Goal: Information Seeking & Learning: Learn about a topic

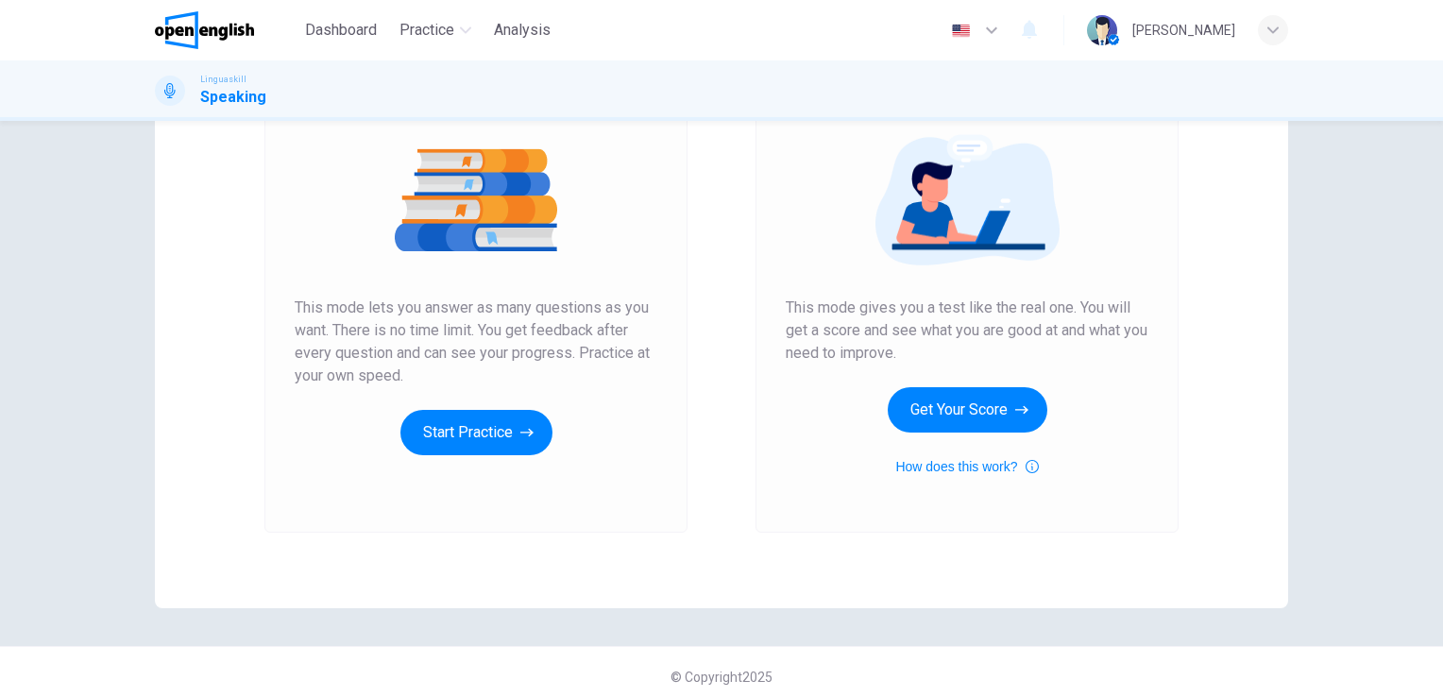
scroll to position [215, 0]
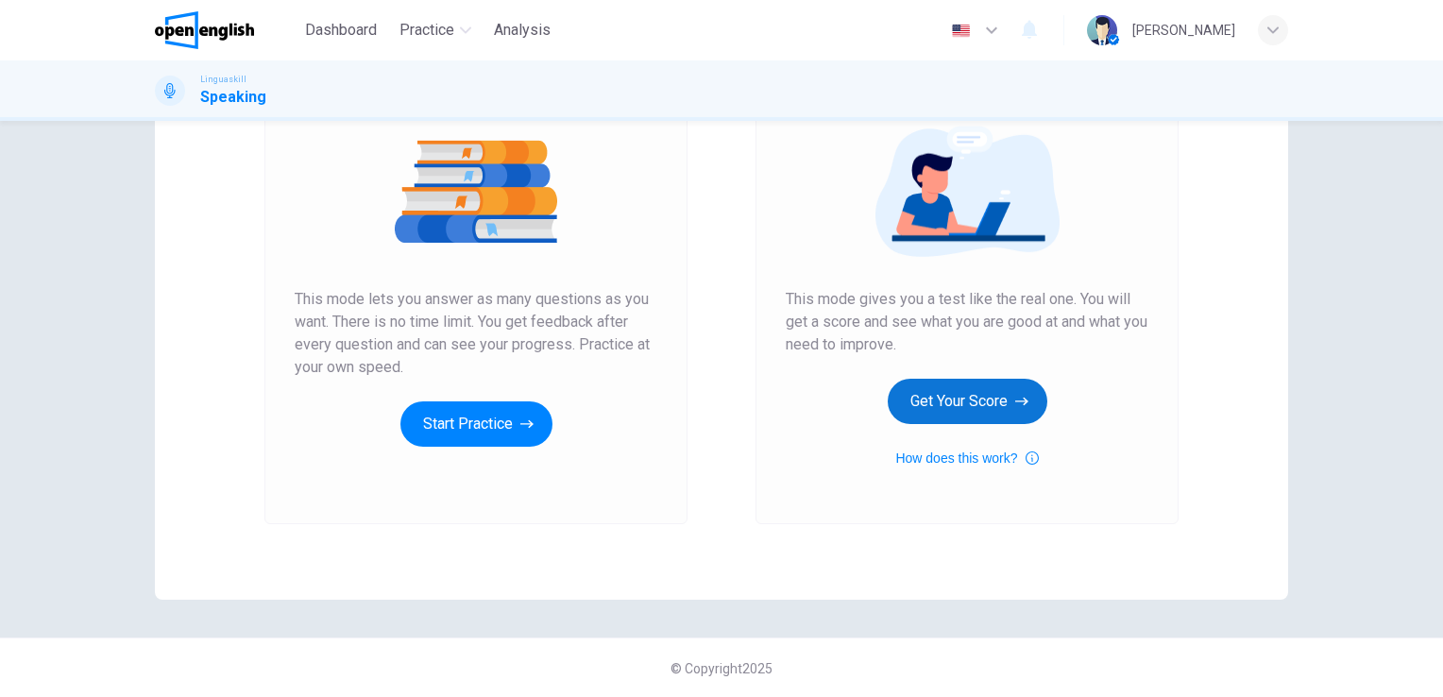
click at [994, 388] on button "Get Your Score" at bounding box center [968, 401] width 160 height 45
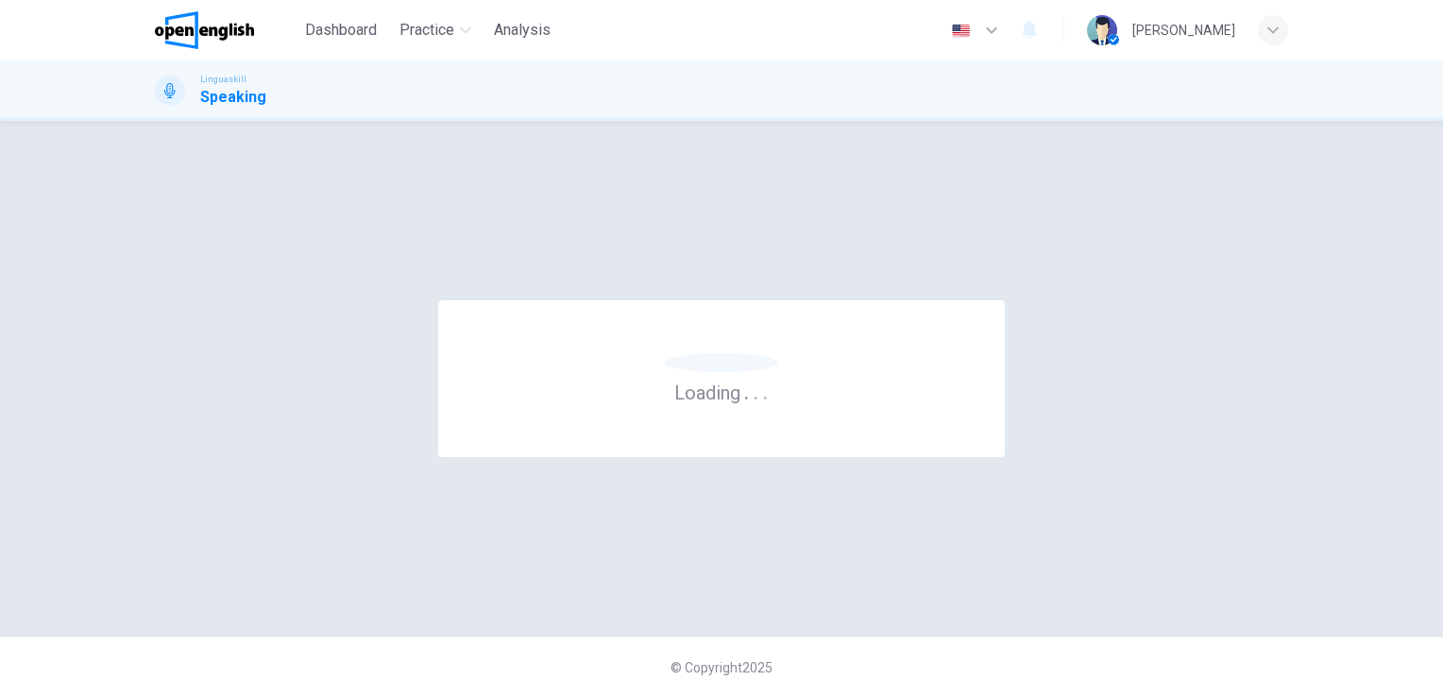
scroll to position [0, 0]
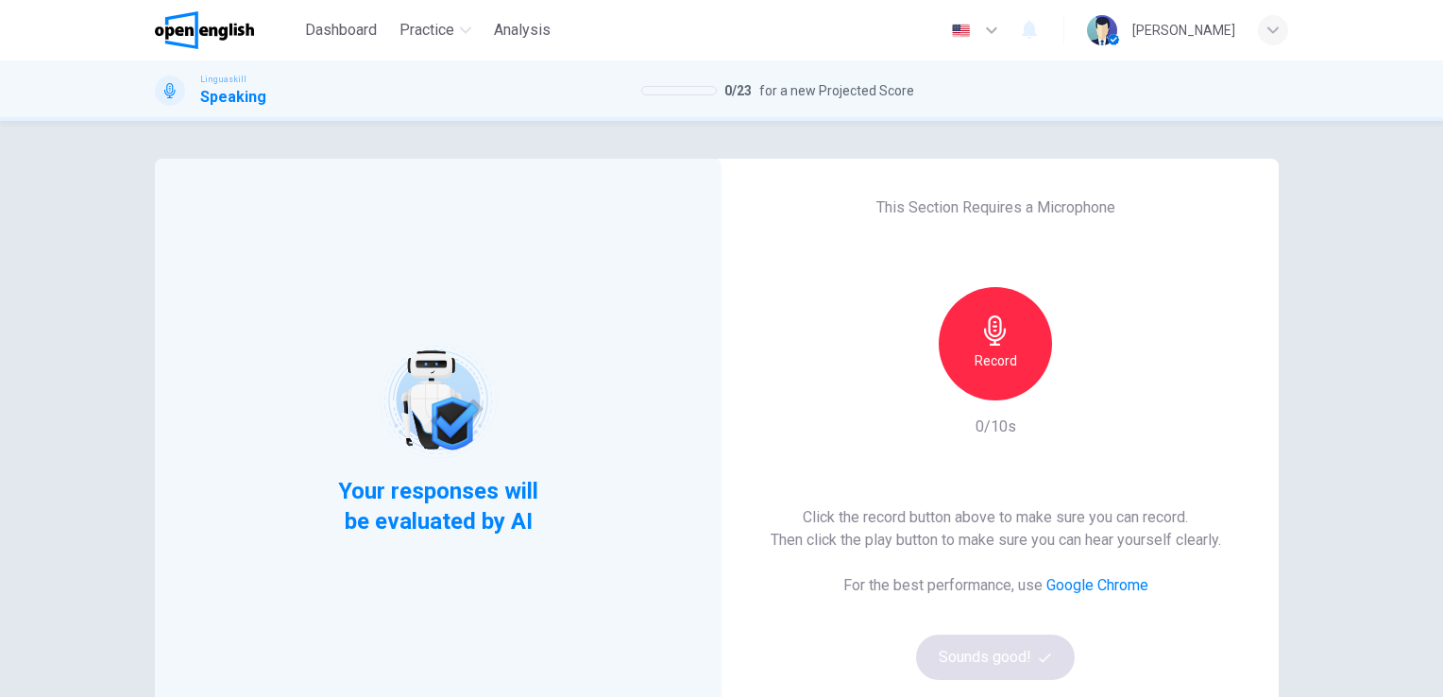
click at [986, 351] on h6 "Record" at bounding box center [995, 360] width 42 height 23
click at [989, 330] on icon "button" at bounding box center [995, 330] width 22 height 30
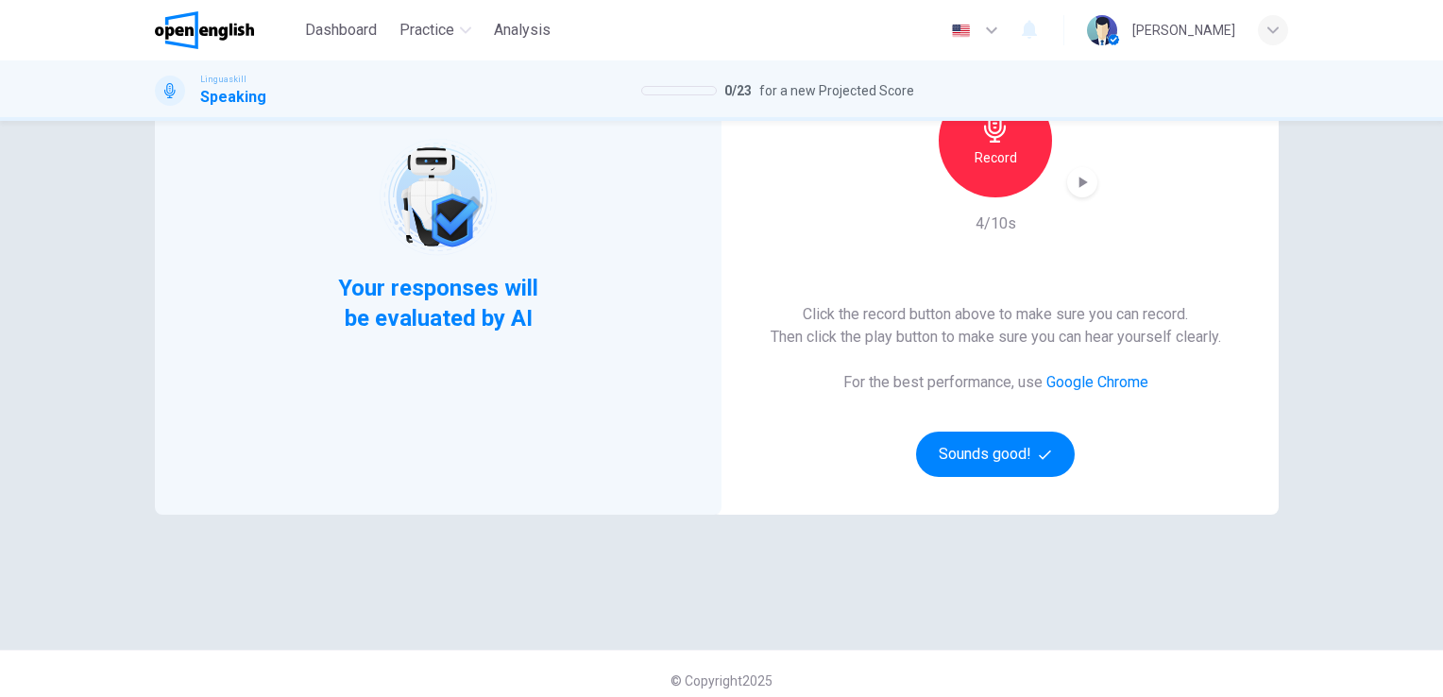
scroll to position [215, 0]
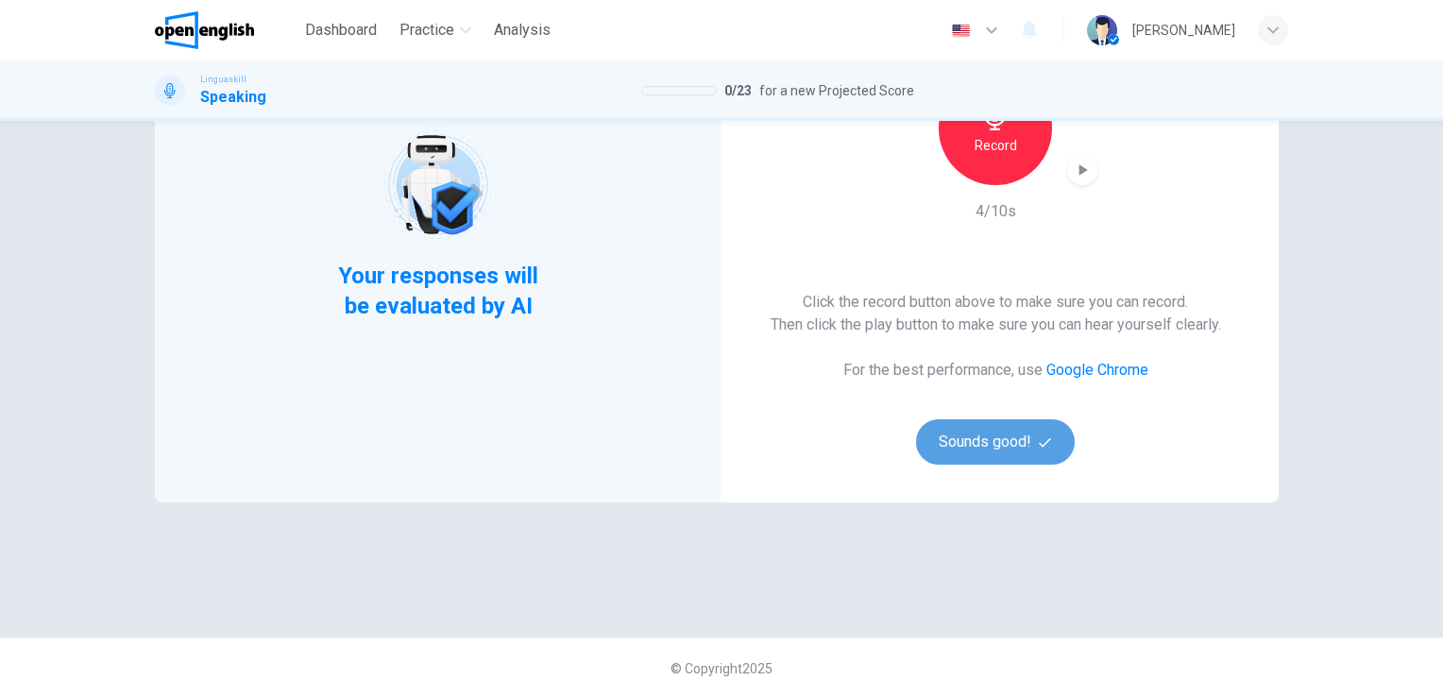
click at [991, 444] on button "Sounds good!" at bounding box center [995, 441] width 159 height 45
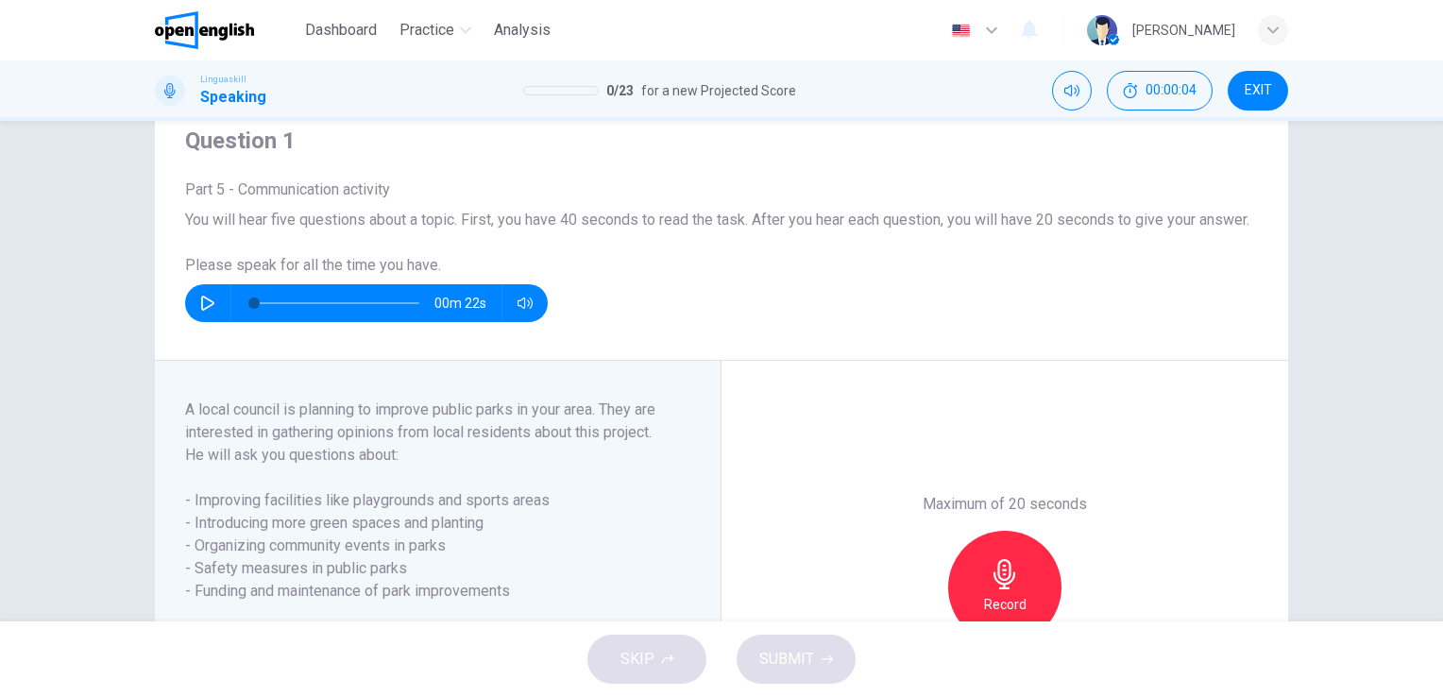
scroll to position [26, 0]
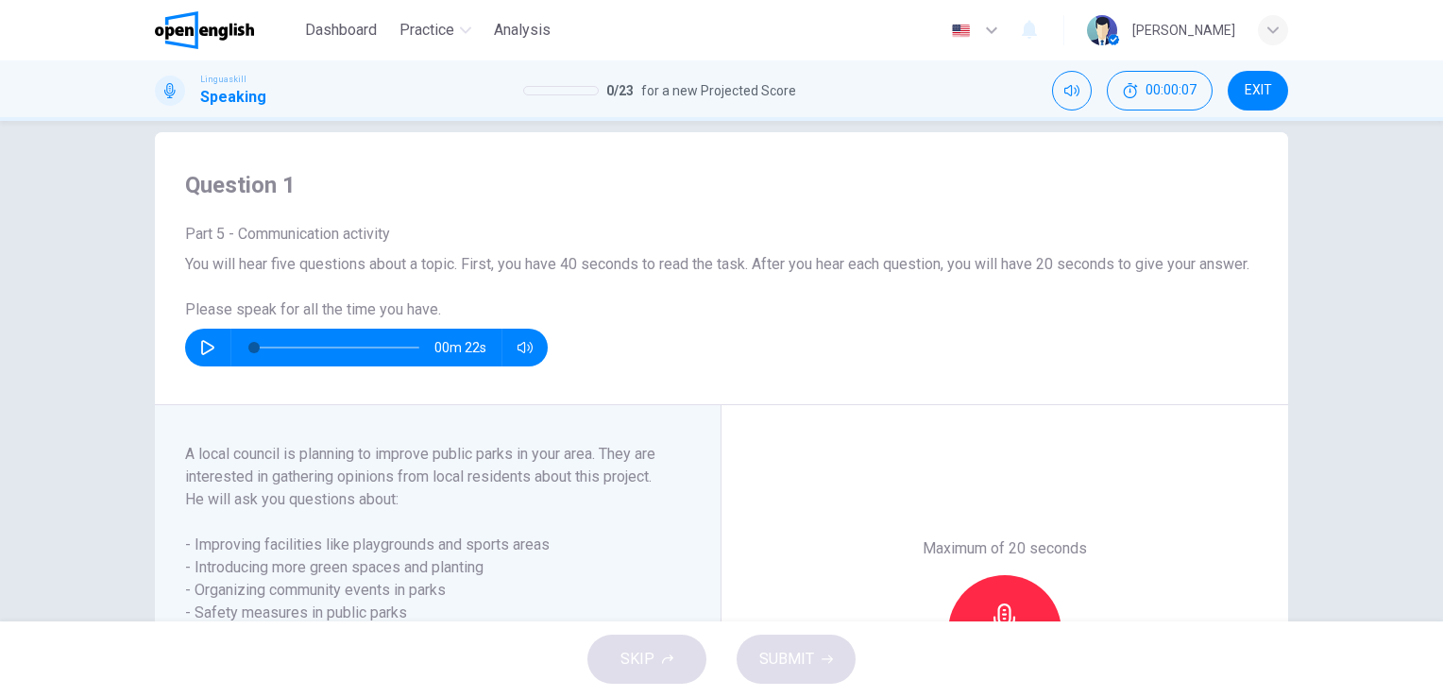
click at [210, 360] on button "button" at bounding box center [208, 348] width 30 height 38
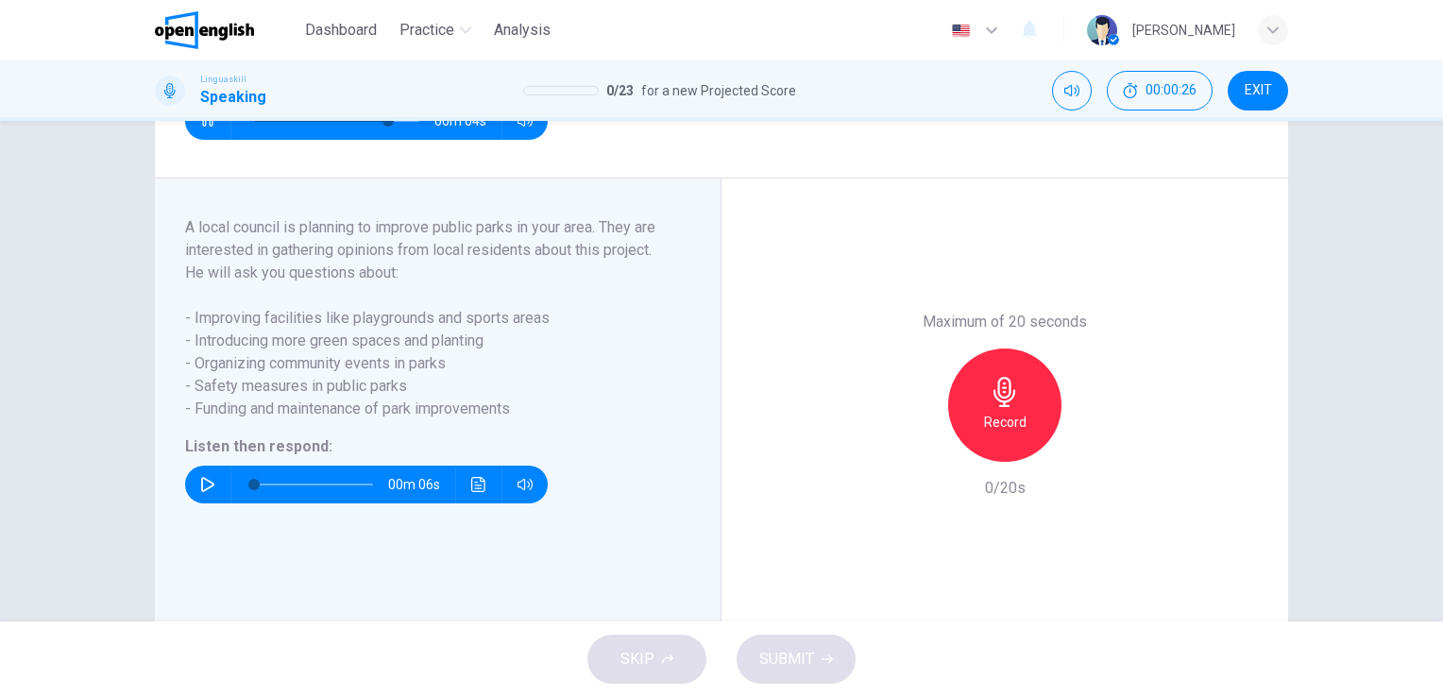
scroll to position [291, 0]
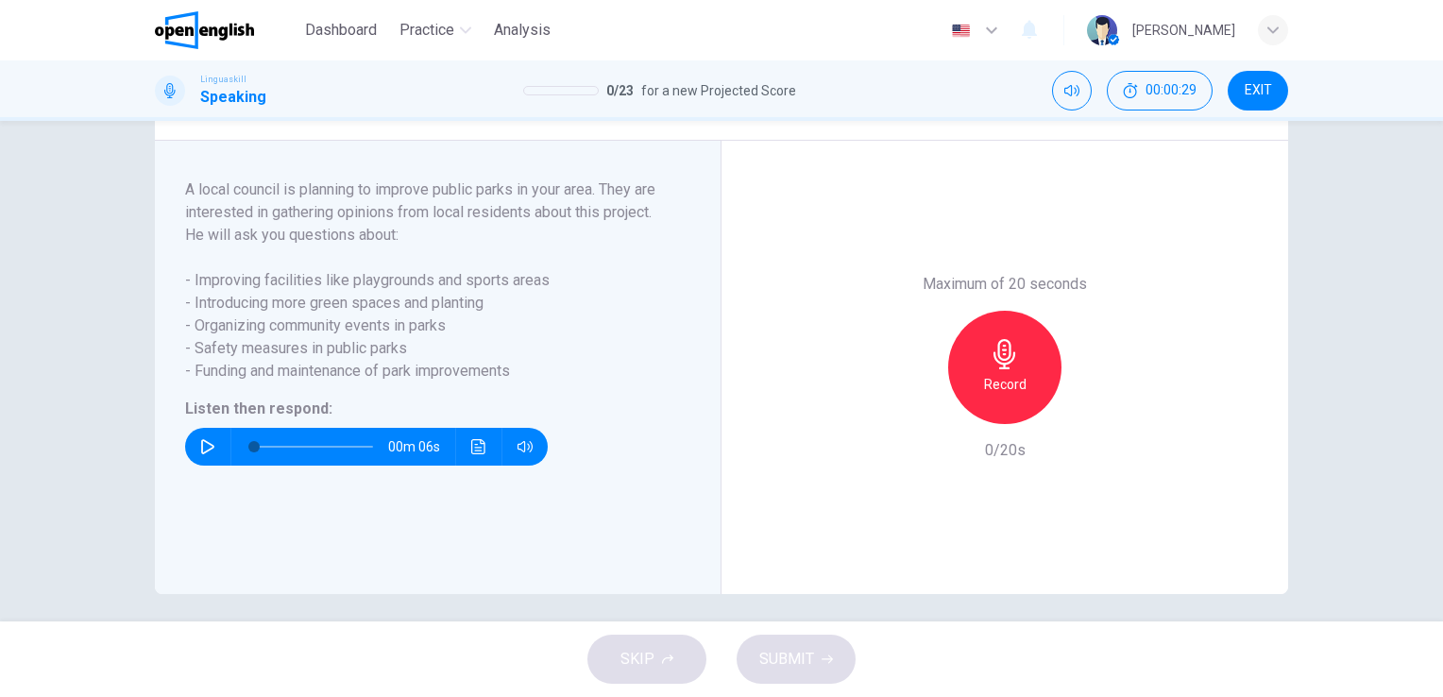
type input "*"
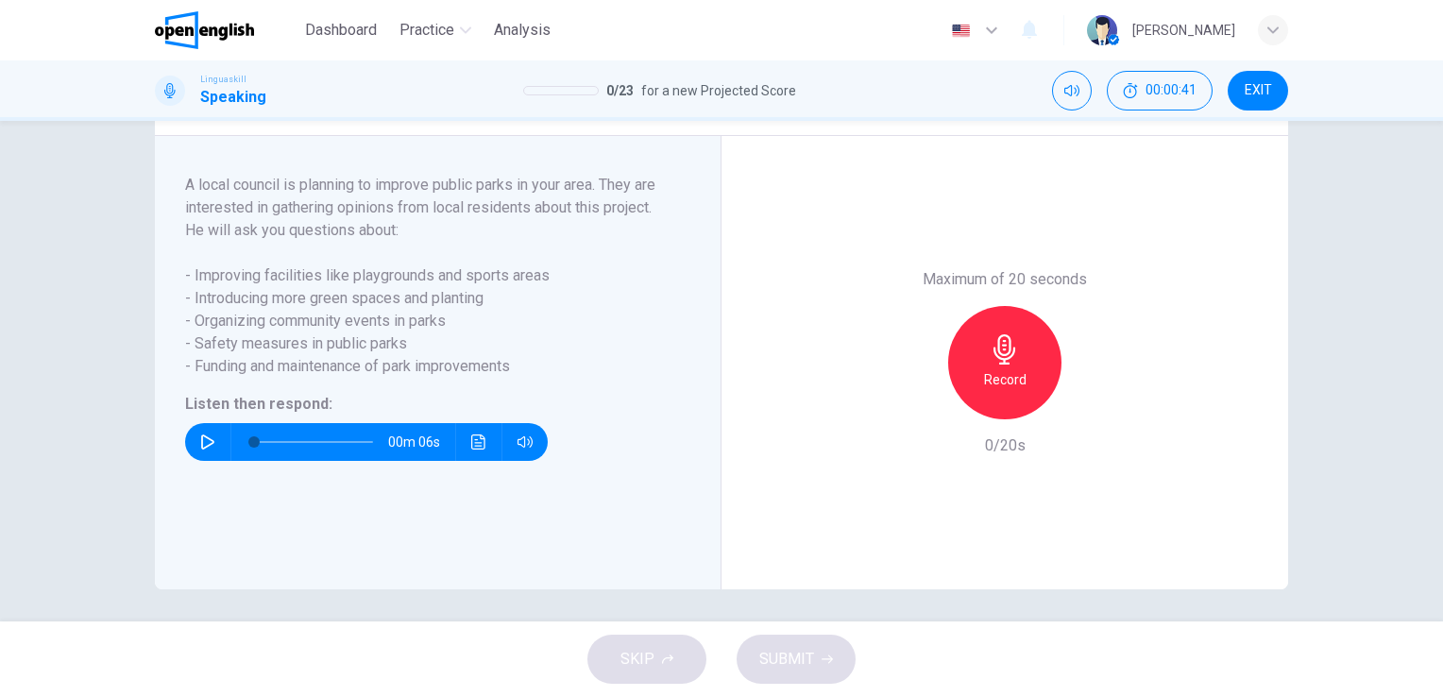
scroll to position [323, 0]
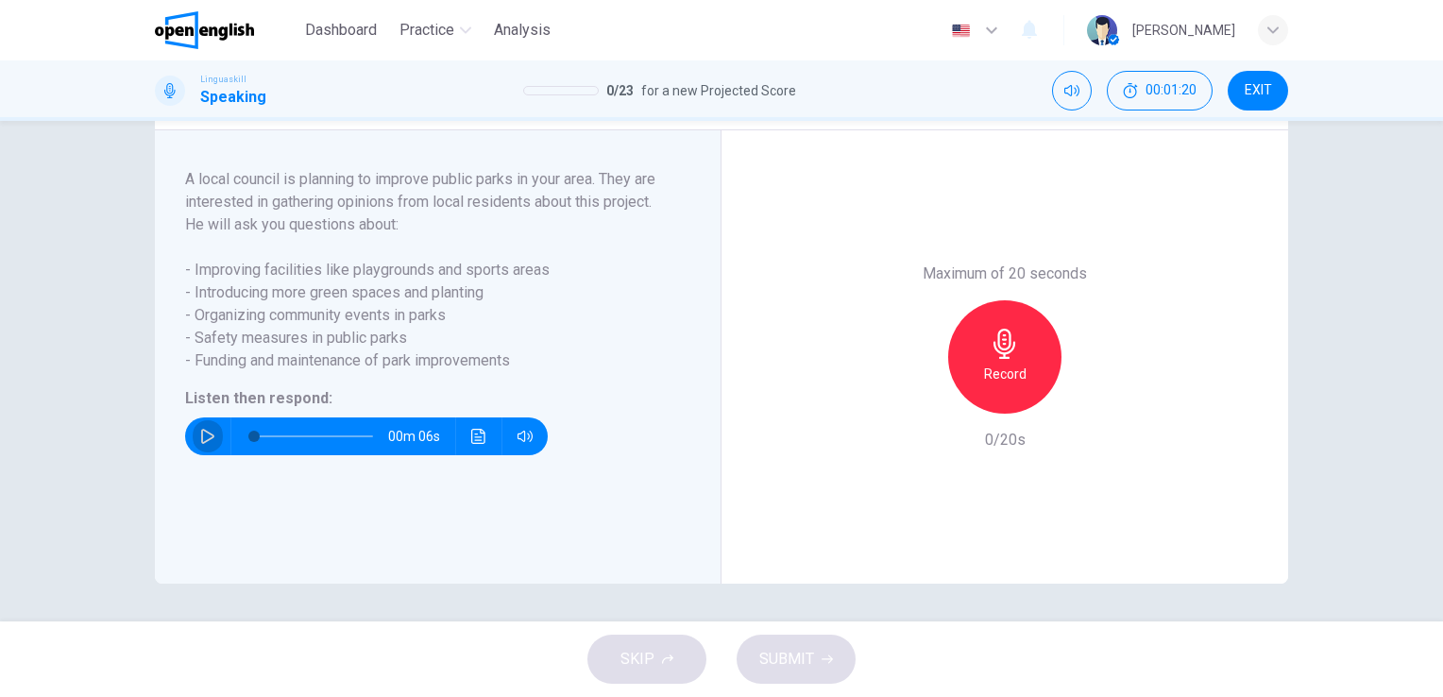
click at [200, 440] on icon "button" at bounding box center [207, 436] width 15 height 15
click at [993, 348] on icon "button" at bounding box center [1004, 344] width 22 height 30
click at [809, 644] on button "SUBMIT" at bounding box center [796, 659] width 119 height 49
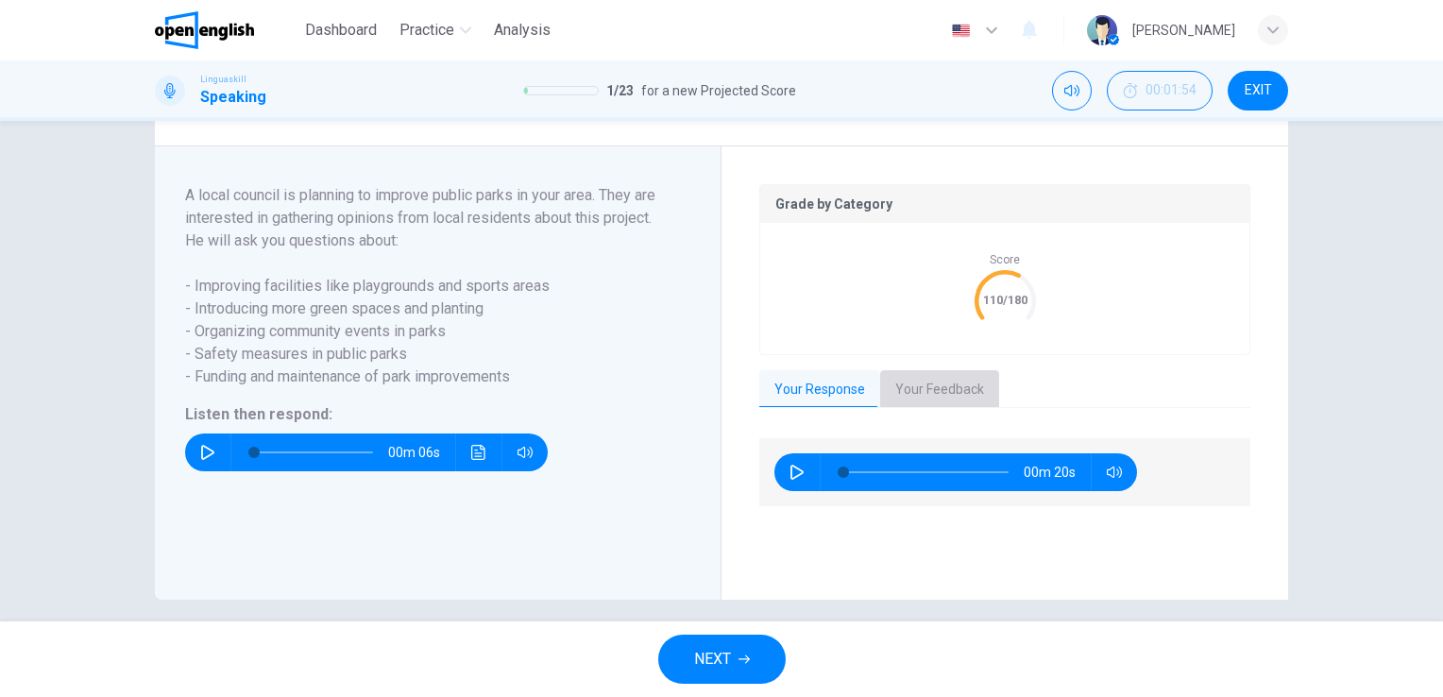
click at [950, 410] on button "Your Feedback" at bounding box center [939, 390] width 119 height 40
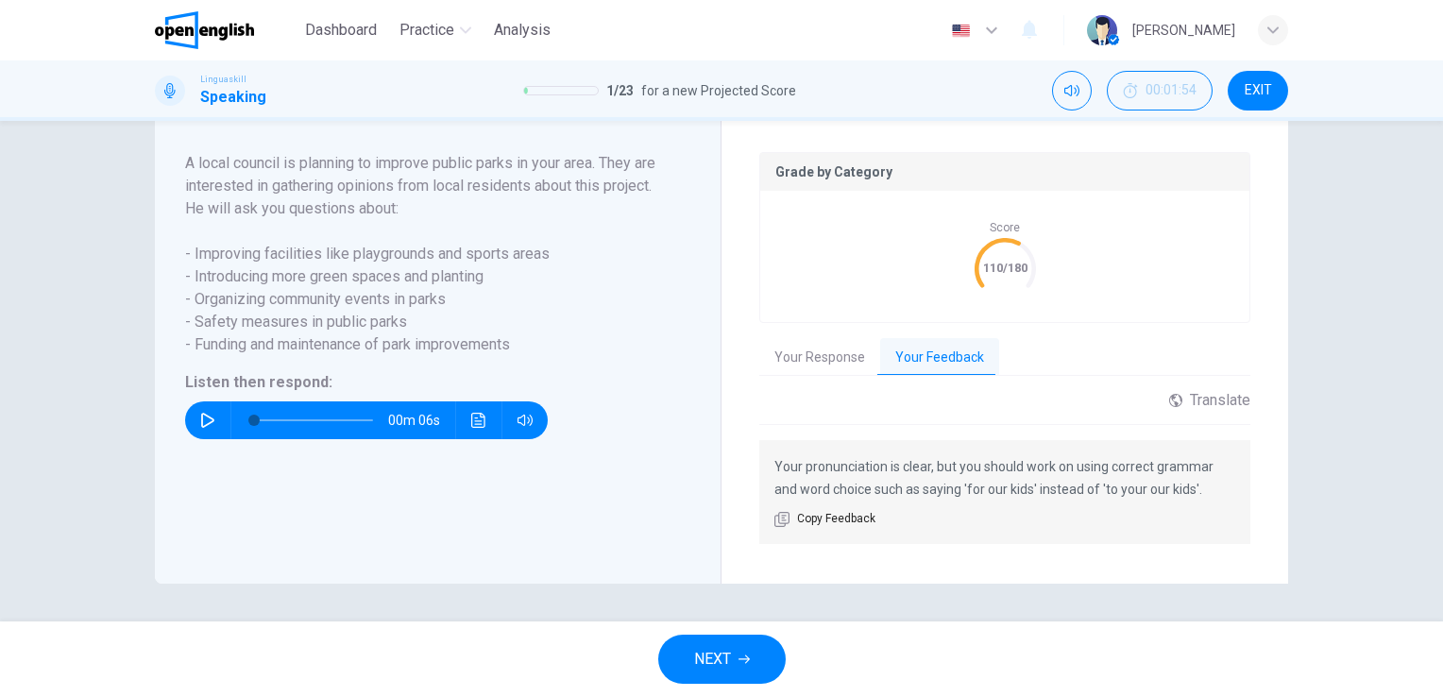
scroll to position [377, 0]
click at [739, 648] on button "NEXT" at bounding box center [721, 659] width 127 height 49
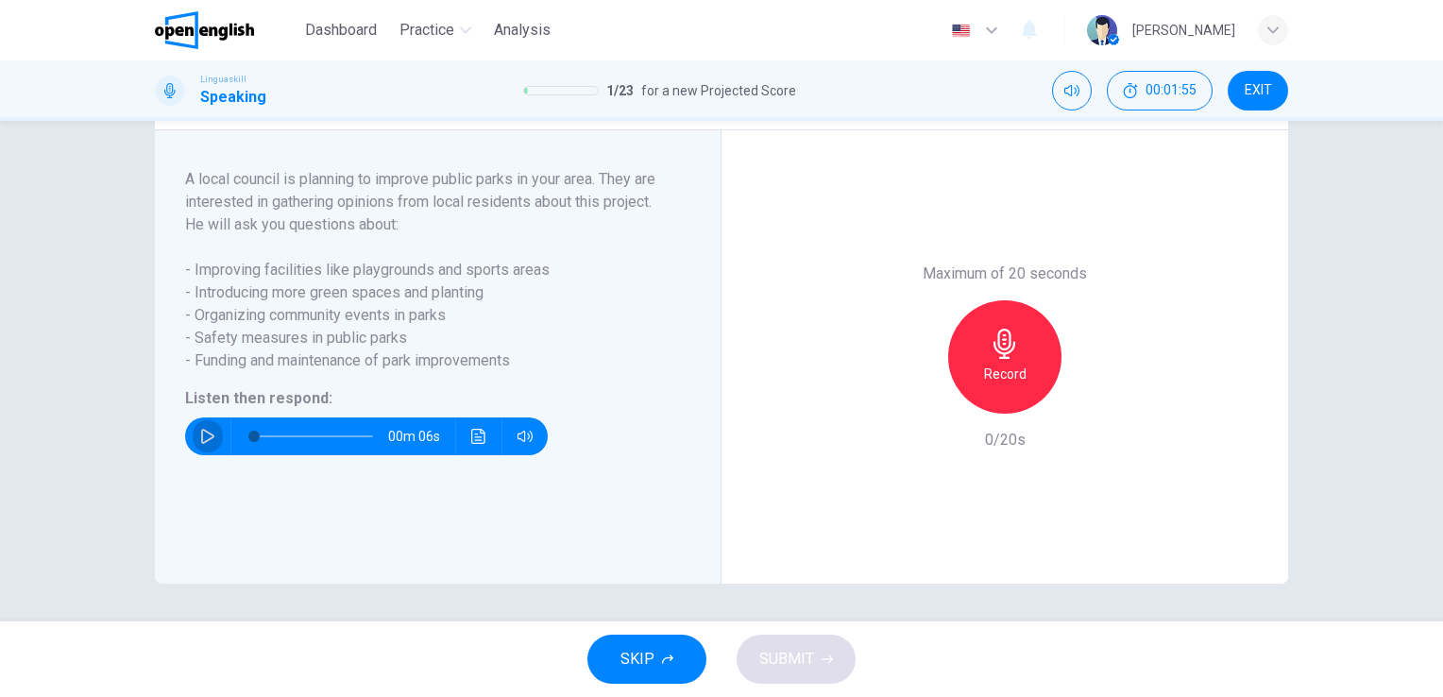
click at [209, 439] on icon "button" at bounding box center [207, 436] width 15 height 15
click at [1003, 349] on icon "button" at bounding box center [1004, 344] width 22 height 30
click at [1006, 336] on icon "button" at bounding box center [1005, 344] width 30 height 30
click at [999, 342] on icon "button" at bounding box center [1005, 344] width 30 height 30
click at [1008, 337] on icon "button" at bounding box center [1005, 344] width 30 height 30
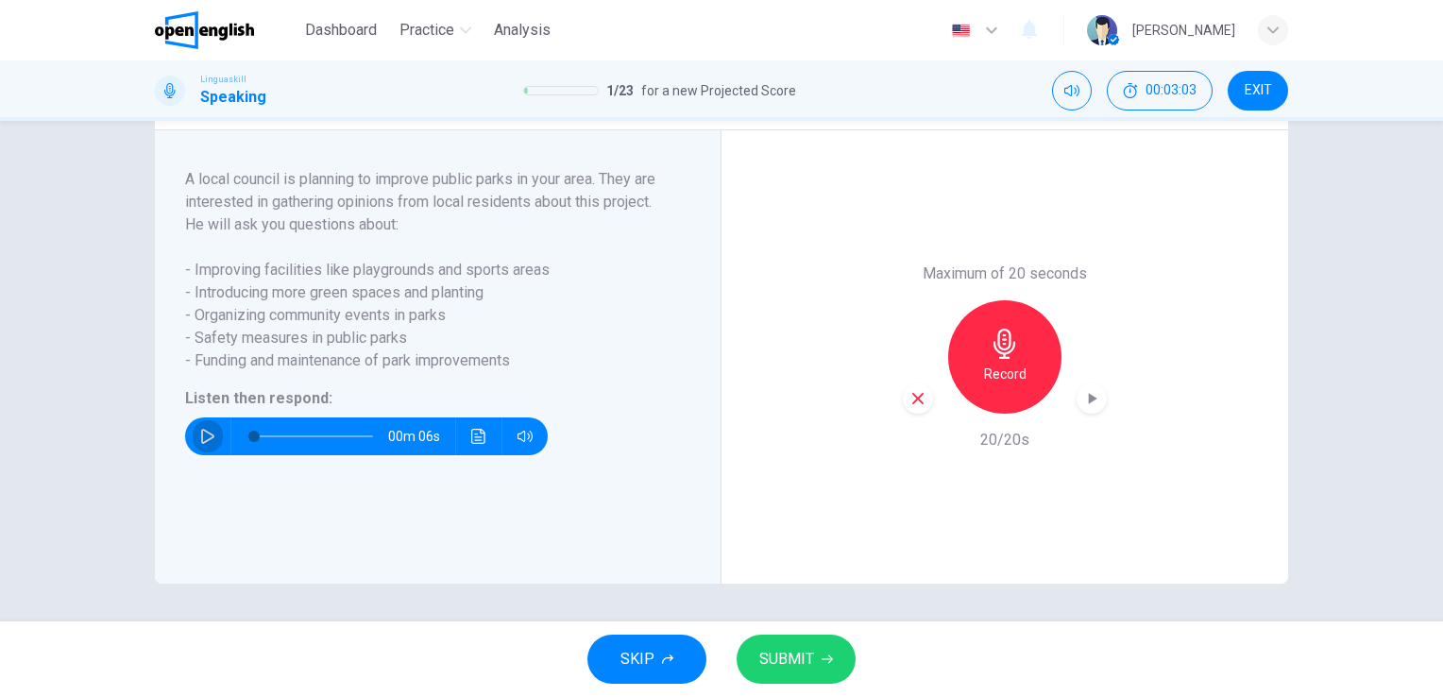
click at [201, 431] on icon "button" at bounding box center [207, 436] width 13 height 15
click at [1005, 370] on h6 "Record" at bounding box center [1005, 374] width 42 height 23
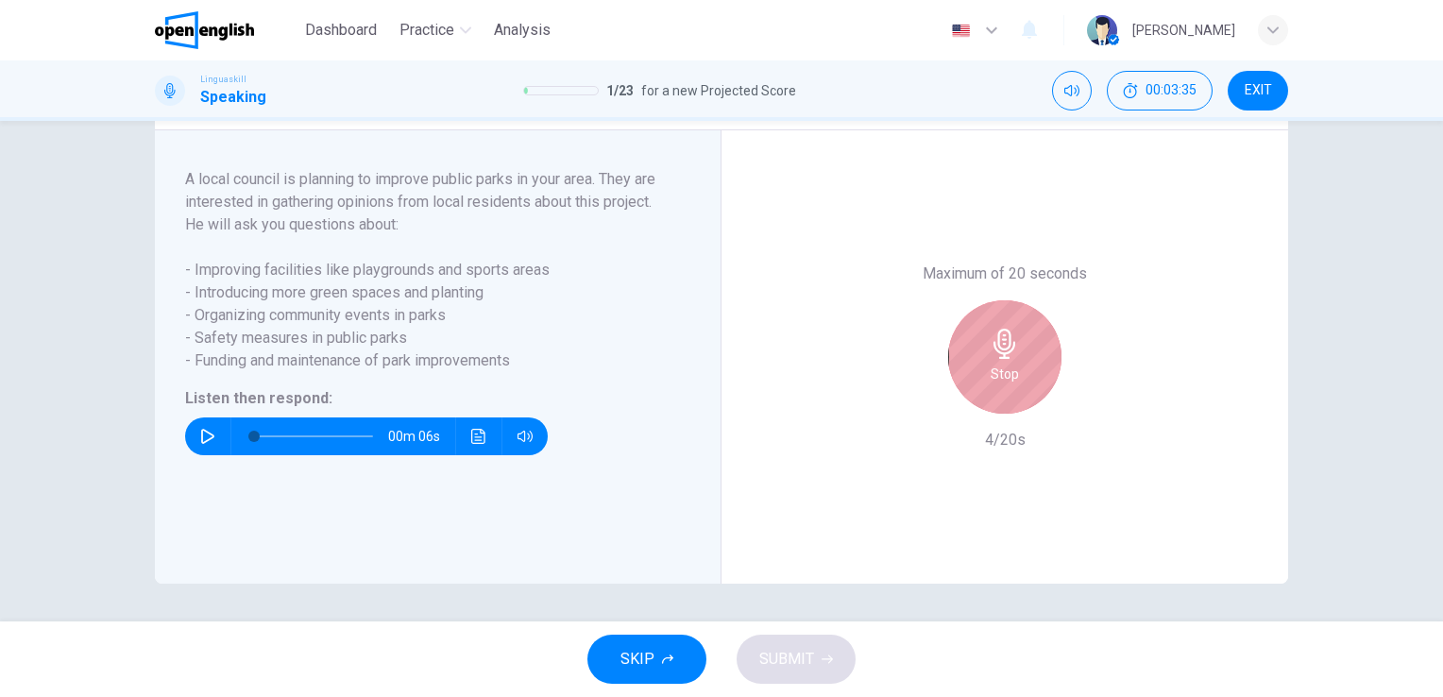
click at [1004, 330] on icon "button" at bounding box center [1005, 344] width 30 height 30
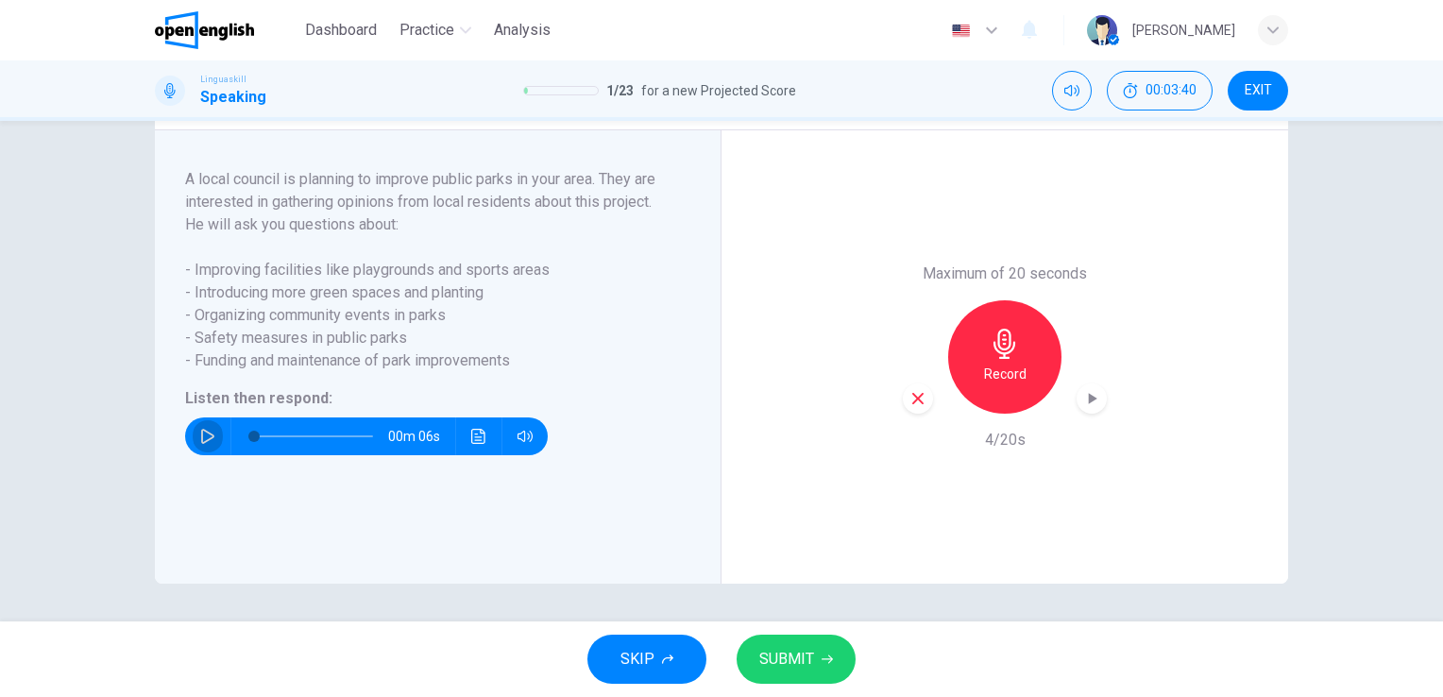
click at [201, 443] on icon "button" at bounding box center [207, 436] width 15 height 15
click at [993, 342] on icon "button" at bounding box center [1004, 344] width 22 height 30
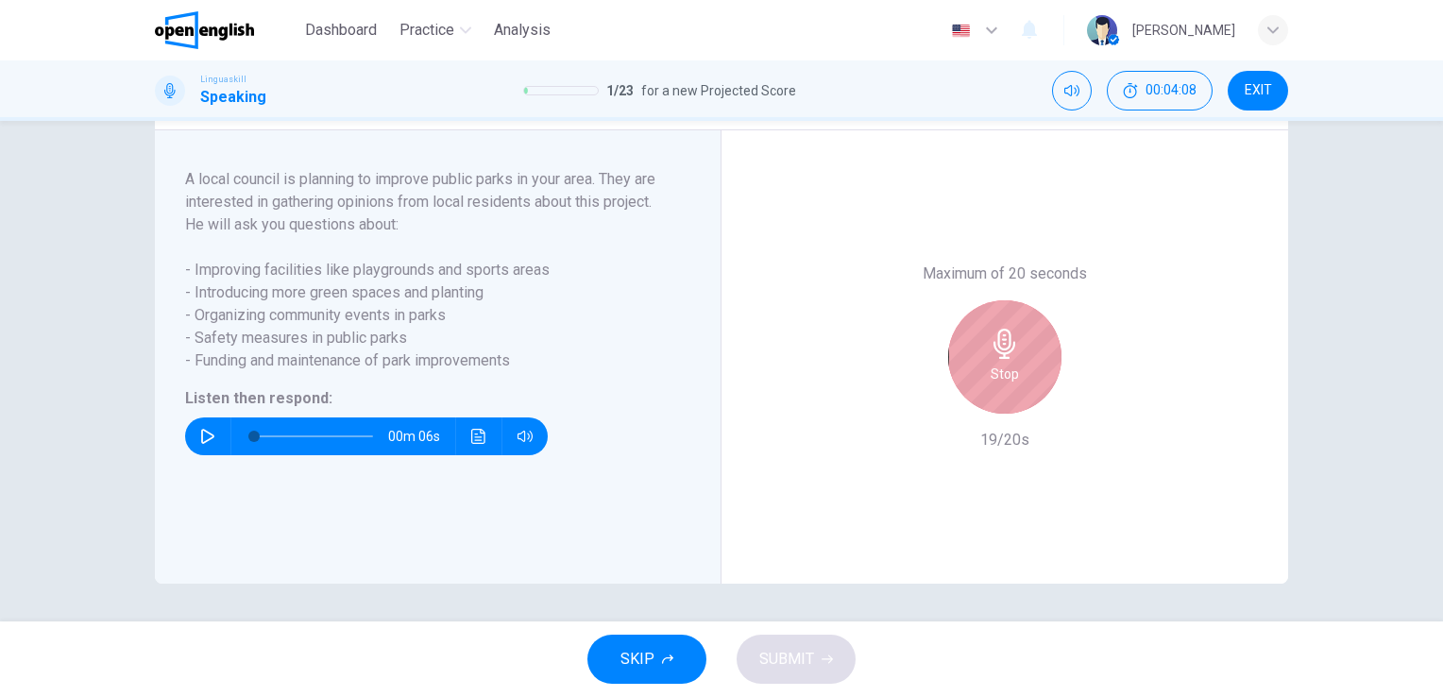
click at [993, 342] on icon "button" at bounding box center [1004, 344] width 22 height 30
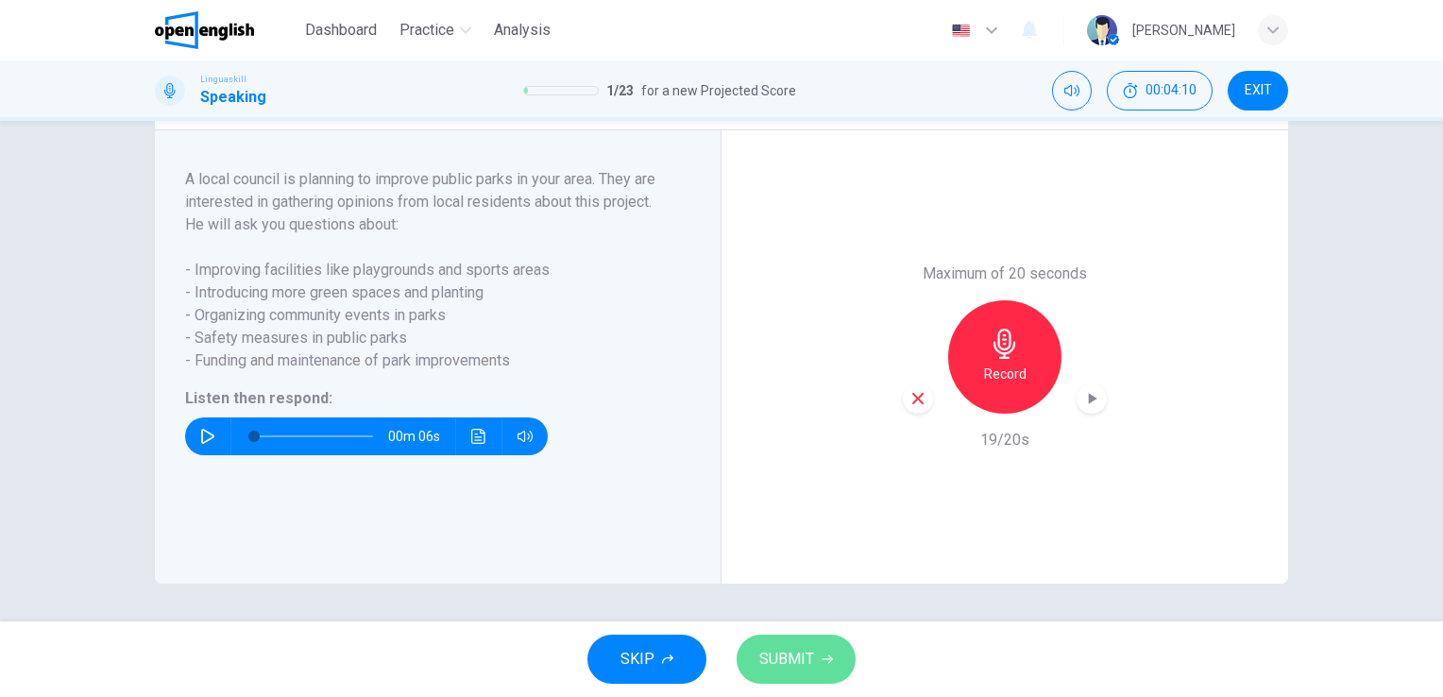
click at [801, 661] on span "SUBMIT" at bounding box center [786, 659] width 55 height 26
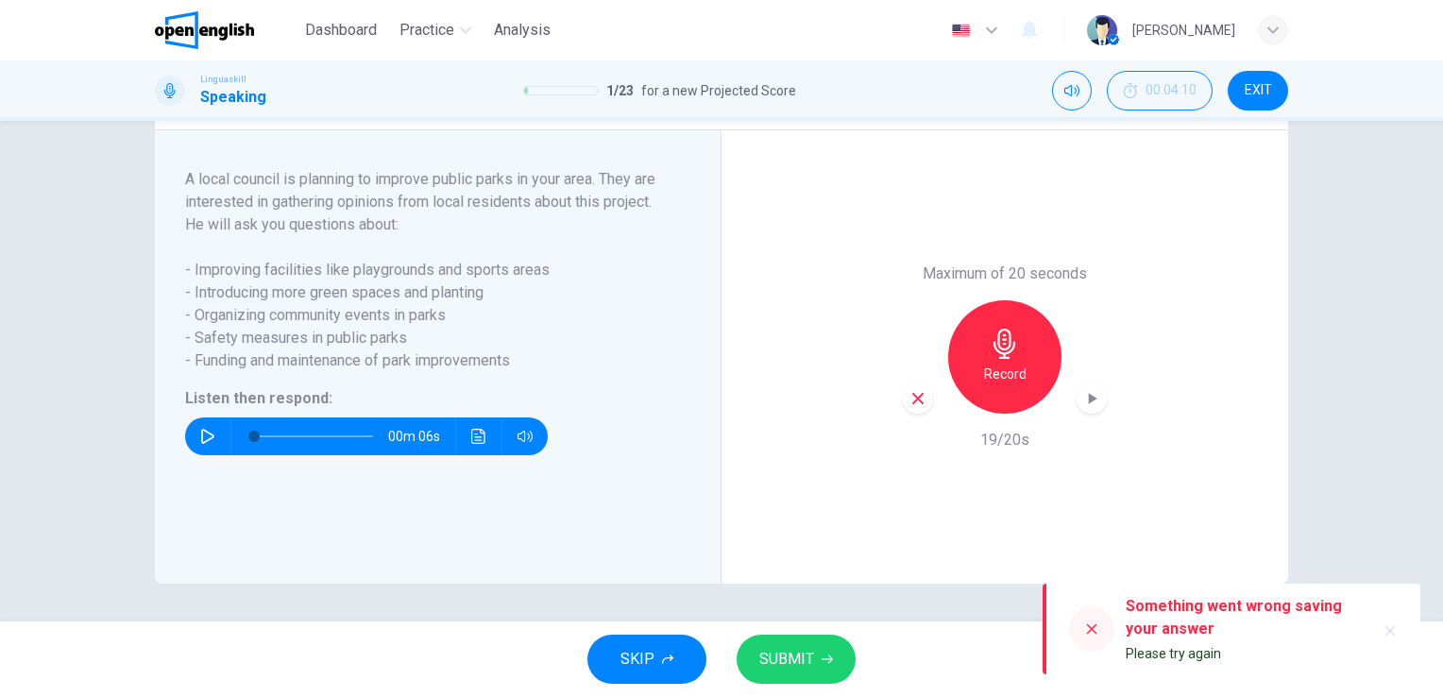
click at [1092, 628] on icon at bounding box center [1092, 629] width 10 height 10
click at [963, 587] on div "Question 2 Part 5 - Communication activity You will hear five questions about a…" at bounding box center [721, 371] width 1443 height 500
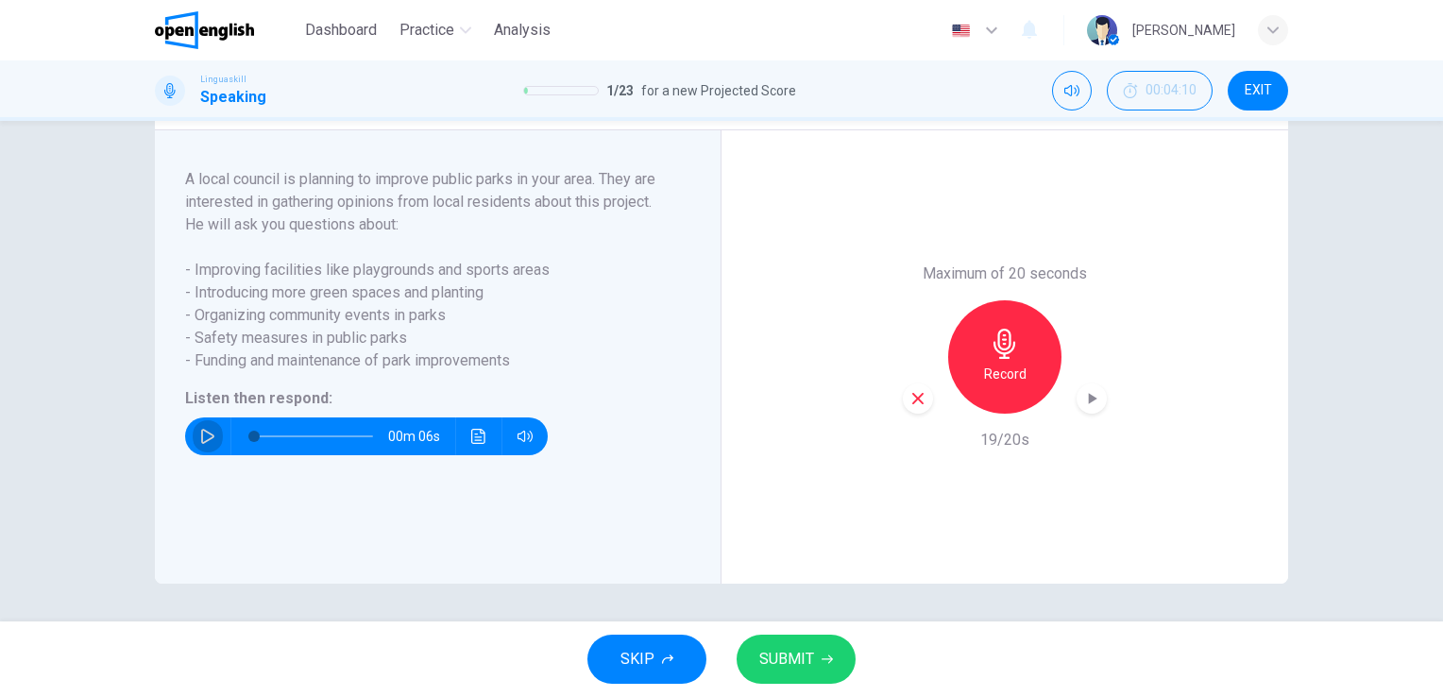
click at [212, 431] on button "button" at bounding box center [208, 436] width 30 height 38
click at [202, 434] on icon "button" at bounding box center [207, 436] width 15 height 15
click at [1003, 343] on icon "button" at bounding box center [1005, 344] width 30 height 30
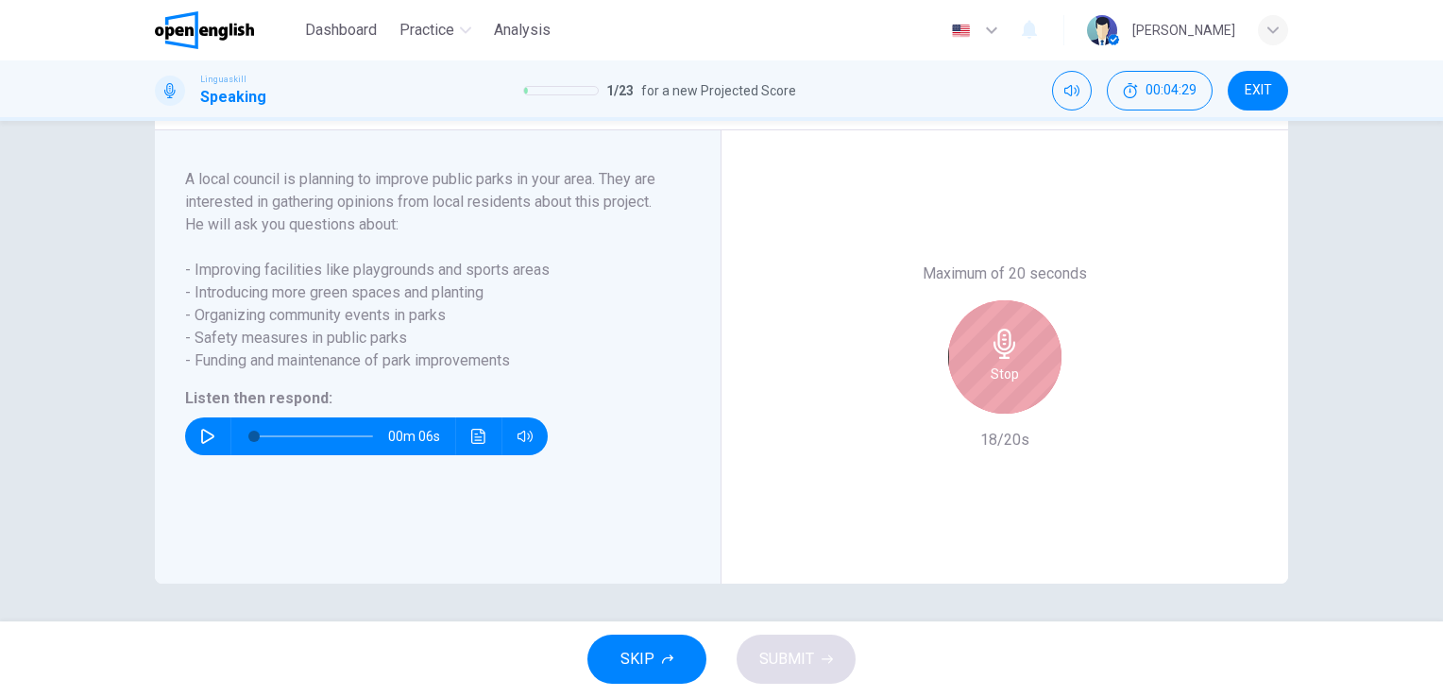
click at [1003, 343] on icon "button" at bounding box center [1005, 344] width 30 height 30
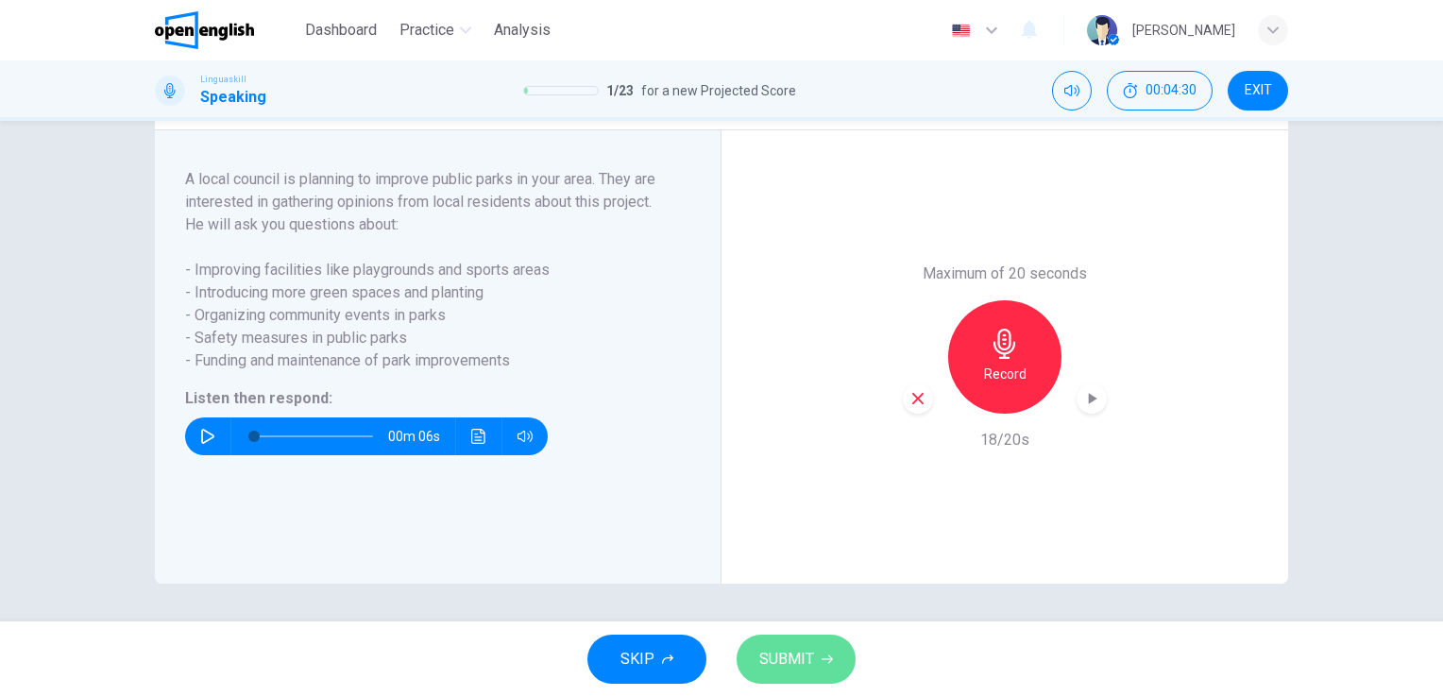
click at [793, 648] on span "SUBMIT" at bounding box center [786, 659] width 55 height 26
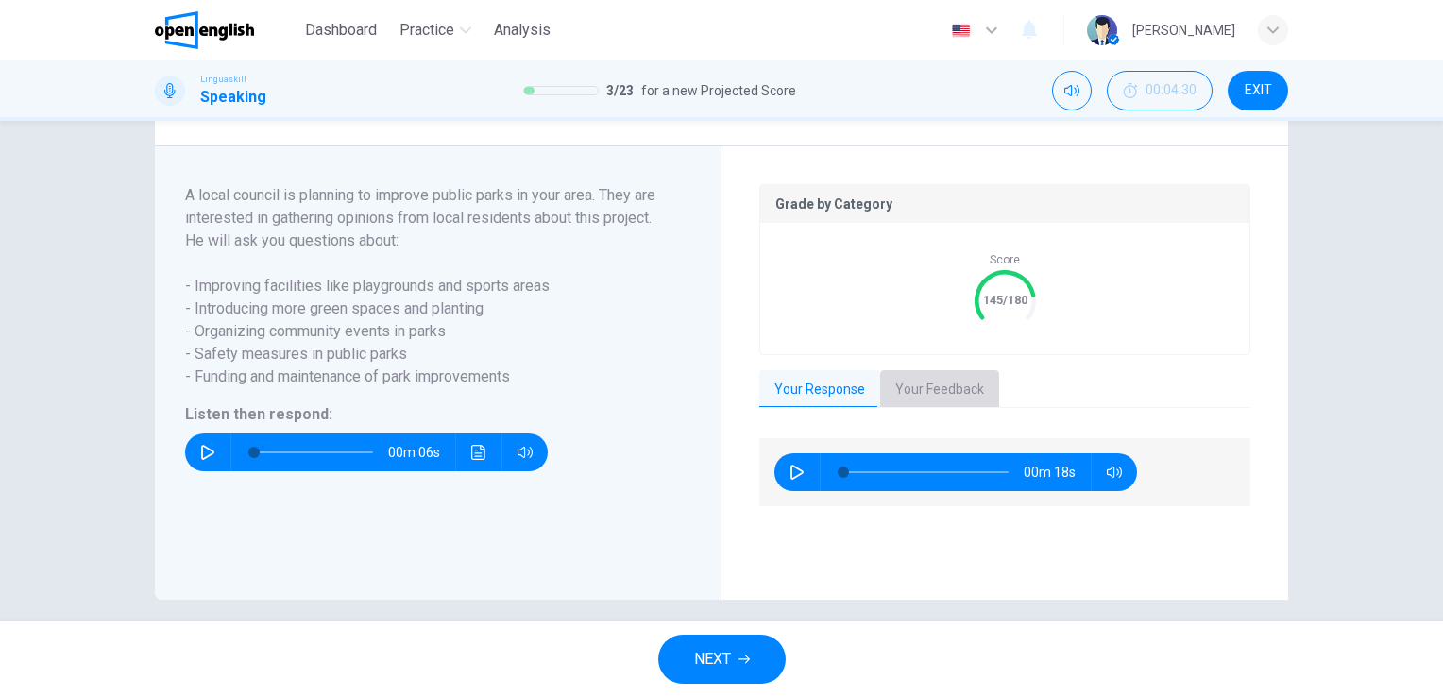
click at [925, 409] on button "Your Feedback" at bounding box center [939, 390] width 119 height 40
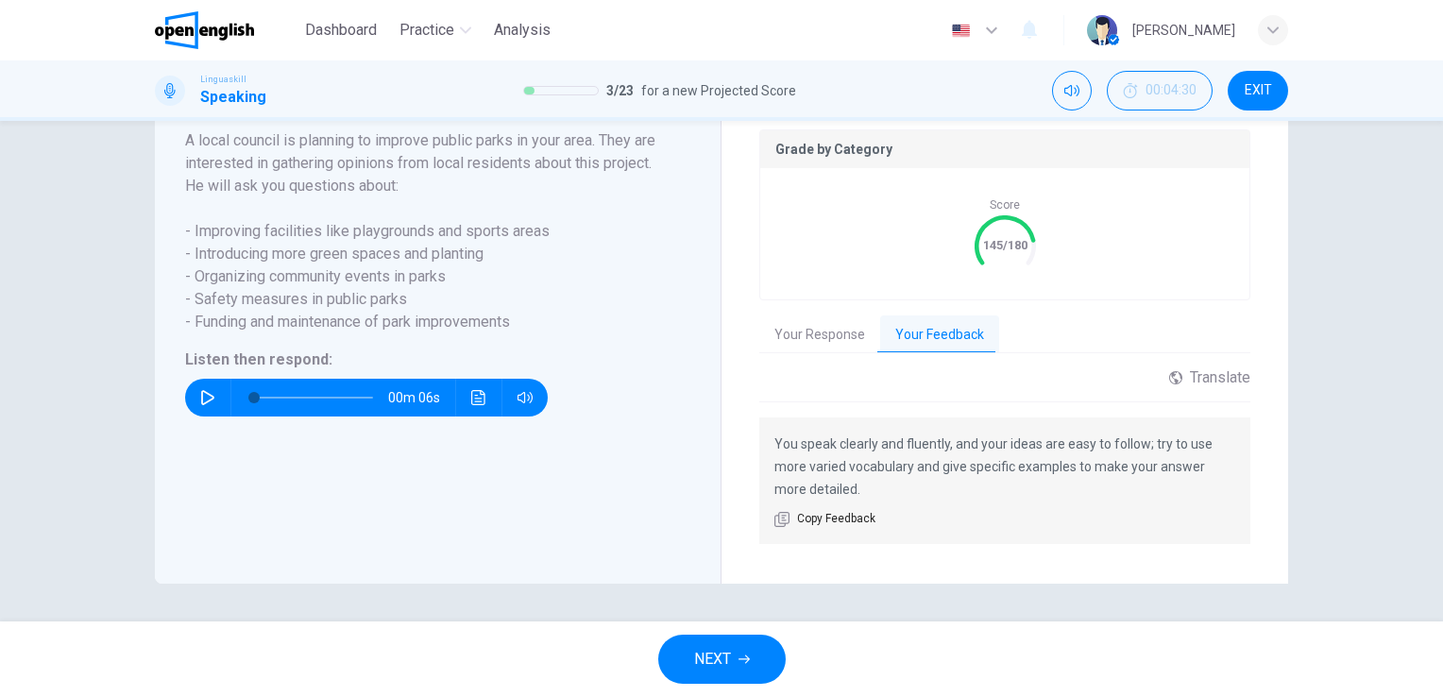
scroll to position [399, 0]
click at [201, 398] on icon "button" at bounding box center [207, 397] width 13 height 15
click at [729, 654] on span "NEXT" at bounding box center [712, 659] width 37 height 26
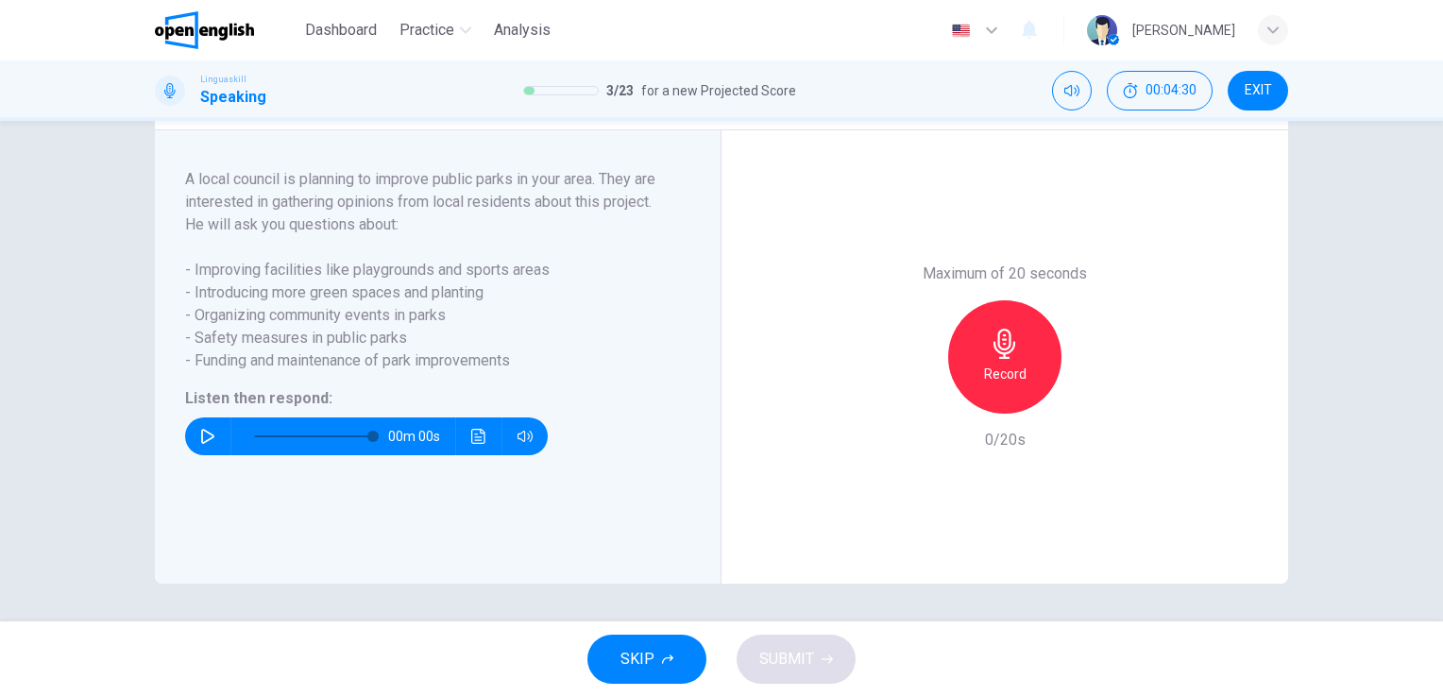
scroll to position [323, 0]
click at [201, 440] on icon "button" at bounding box center [207, 436] width 13 height 15
click at [1008, 348] on icon "button" at bounding box center [1004, 344] width 22 height 30
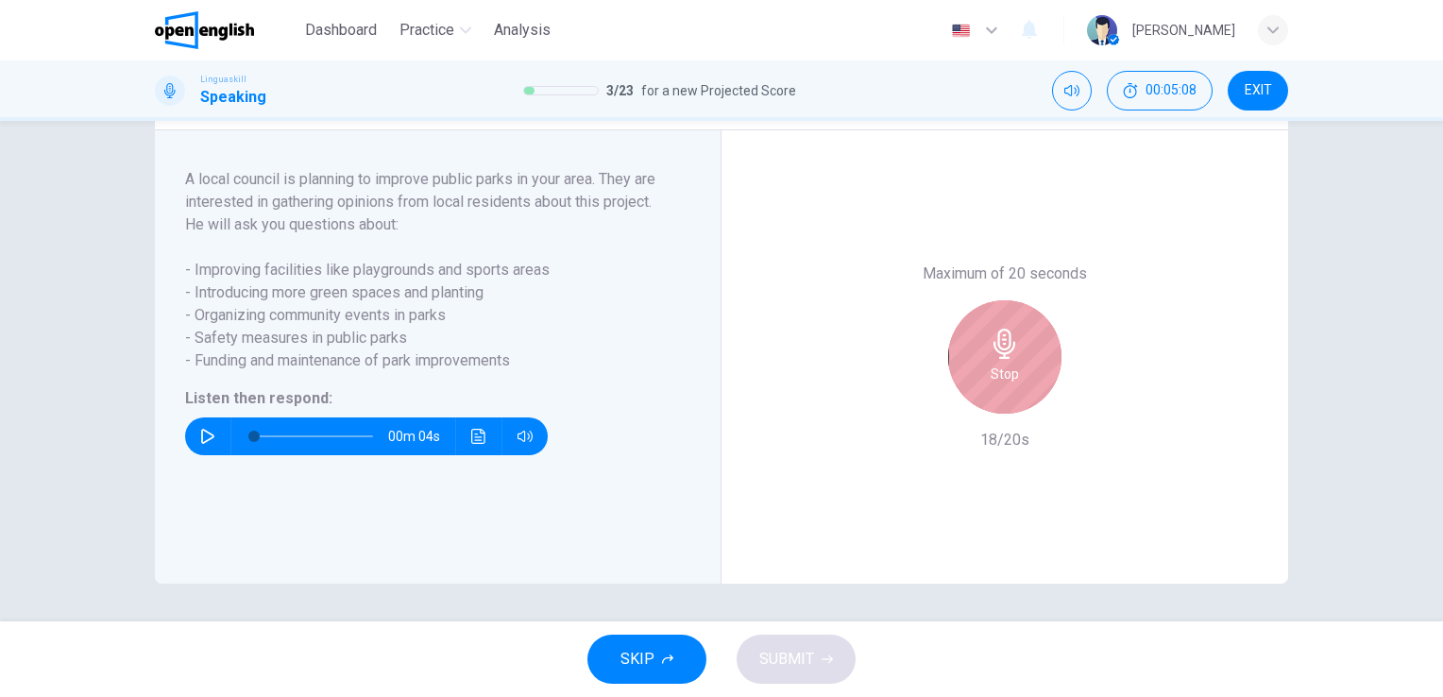
click at [1008, 348] on icon "button" at bounding box center [1004, 344] width 22 height 30
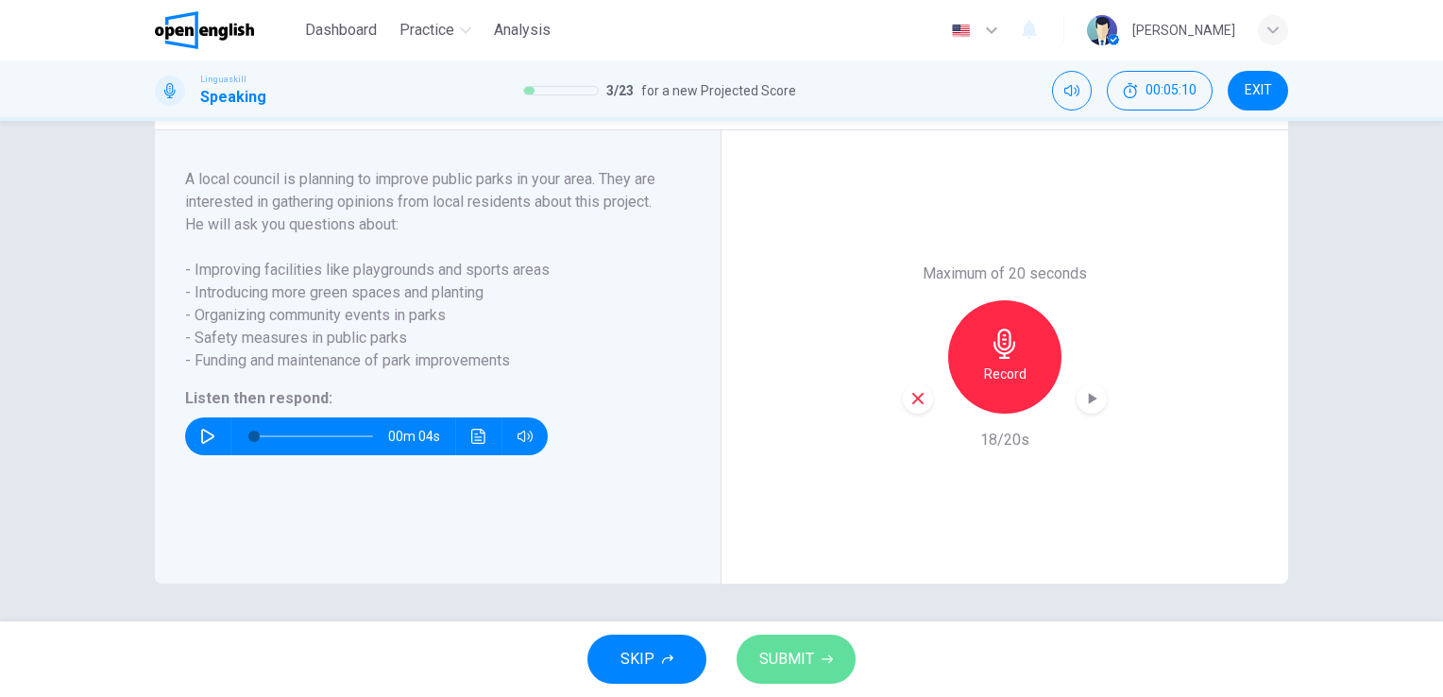
click at [787, 668] on span "SUBMIT" at bounding box center [786, 659] width 55 height 26
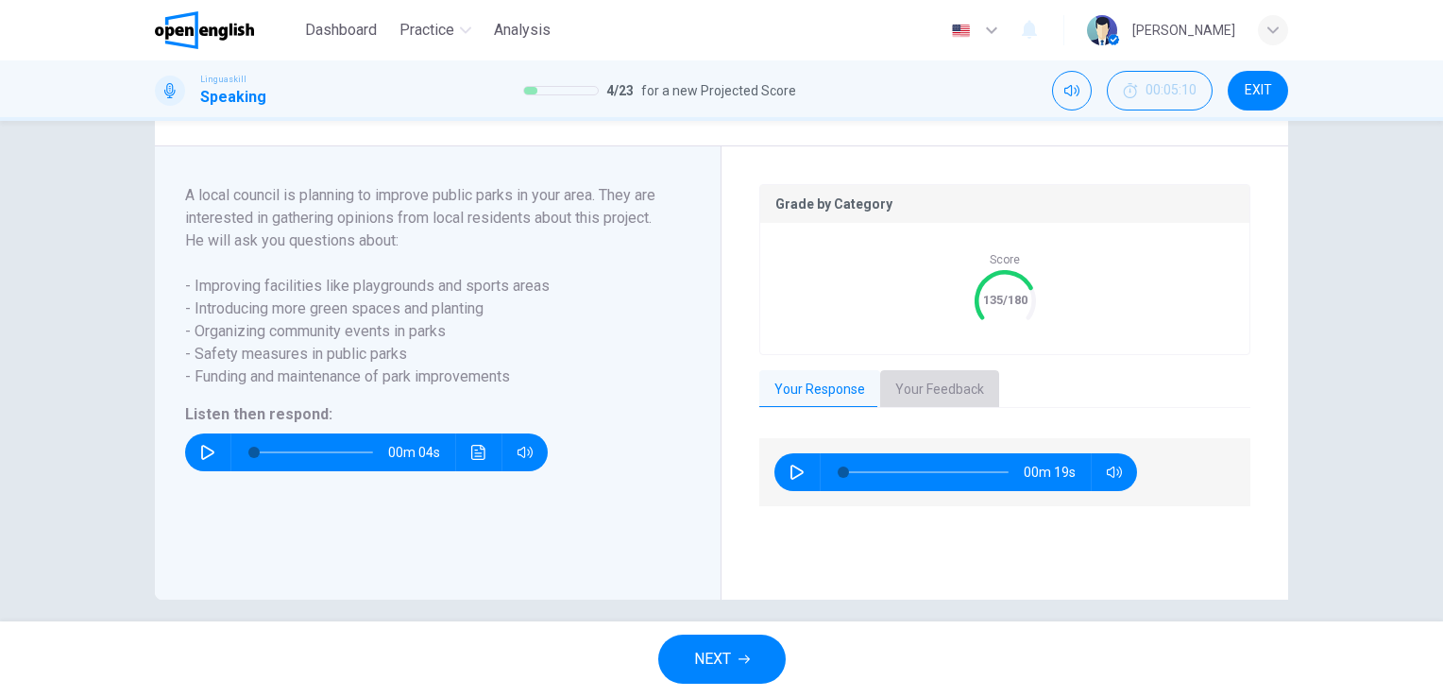
click at [915, 402] on button "Your Feedback" at bounding box center [939, 390] width 119 height 40
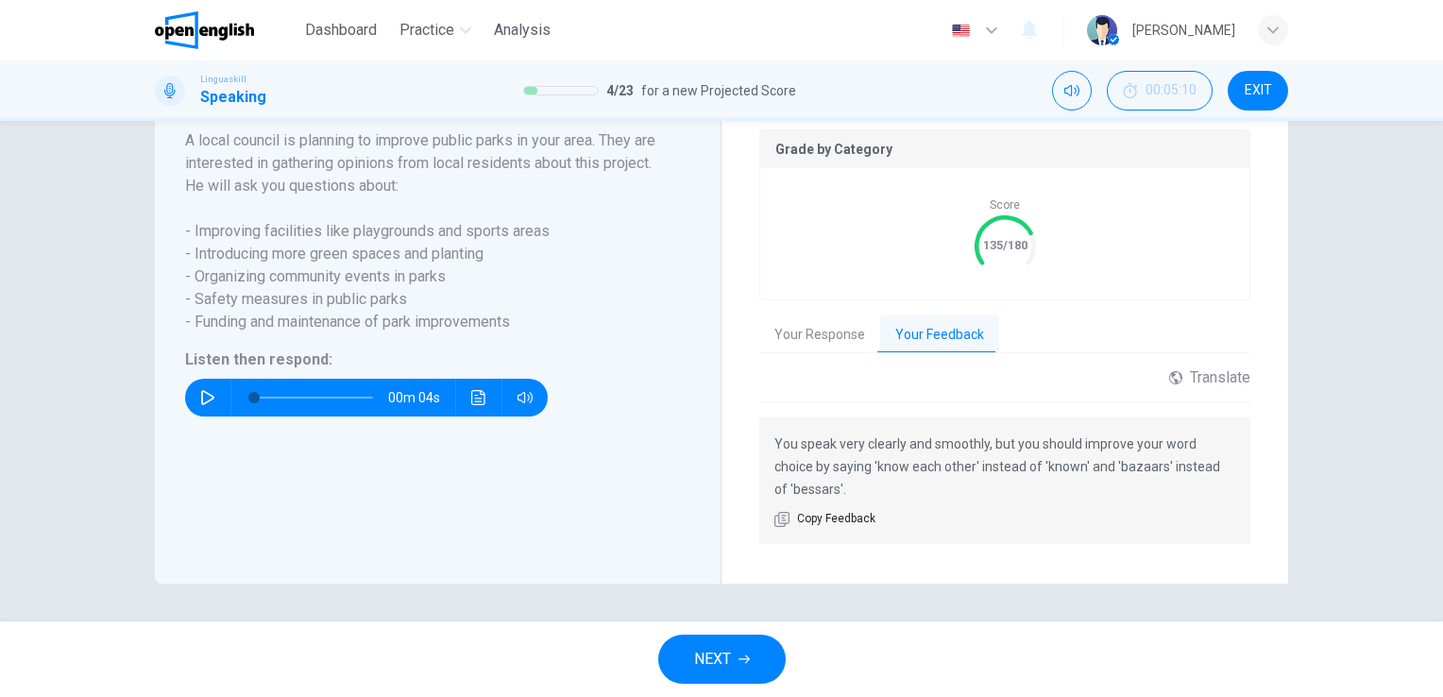
scroll to position [399, 0]
click at [722, 652] on span "NEXT" at bounding box center [712, 659] width 37 height 26
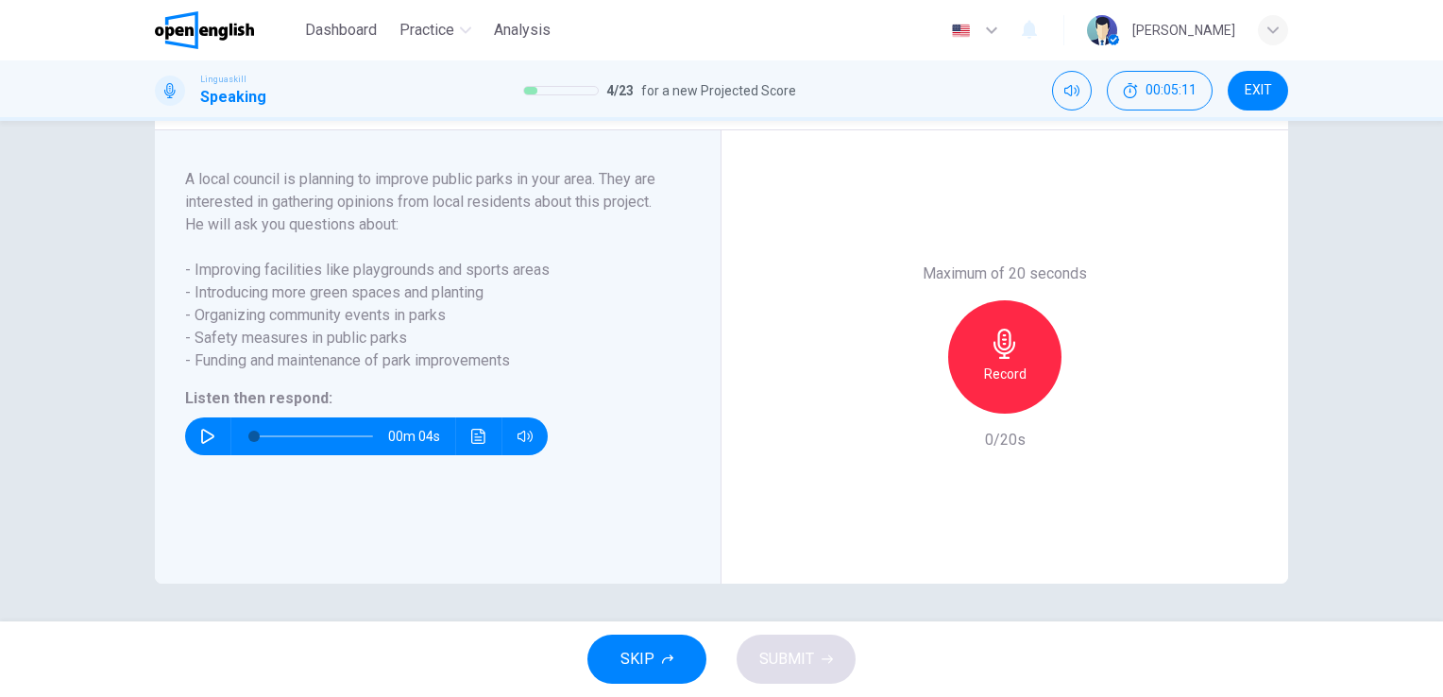
click at [200, 432] on icon "button" at bounding box center [207, 436] width 15 height 15
click at [201, 436] on icon "button" at bounding box center [207, 436] width 13 height 15
click at [1019, 376] on h6 "Record" at bounding box center [1005, 374] width 42 height 23
click at [999, 355] on icon "button" at bounding box center [1004, 344] width 22 height 30
click at [811, 666] on span "SUBMIT" at bounding box center [786, 659] width 55 height 26
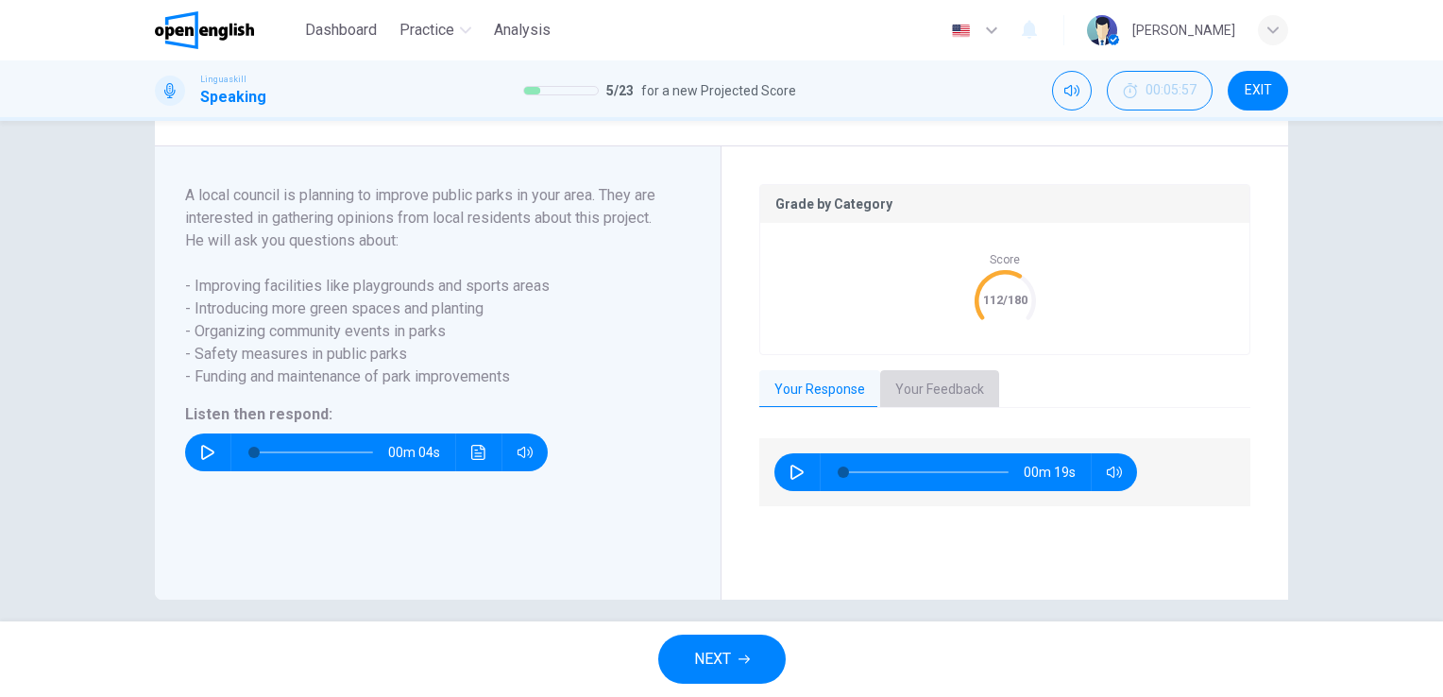
click at [936, 410] on button "Your Feedback" at bounding box center [939, 390] width 119 height 40
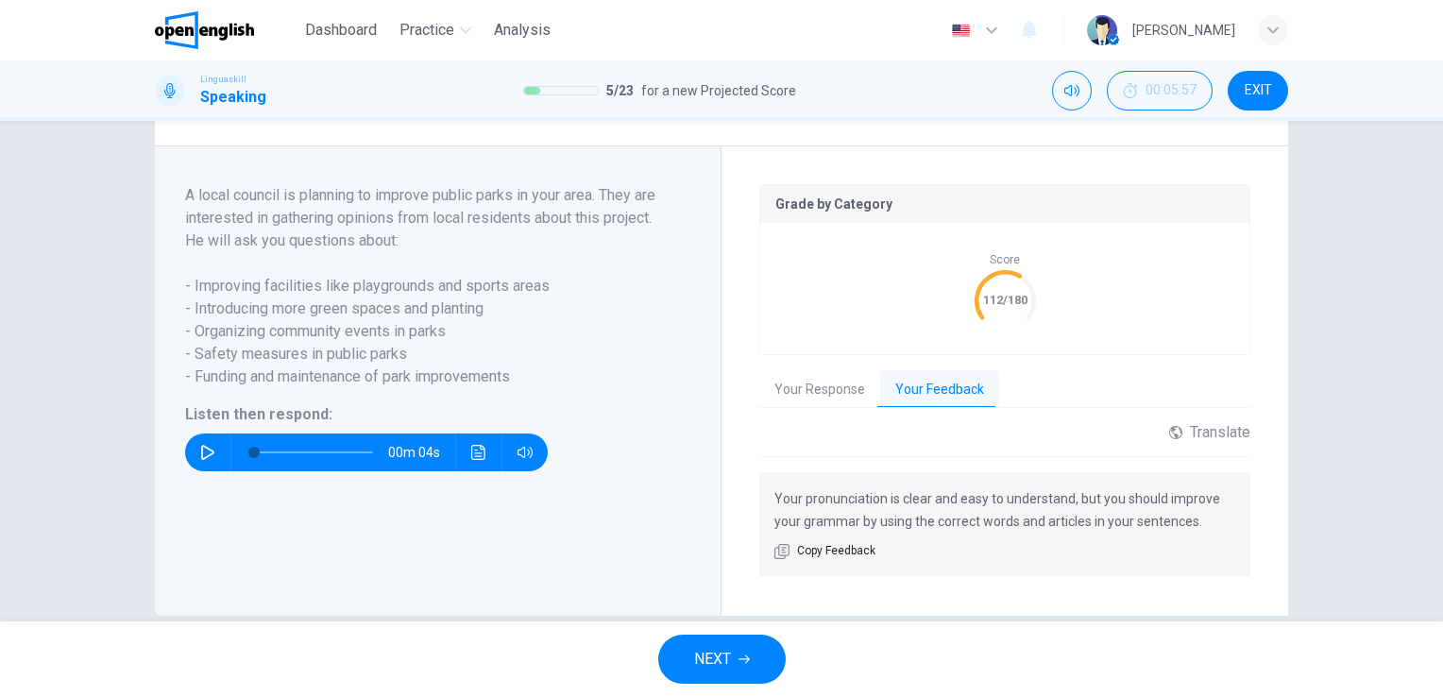
click at [727, 645] on button "NEXT" at bounding box center [721, 659] width 127 height 49
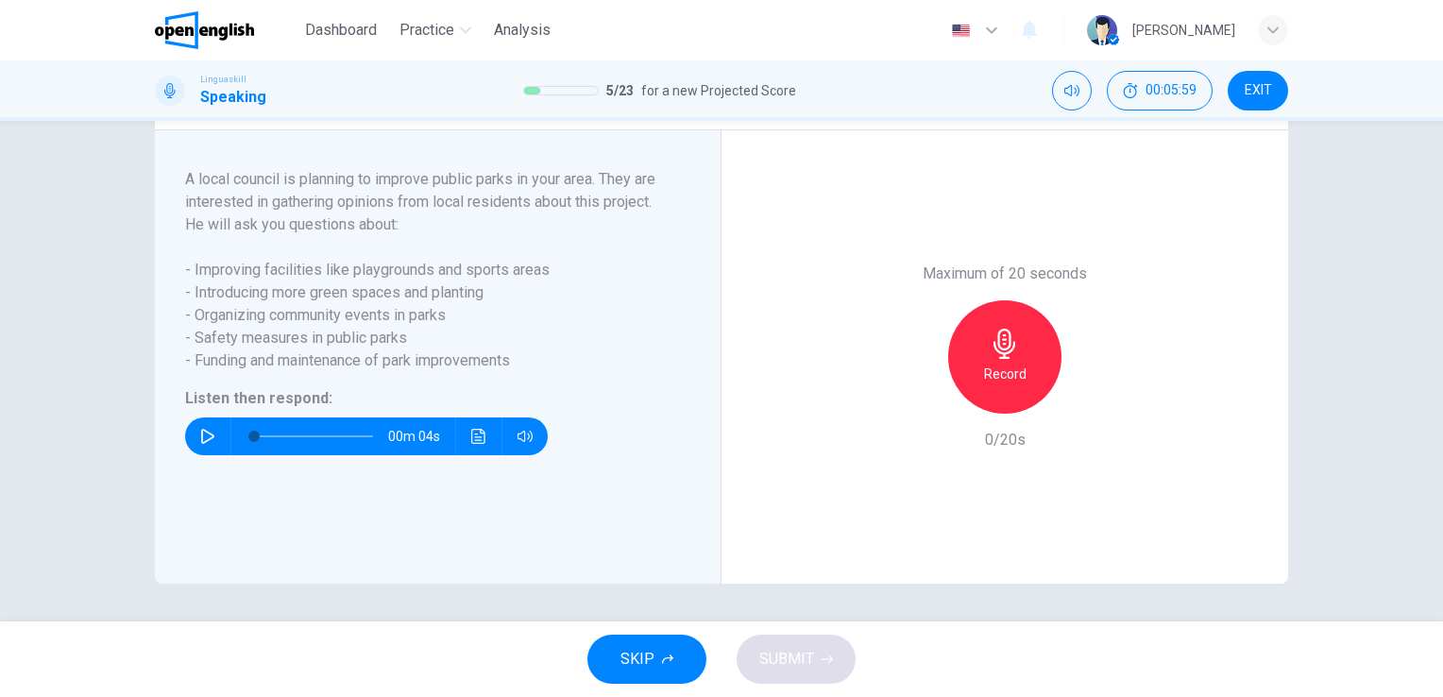
click at [200, 440] on icon "button" at bounding box center [207, 436] width 15 height 15
type input "*"
click at [1008, 364] on h6 "Record" at bounding box center [1005, 374] width 42 height 23
click at [1008, 364] on h6 "Stop" at bounding box center [1005, 374] width 28 height 23
click at [787, 658] on span "SUBMIT" at bounding box center [786, 659] width 55 height 26
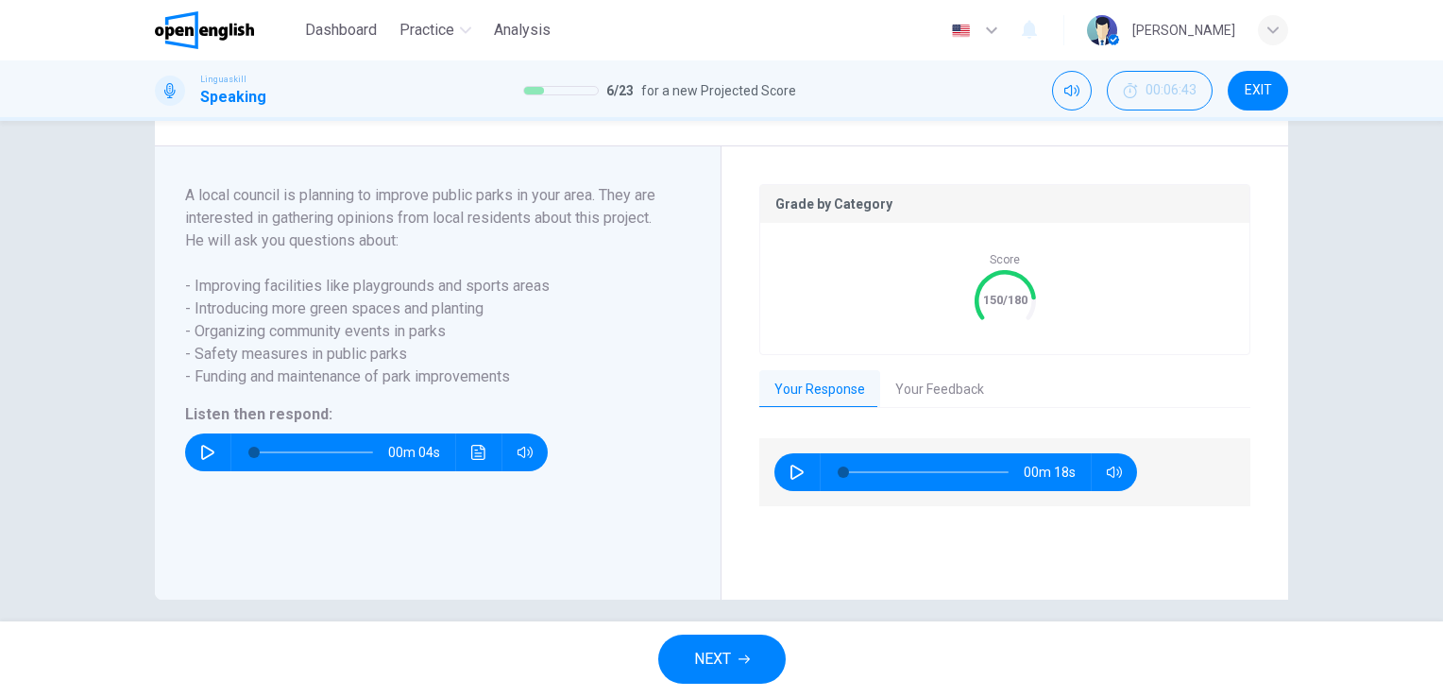
click at [962, 406] on button "Your Feedback" at bounding box center [939, 390] width 119 height 40
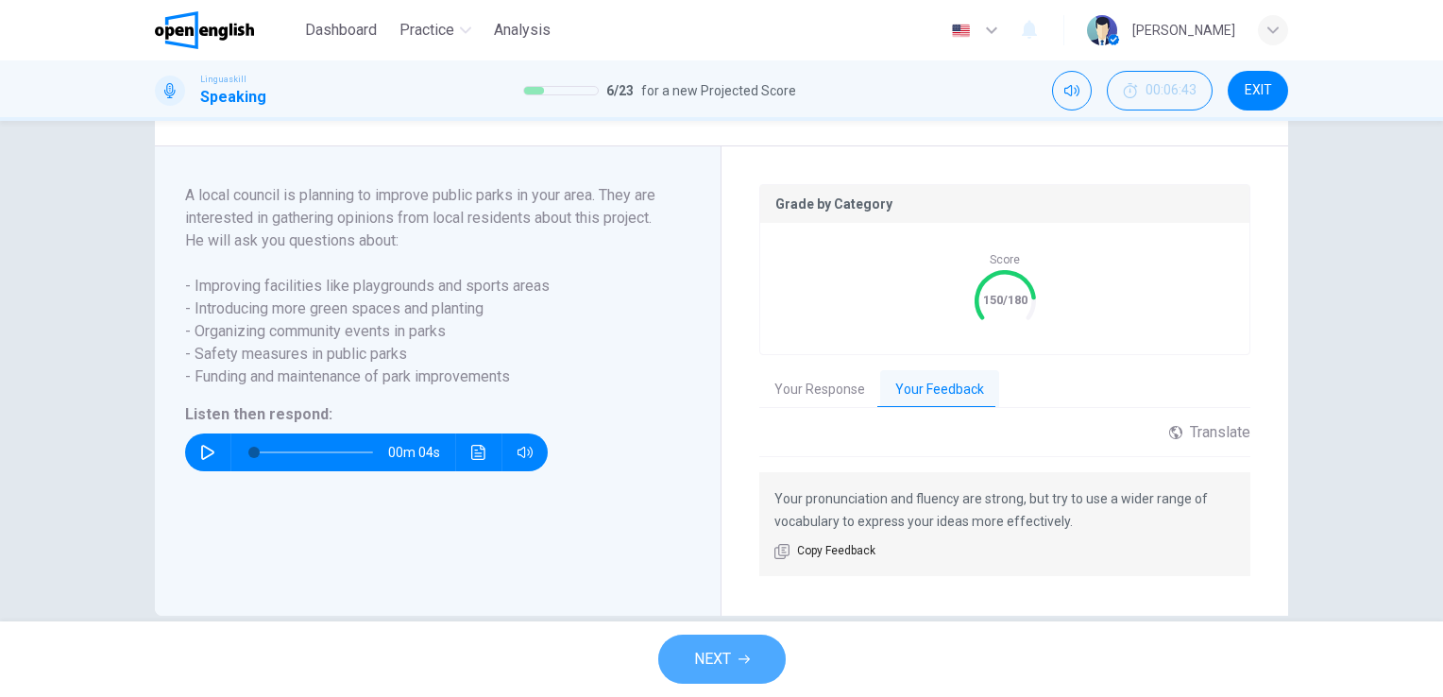
click at [725, 647] on span "NEXT" at bounding box center [712, 659] width 37 height 26
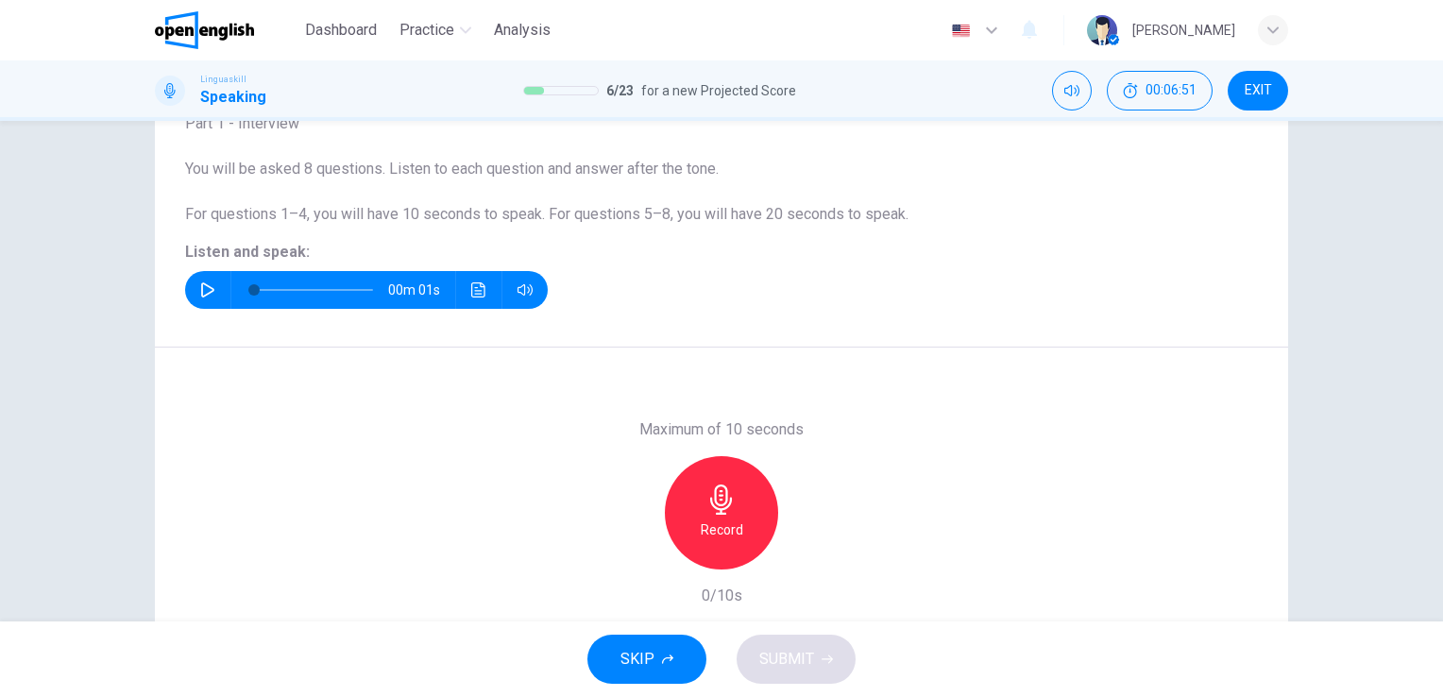
scroll to position [151, 0]
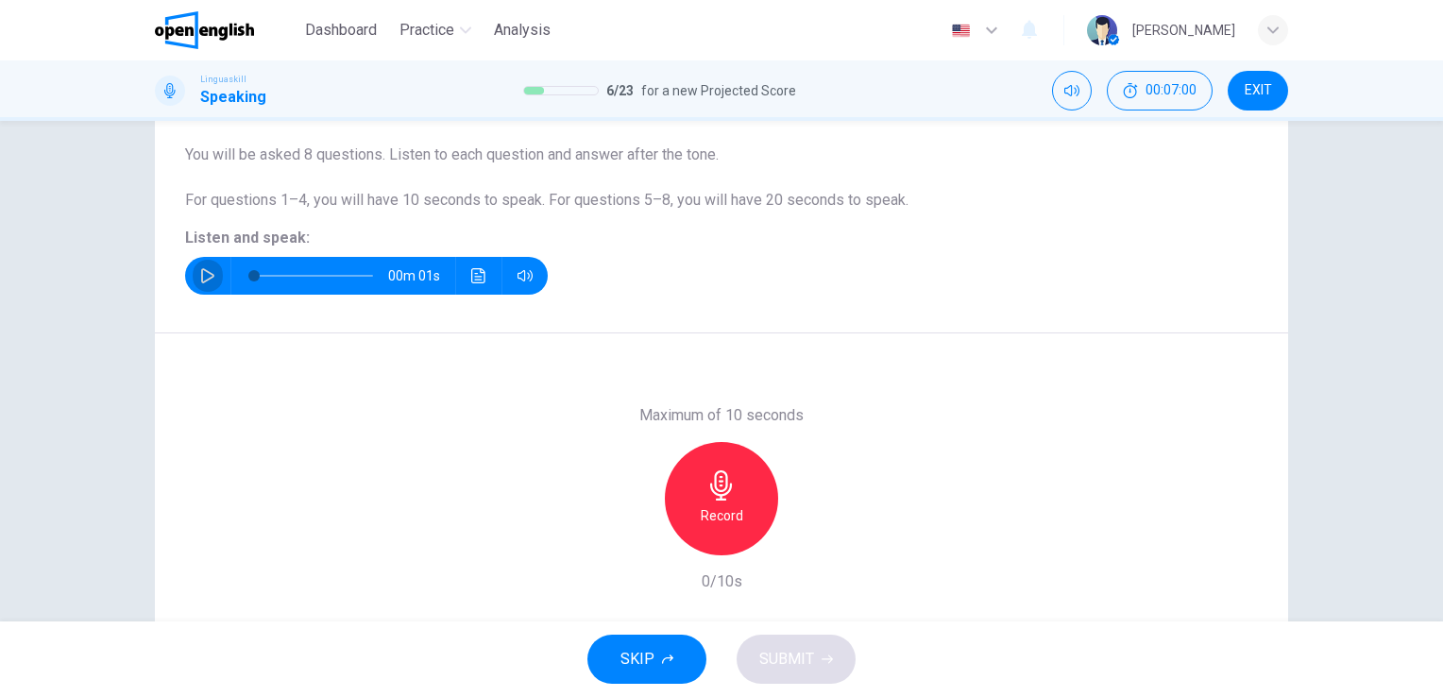
click at [202, 275] on icon "button" at bounding box center [207, 275] width 15 height 15
click at [715, 493] on icon "button" at bounding box center [721, 485] width 30 height 30
click at [723, 464] on div "Stop" at bounding box center [721, 498] width 113 height 113
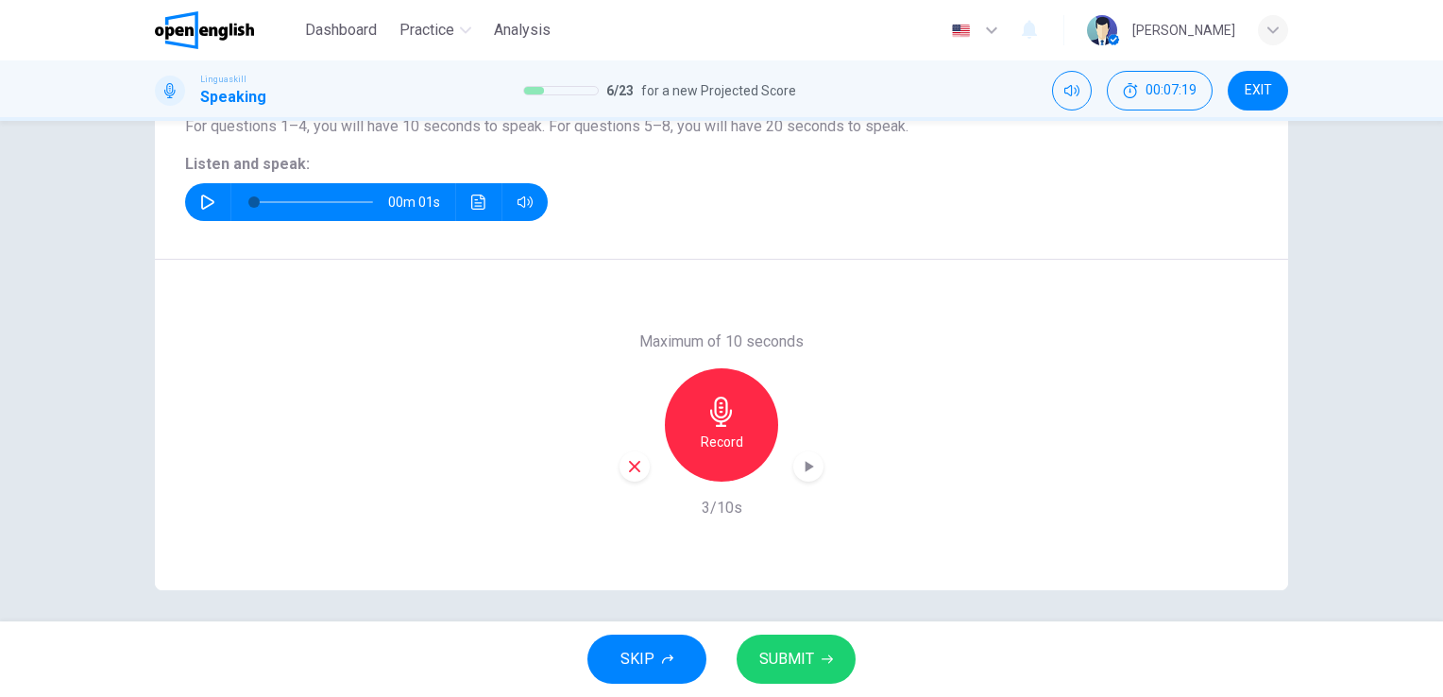
scroll to position [227, 0]
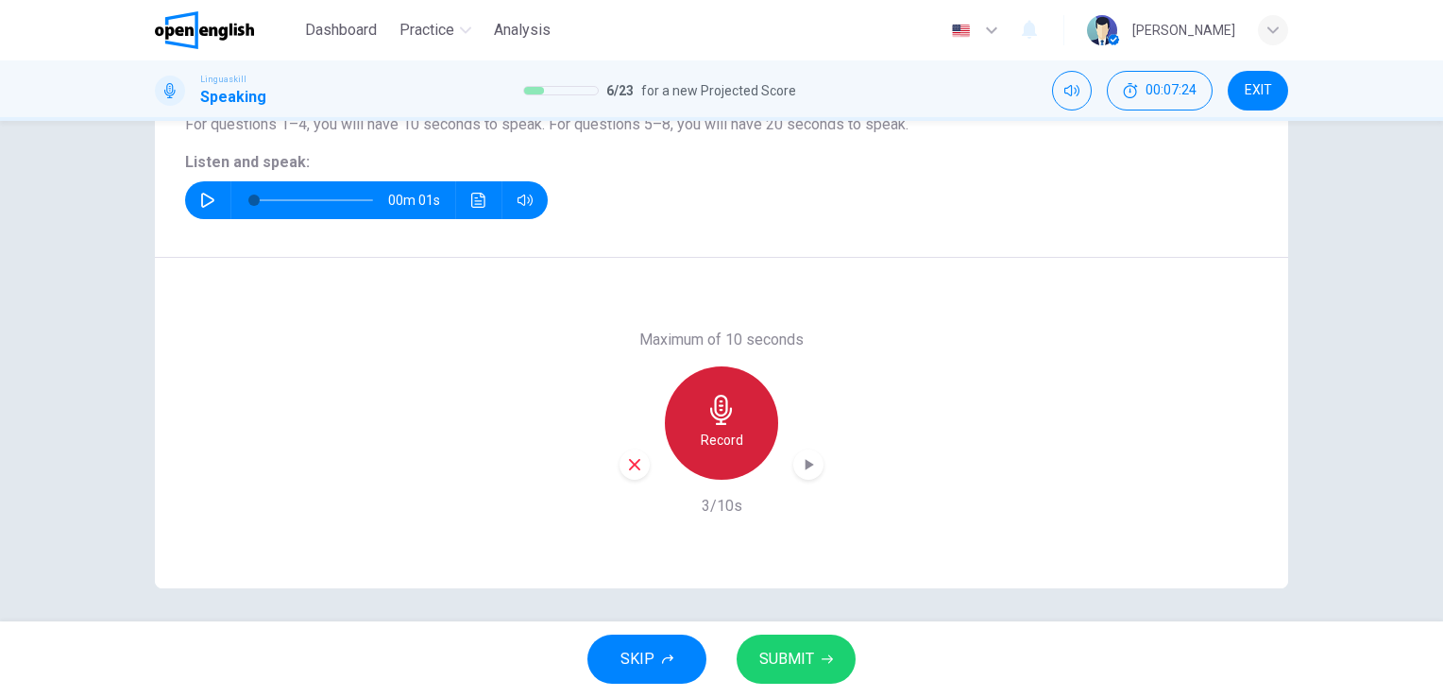
click at [717, 410] on icon "button" at bounding box center [721, 410] width 22 height 30
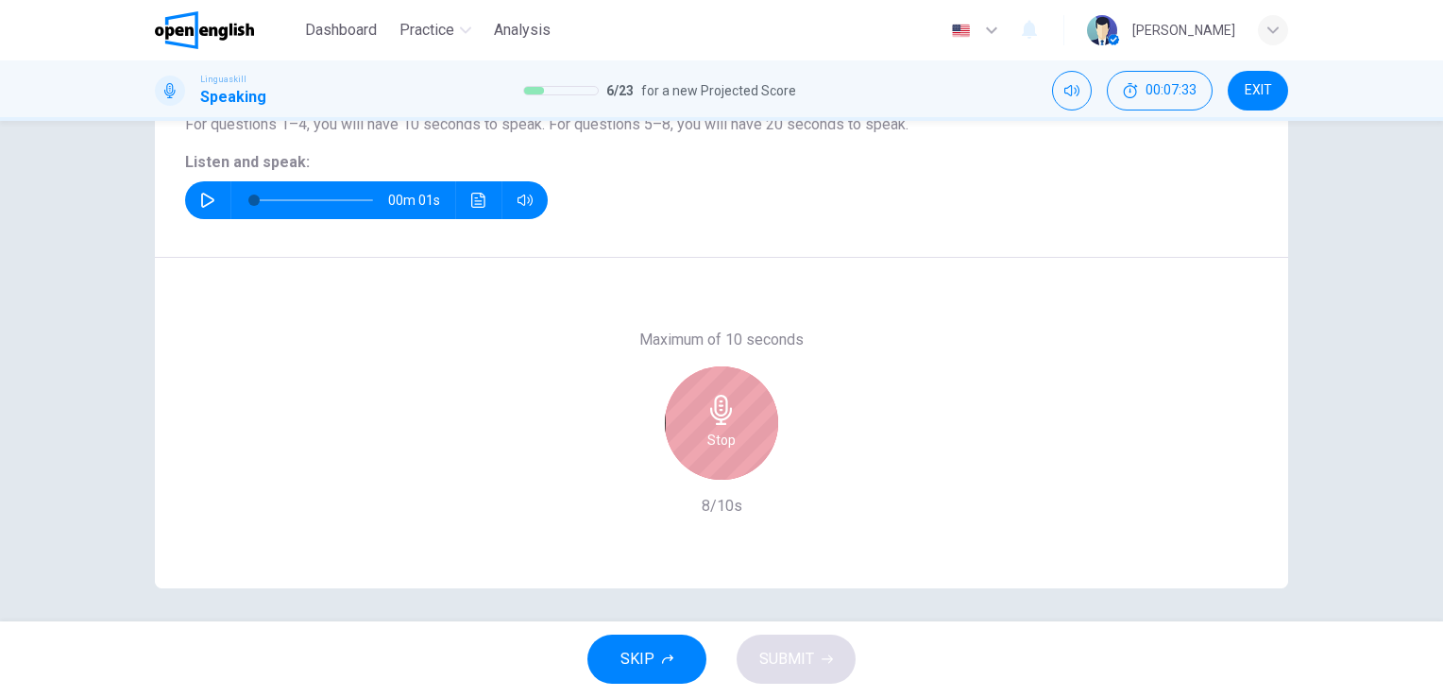
click at [734, 414] on div "Stop" at bounding box center [721, 422] width 113 height 113
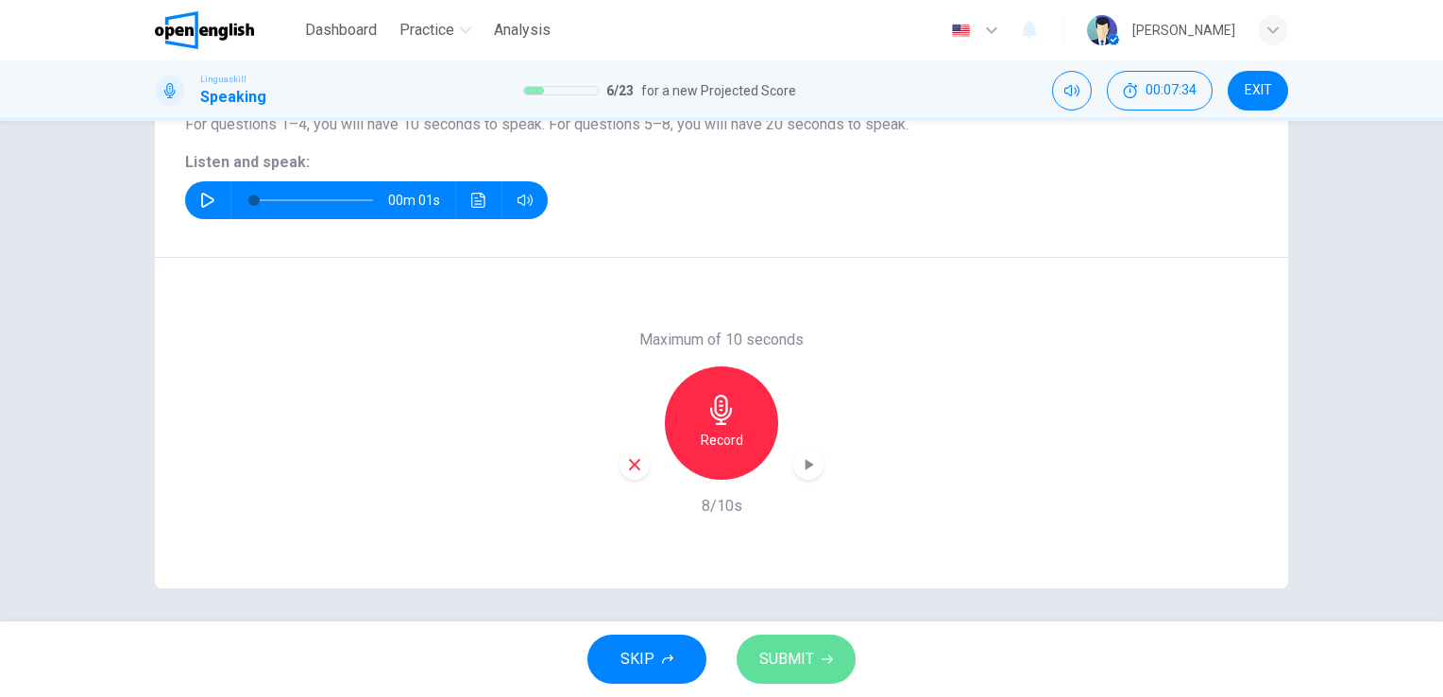
click at [782, 667] on span "SUBMIT" at bounding box center [786, 659] width 55 height 26
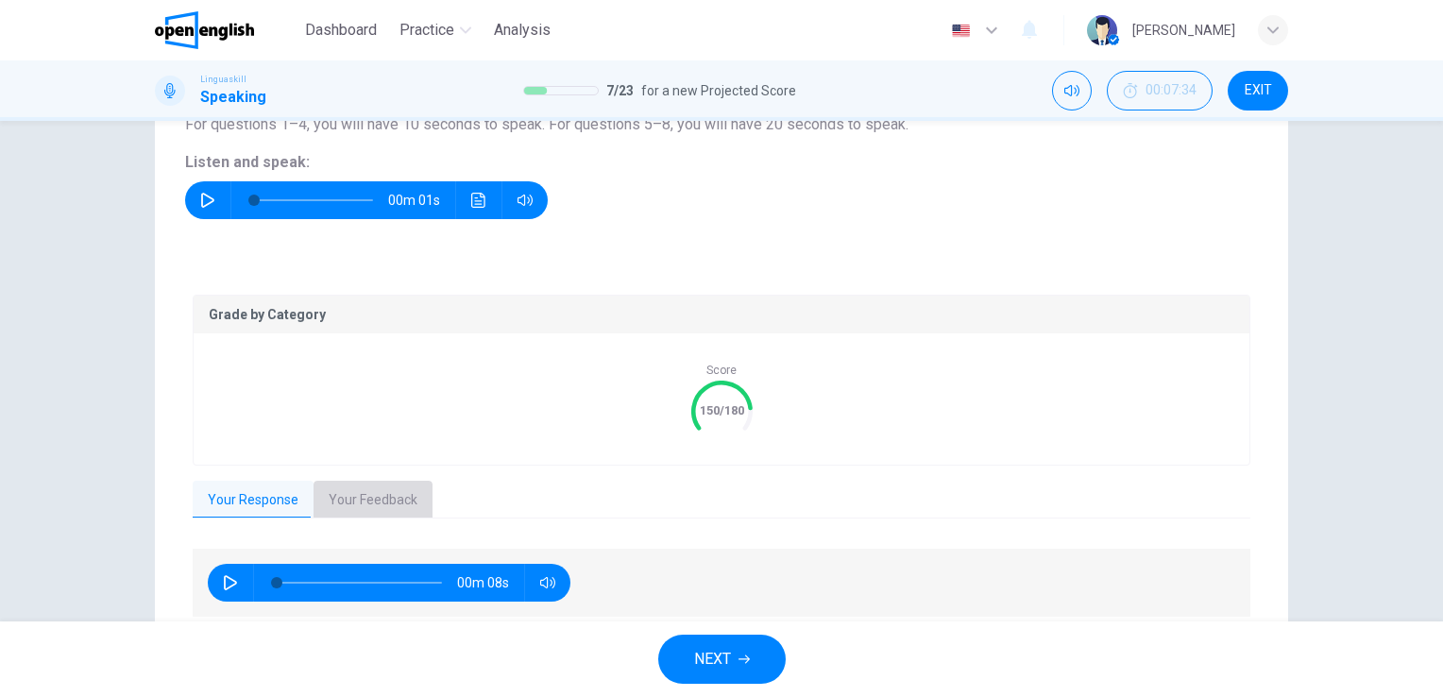
click at [360, 501] on button "Your Feedback" at bounding box center [372, 501] width 119 height 40
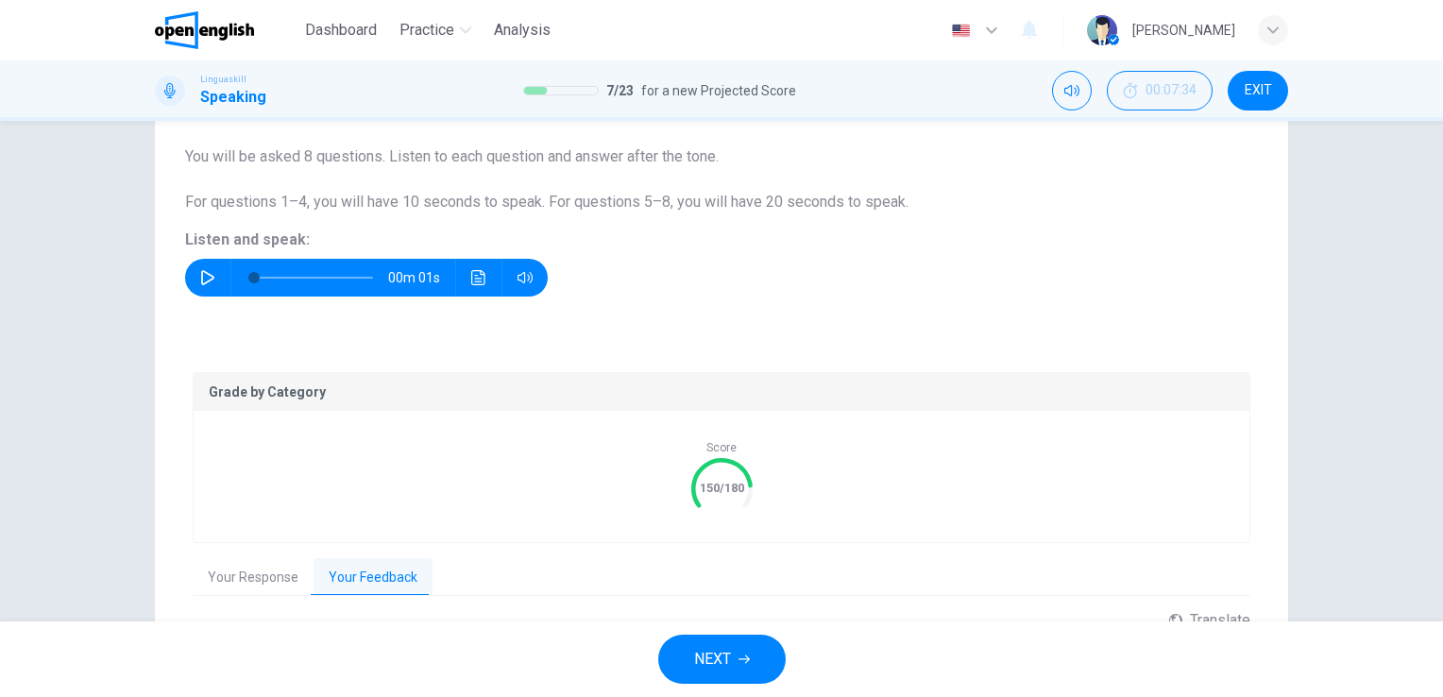
scroll to position [119, 0]
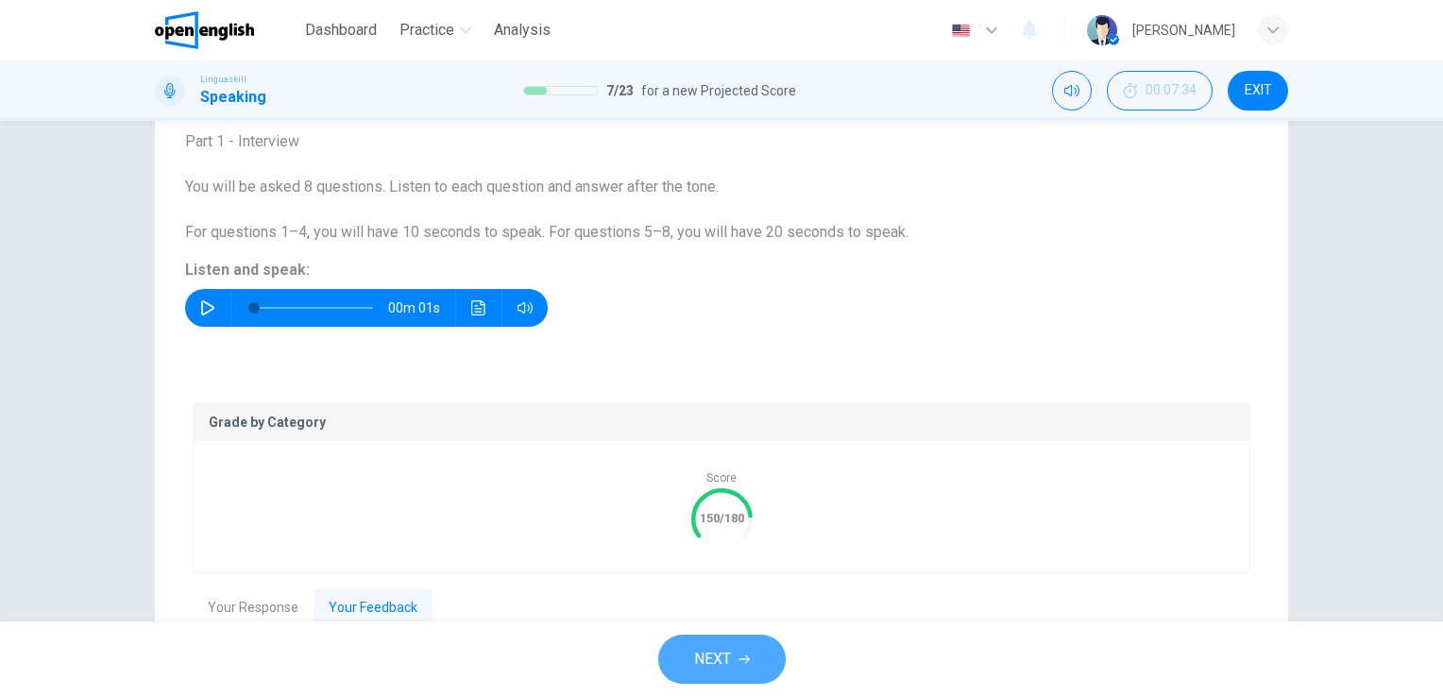
click at [719, 660] on span "NEXT" at bounding box center [712, 659] width 37 height 26
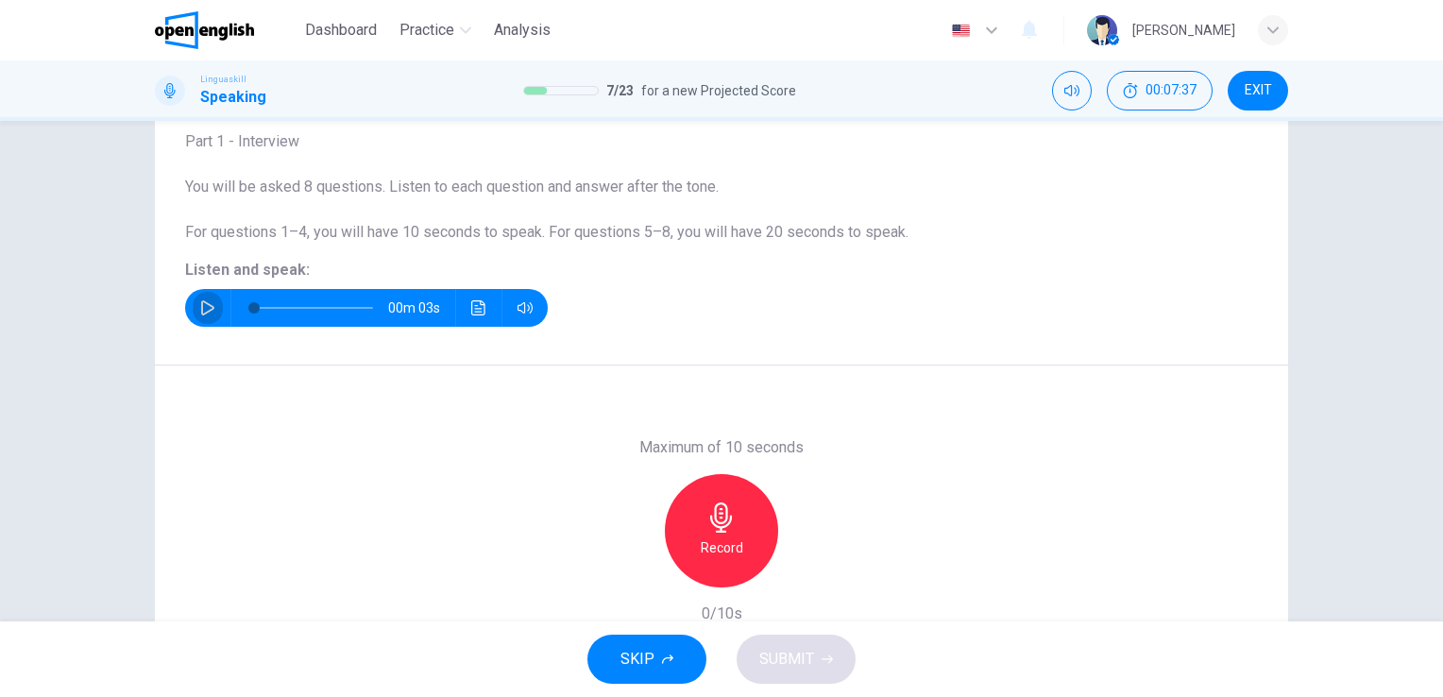
click at [209, 305] on icon "button" at bounding box center [207, 307] width 15 height 15
click at [720, 521] on icon "button" at bounding box center [721, 517] width 22 height 30
click at [716, 523] on icon "button" at bounding box center [721, 517] width 22 height 30
click at [821, 655] on icon "button" at bounding box center [826, 658] width 11 height 11
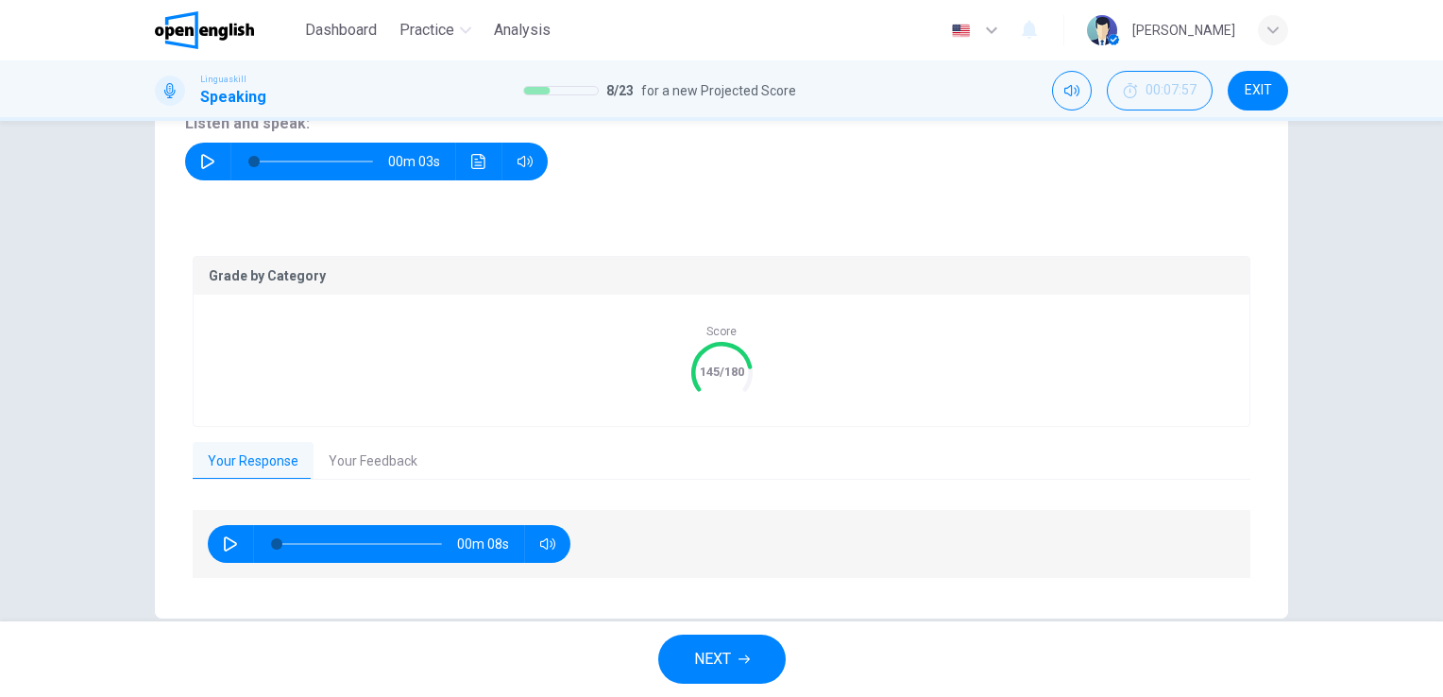
scroll to position [270, 0]
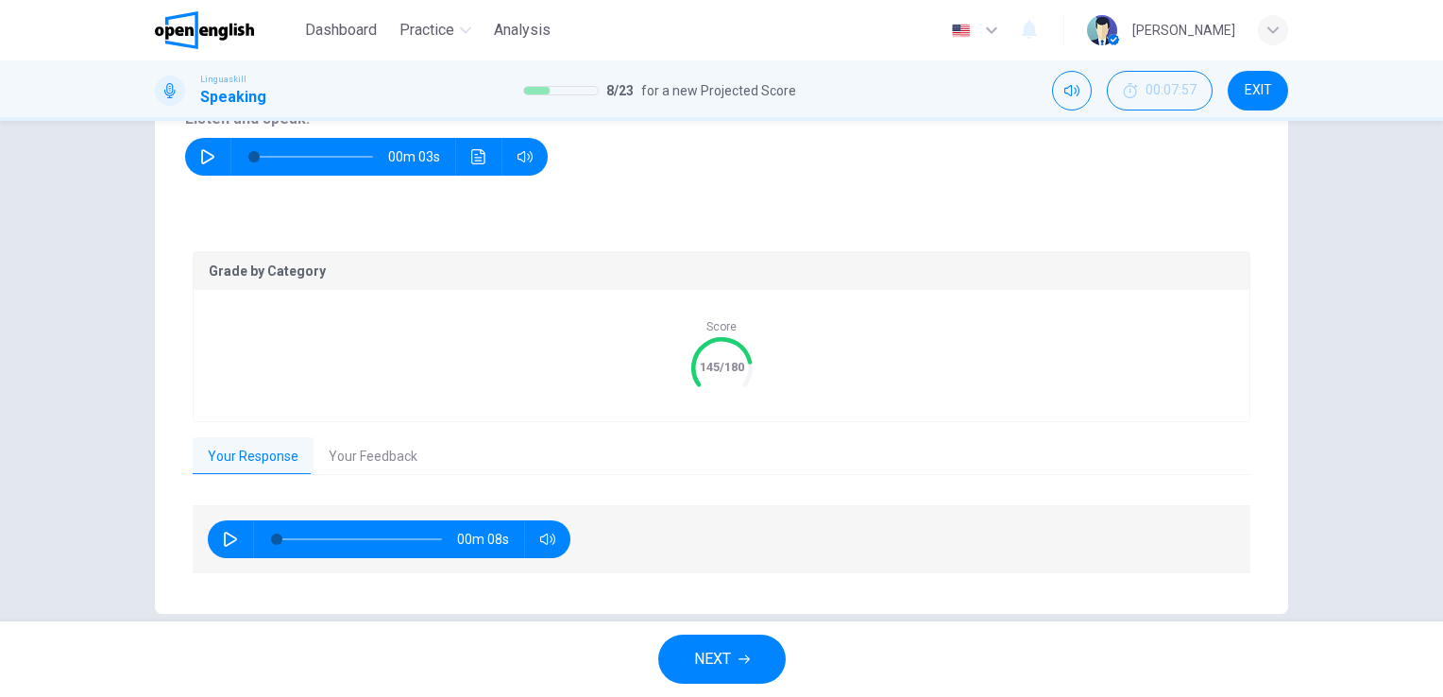
click at [384, 439] on button "Your Feedback" at bounding box center [372, 457] width 119 height 40
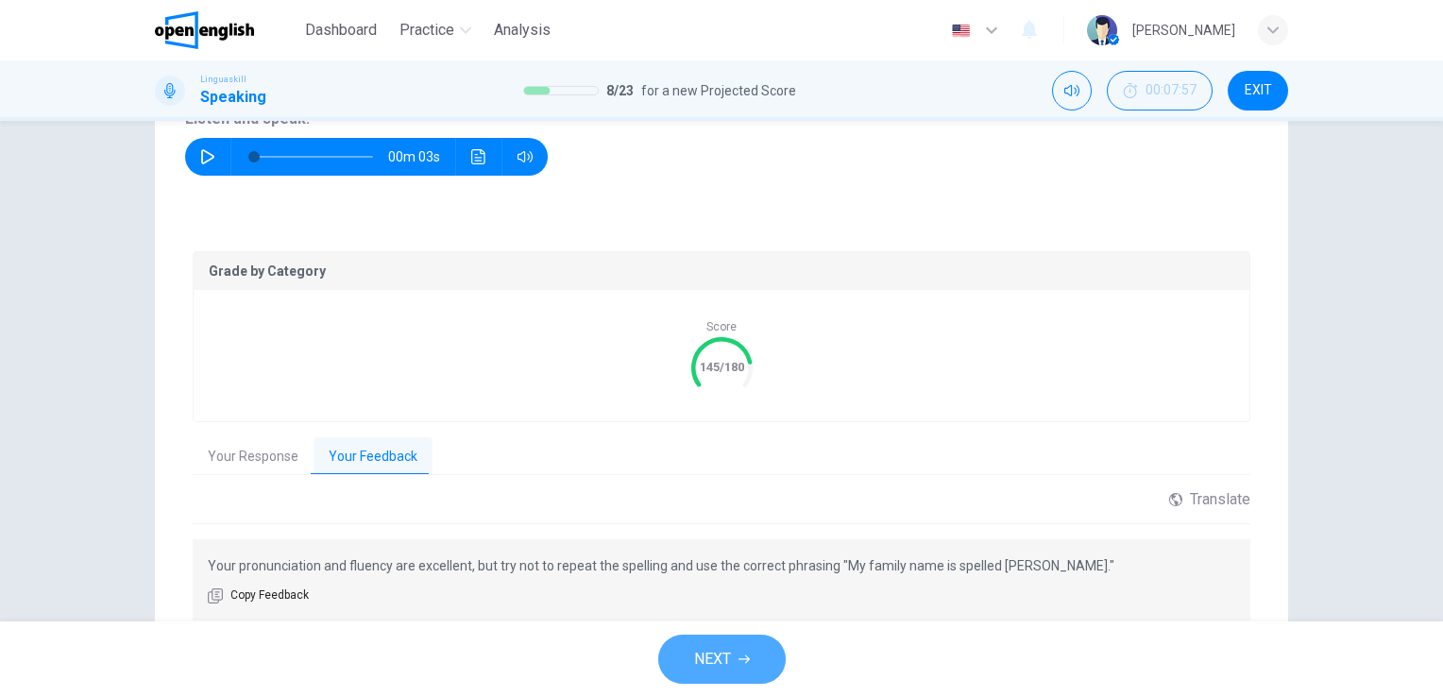
click at [717, 652] on span "NEXT" at bounding box center [712, 659] width 37 height 26
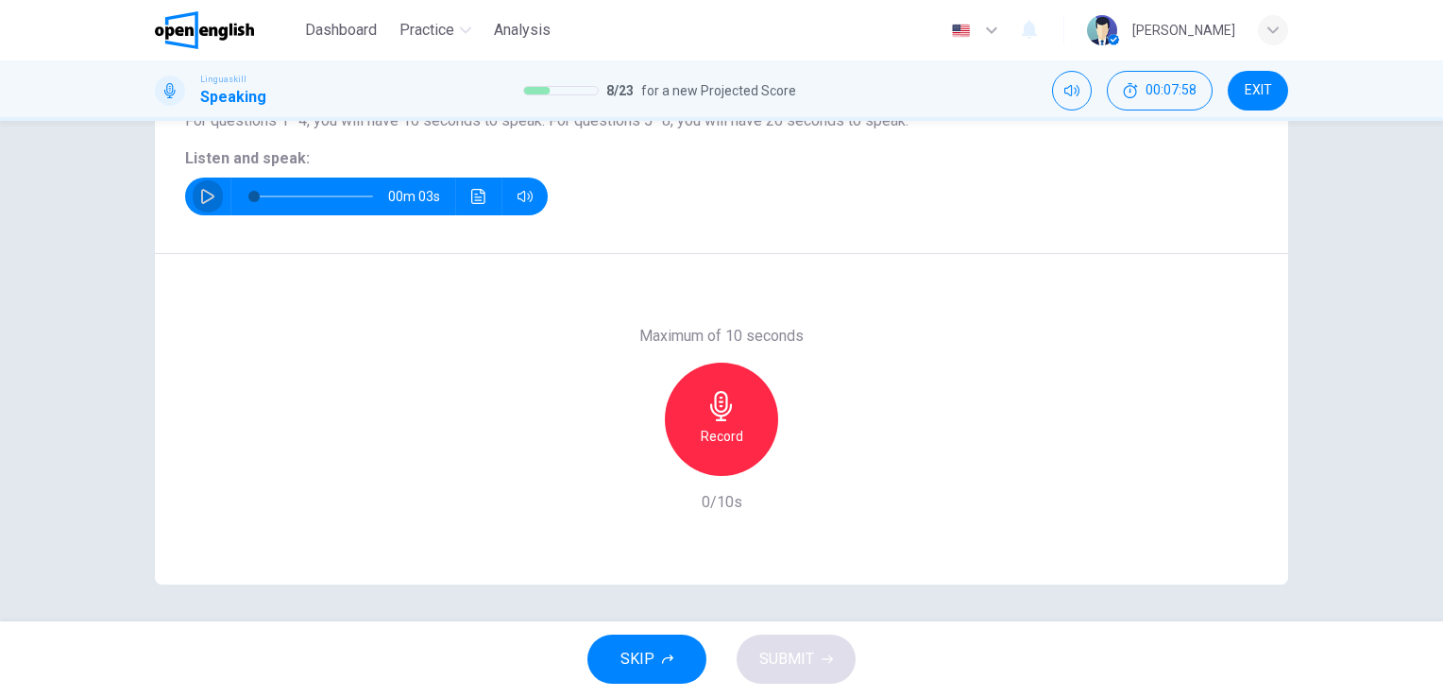
click at [203, 208] on button "button" at bounding box center [208, 197] width 30 height 38
click at [723, 395] on icon "button" at bounding box center [721, 406] width 30 height 30
click at [790, 657] on span "SUBMIT" at bounding box center [786, 659] width 55 height 26
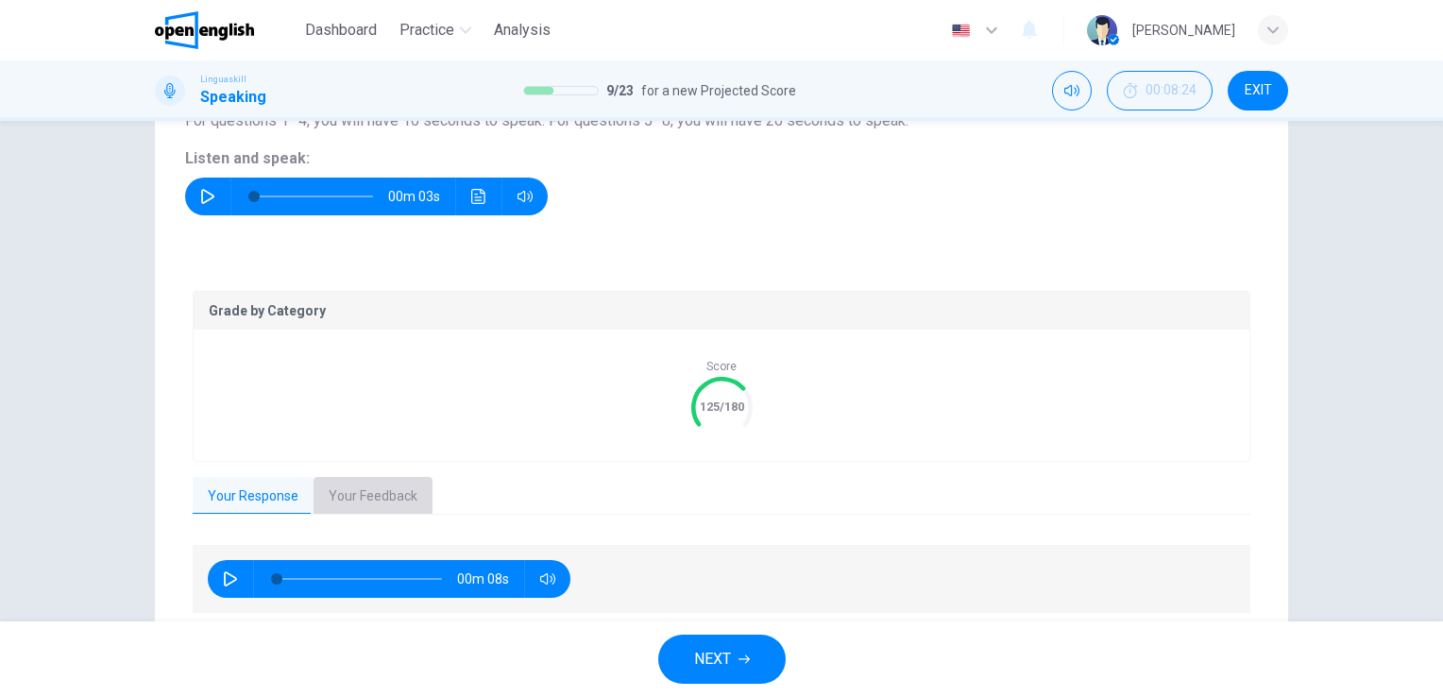
click at [369, 493] on button "Your Feedback" at bounding box center [372, 497] width 119 height 40
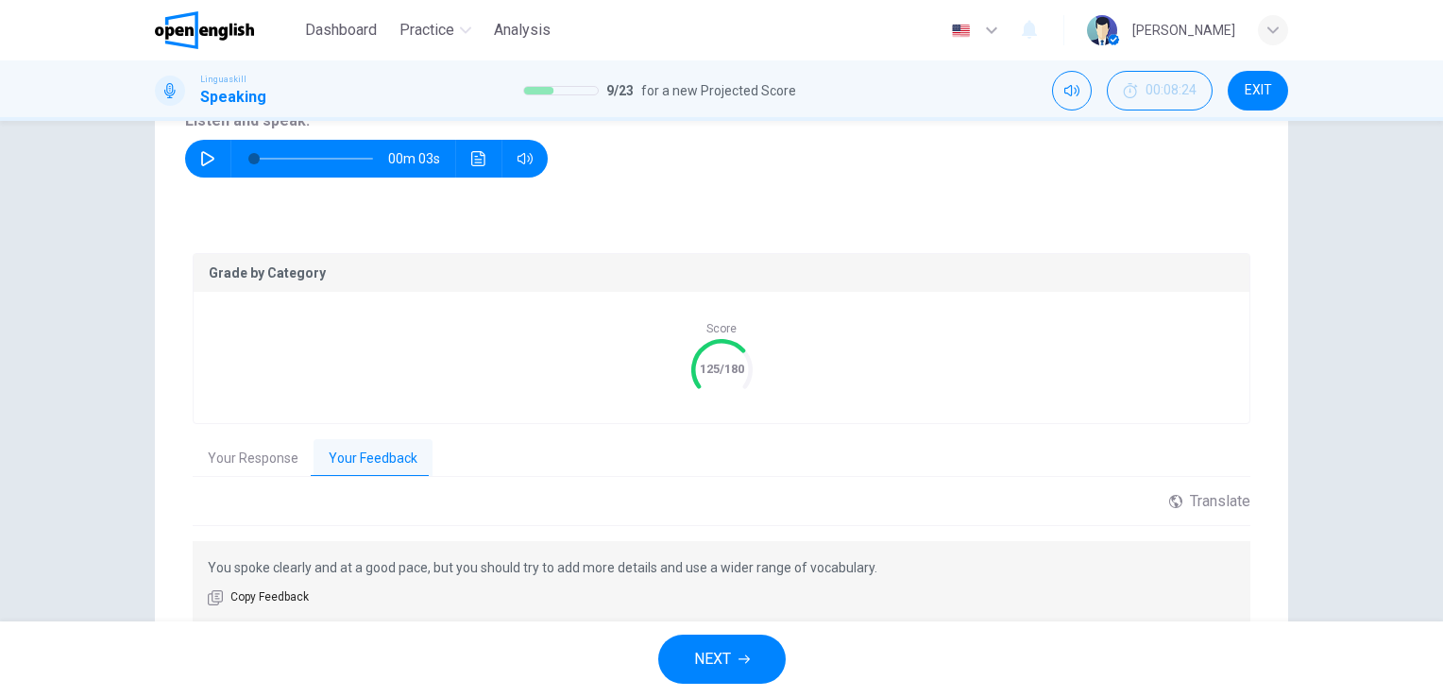
scroll to position [268, 0]
click at [737, 660] on button "NEXT" at bounding box center [721, 659] width 127 height 49
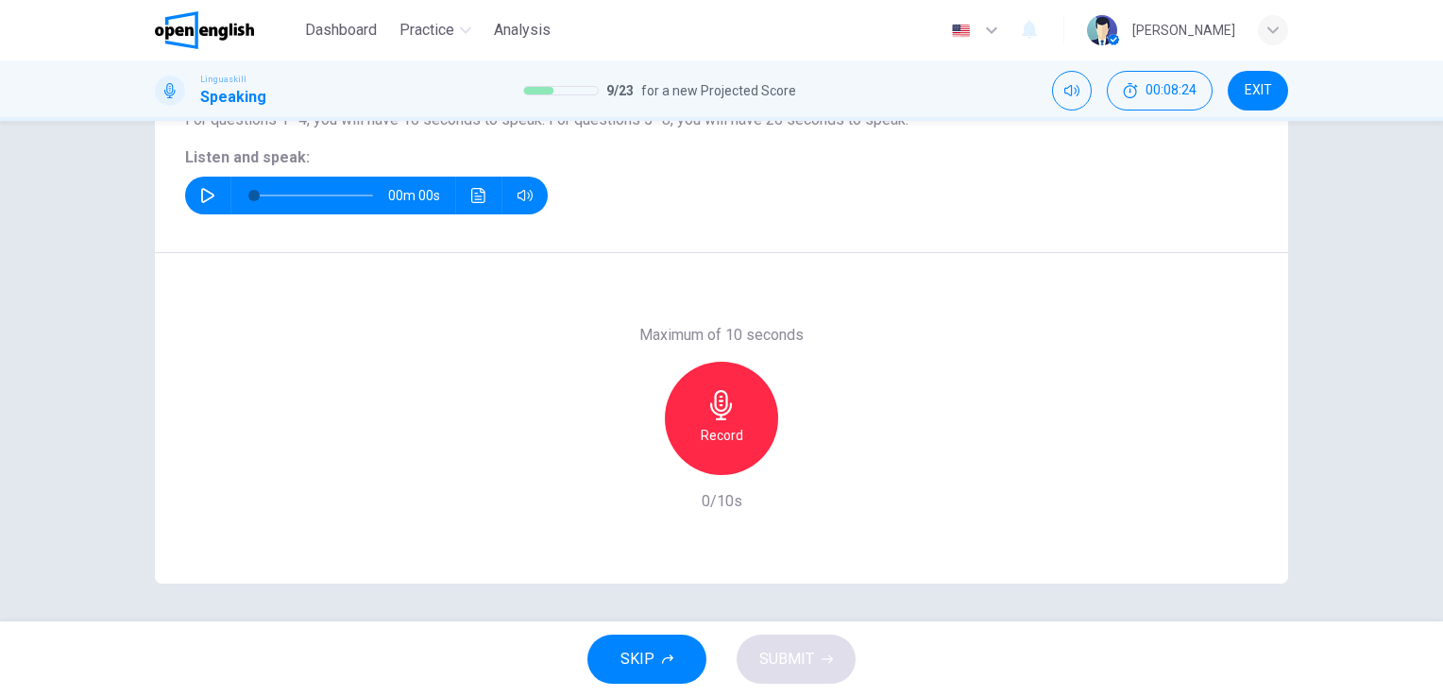
scroll to position [230, 0]
click at [206, 183] on button "button" at bounding box center [208, 197] width 30 height 38
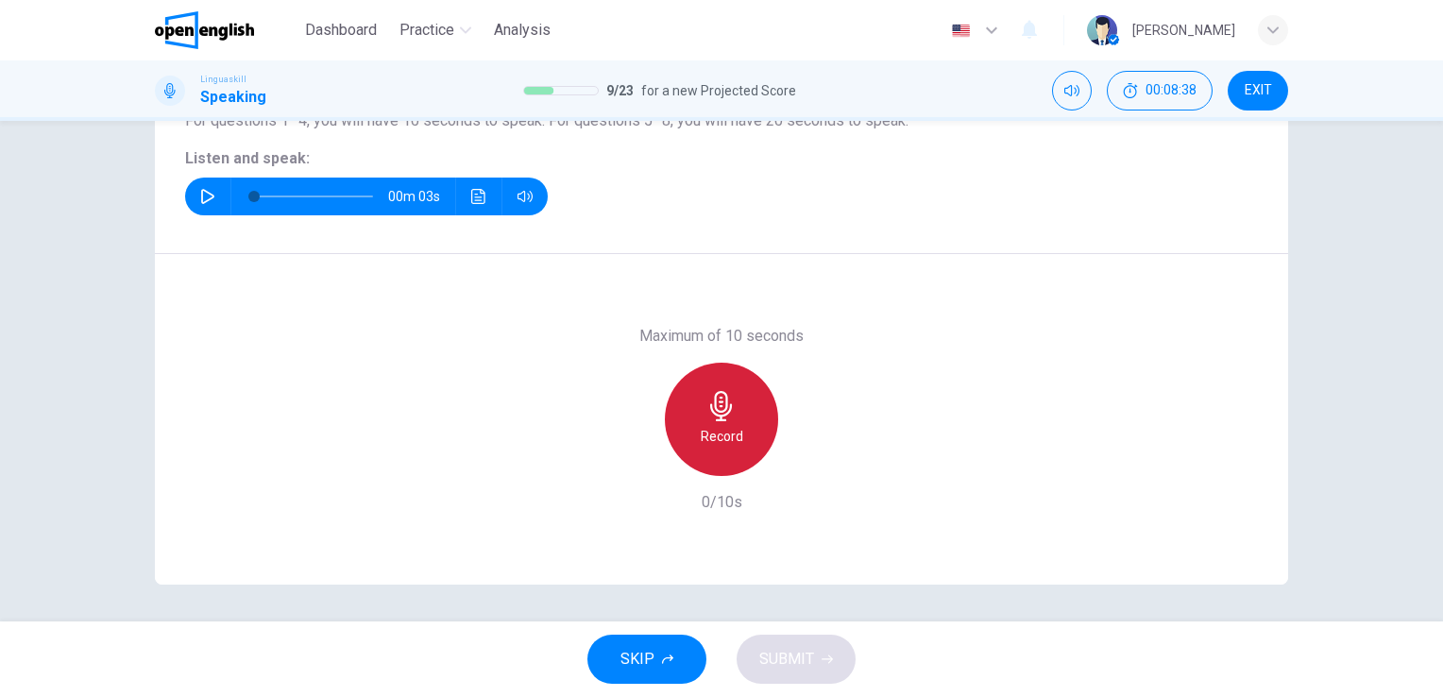
click at [729, 400] on icon "button" at bounding box center [721, 406] width 30 height 30
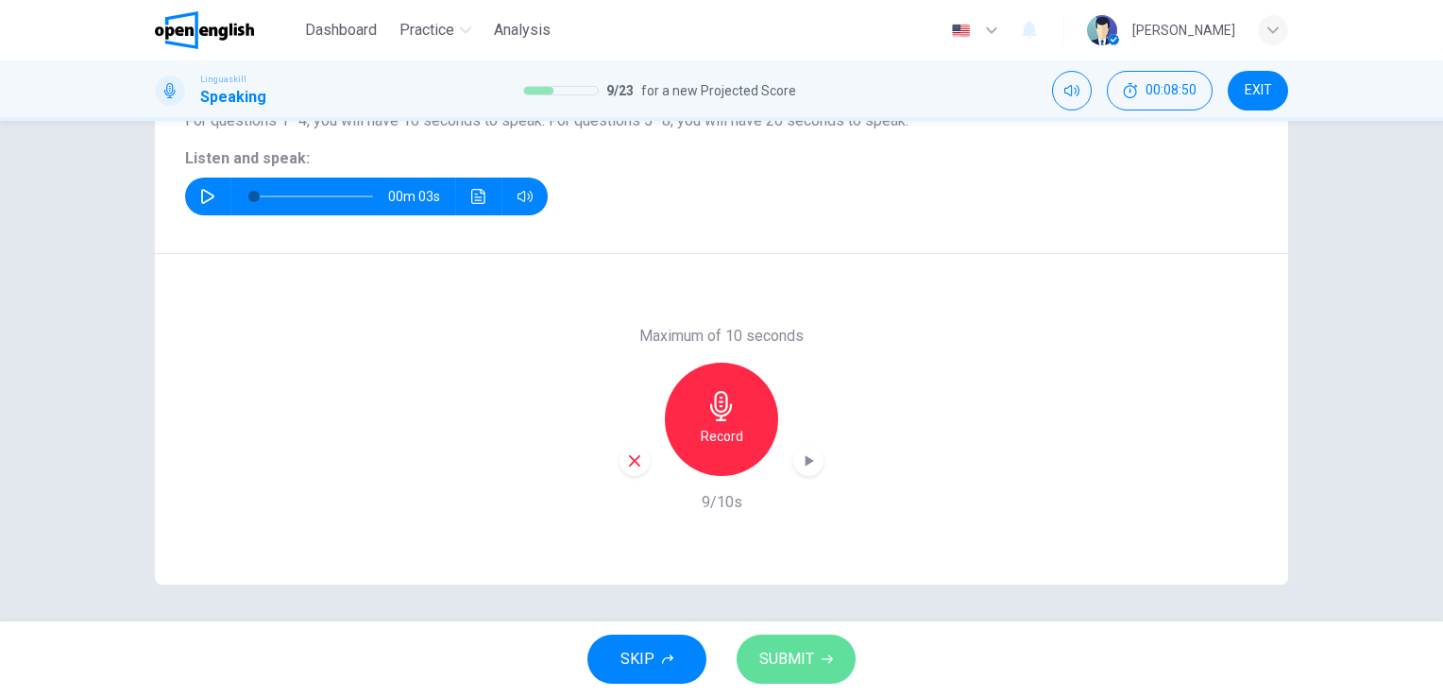
click at [788, 669] on span "SUBMIT" at bounding box center [786, 659] width 55 height 26
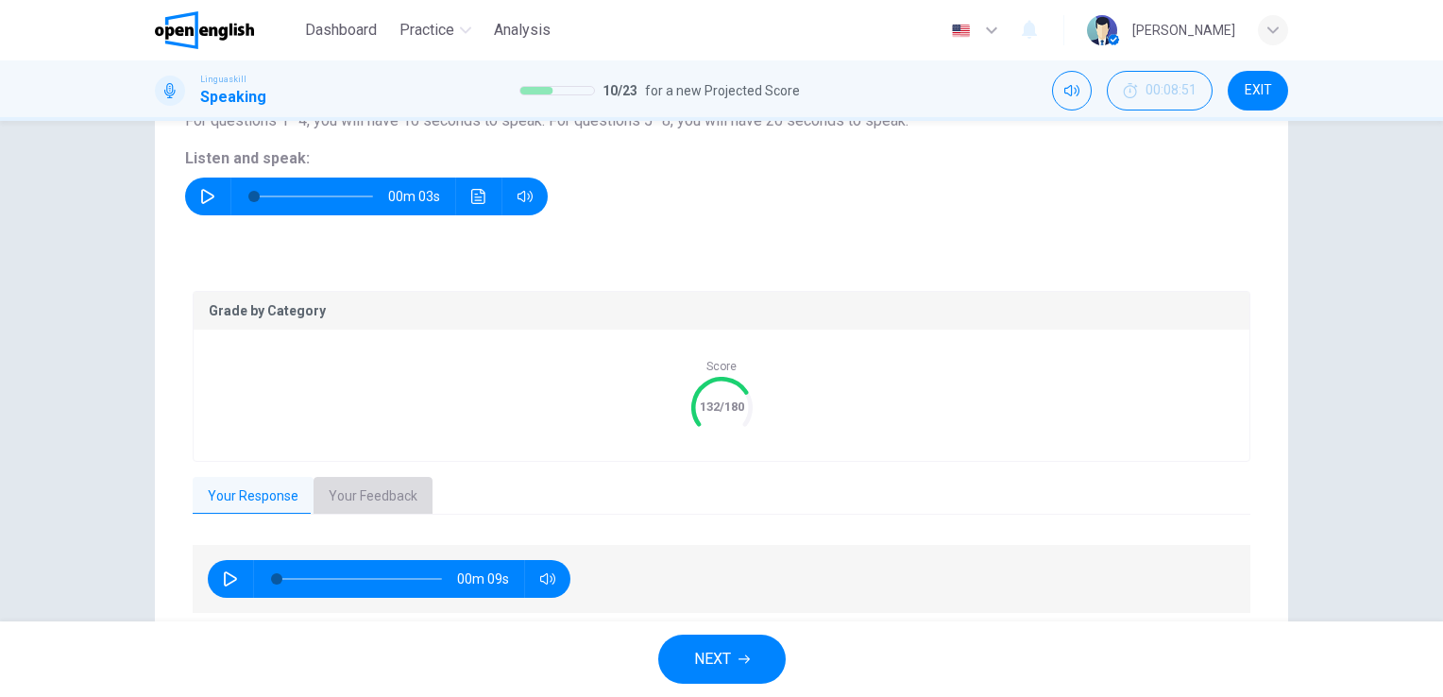
click at [386, 502] on button "Your Feedback" at bounding box center [372, 497] width 119 height 40
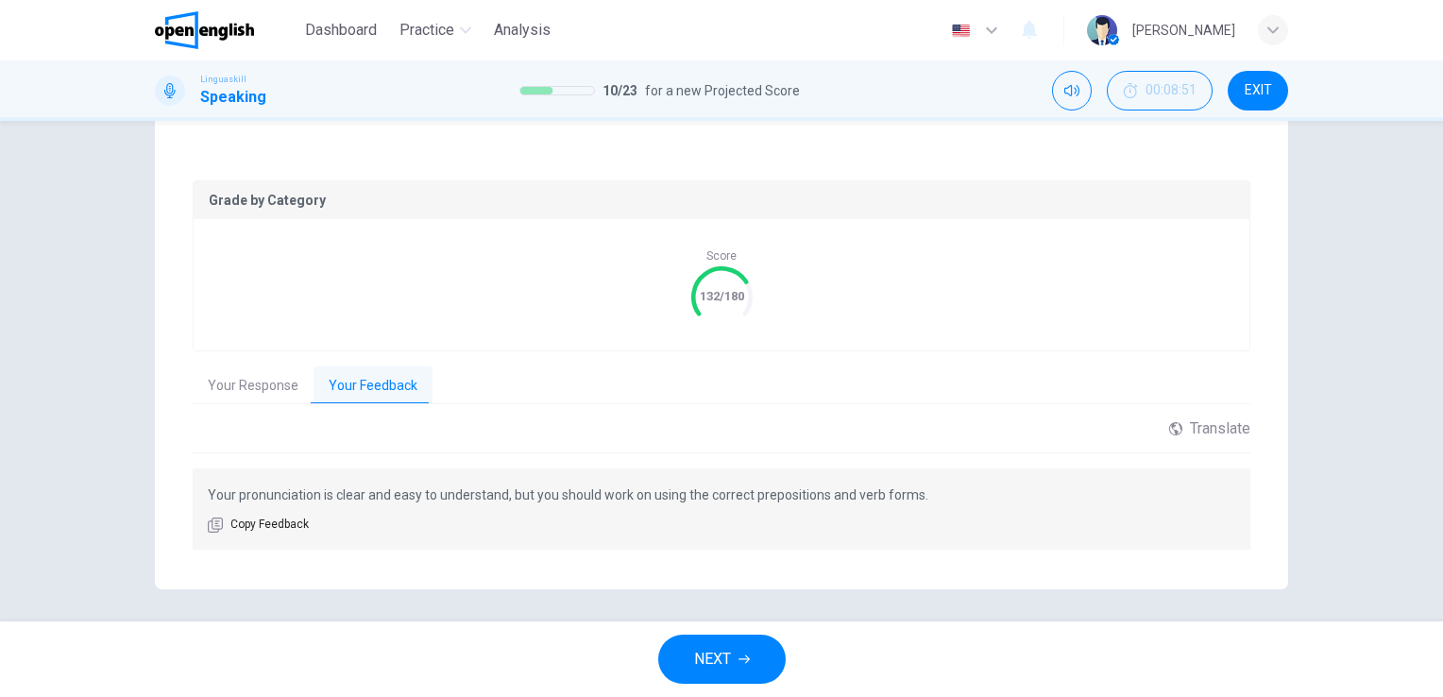
scroll to position [346, 0]
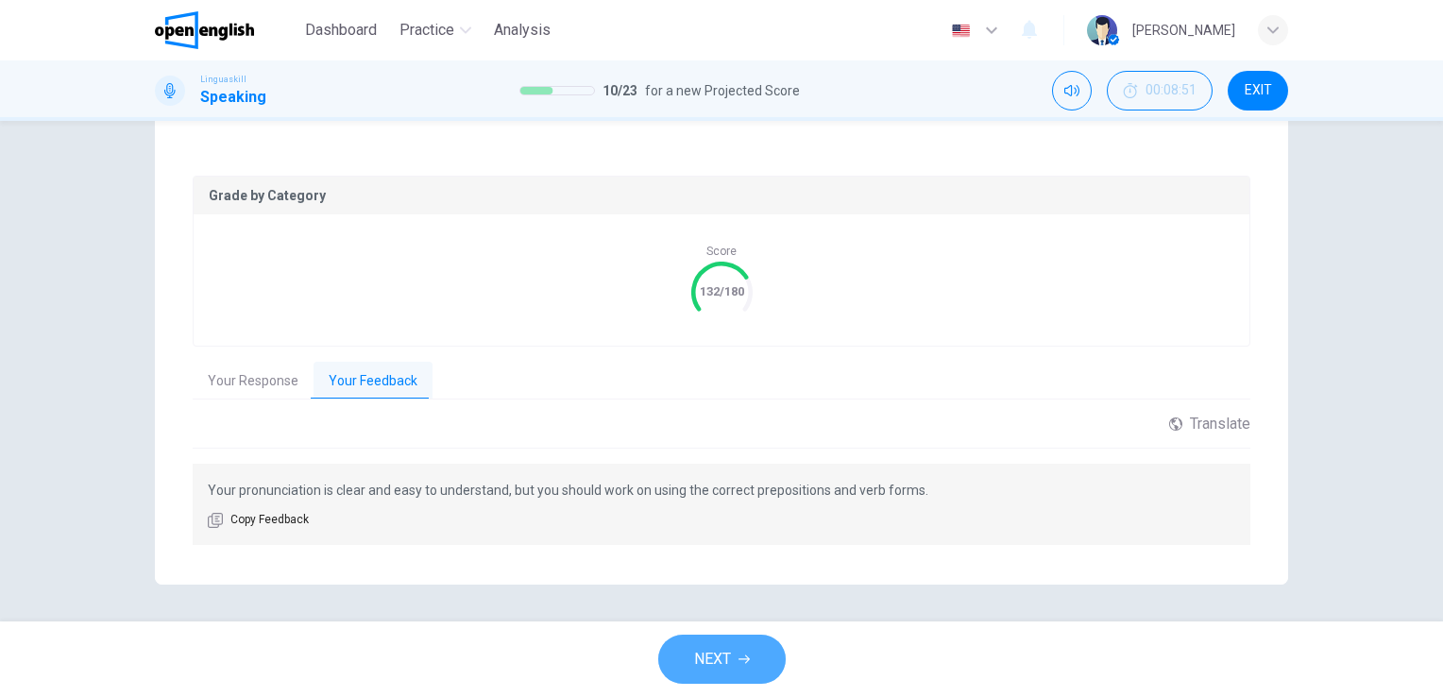
click at [728, 653] on span "NEXT" at bounding box center [712, 659] width 37 height 26
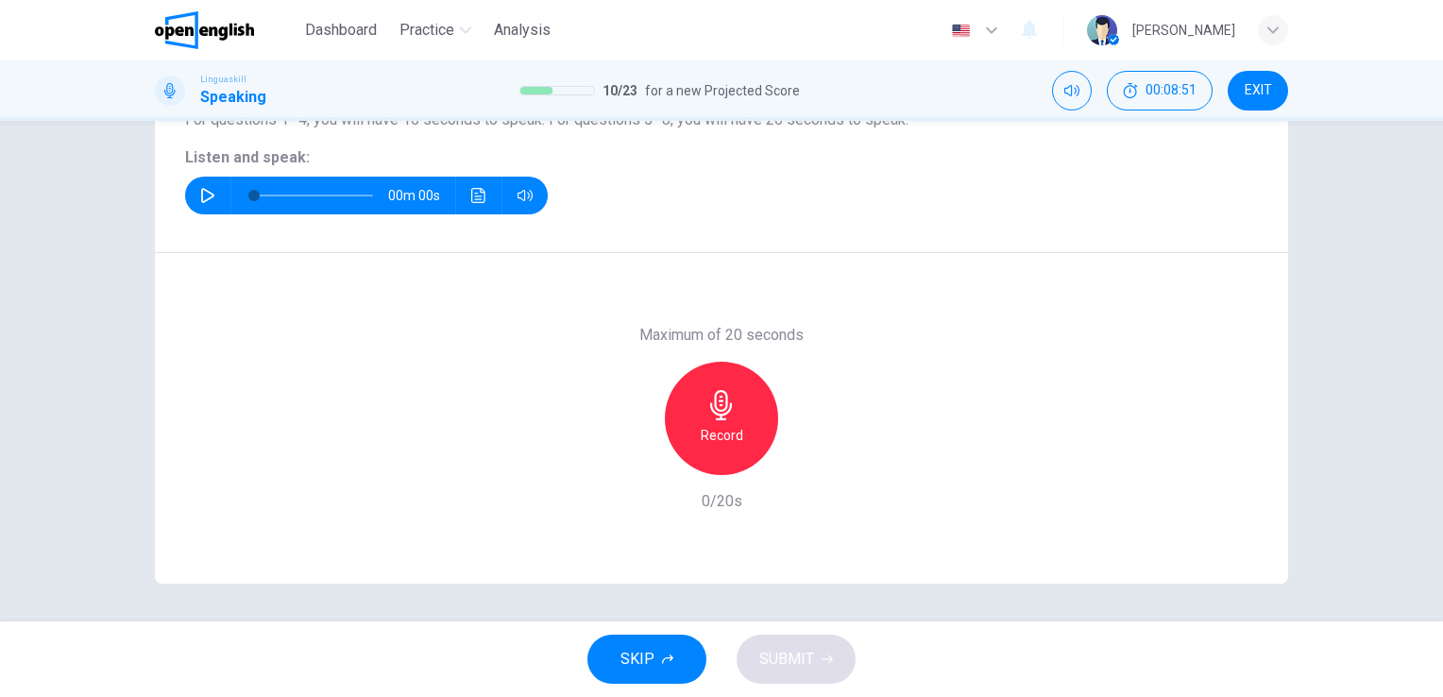
scroll to position [230, 0]
click at [210, 195] on icon "button" at bounding box center [207, 196] width 15 height 15
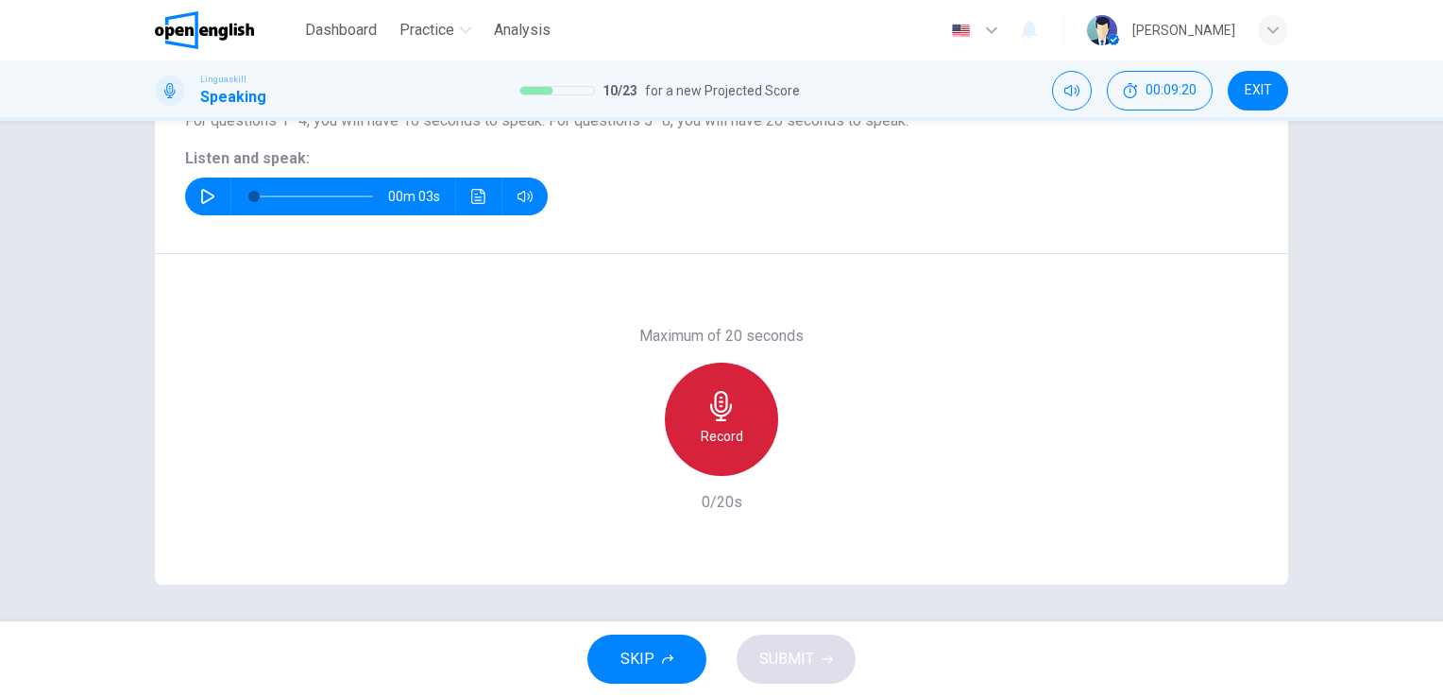
click at [710, 414] on icon "button" at bounding box center [721, 406] width 22 height 30
click at [697, 420] on div "Stop" at bounding box center [721, 419] width 113 height 113
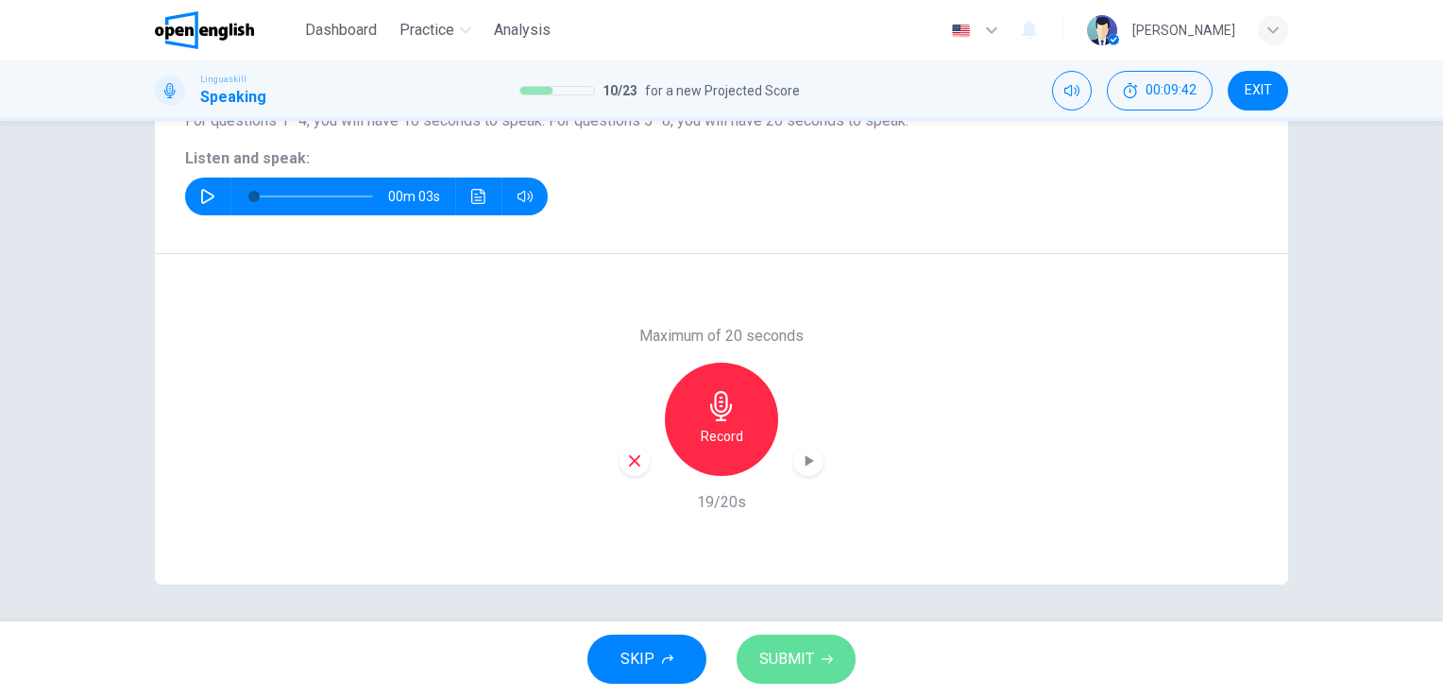
click at [811, 667] on span "SUBMIT" at bounding box center [786, 659] width 55 height 26
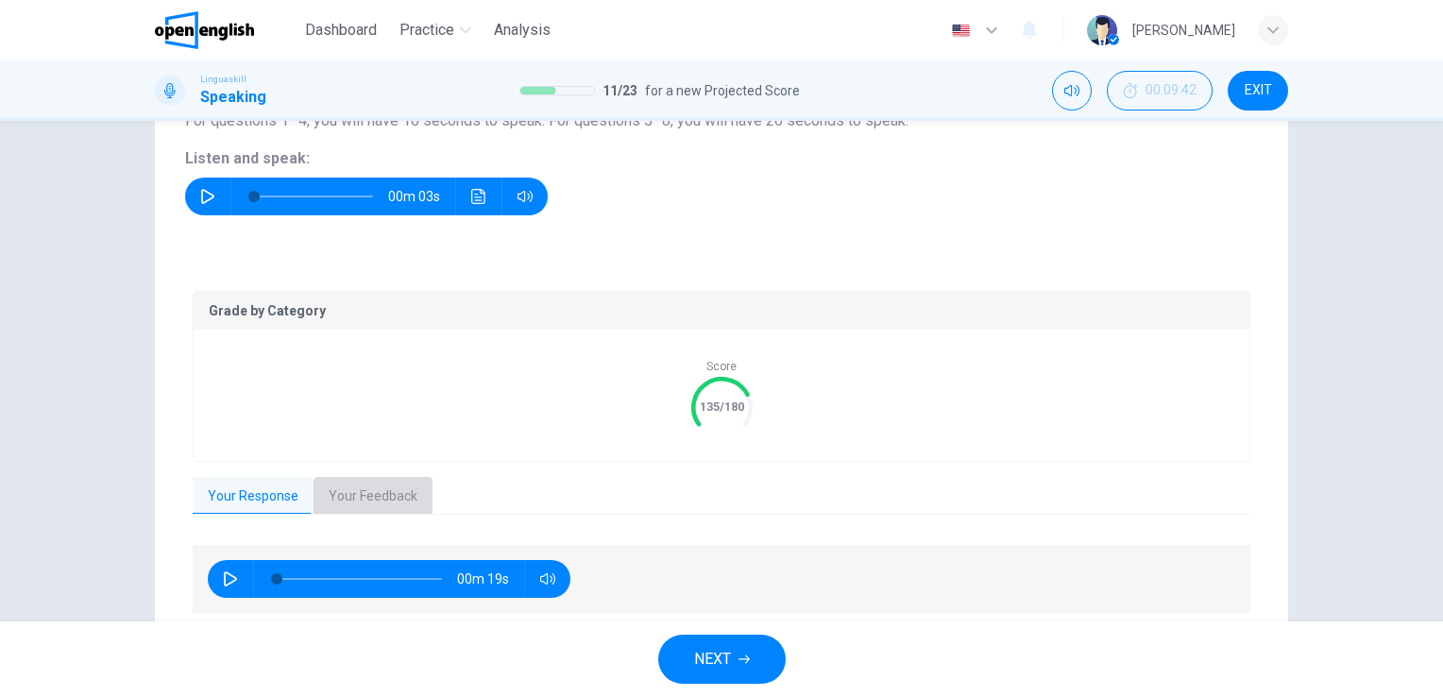
click at [364, 495] on button "Your Feedback" at bounding box center [372, 497] width 119 height 40
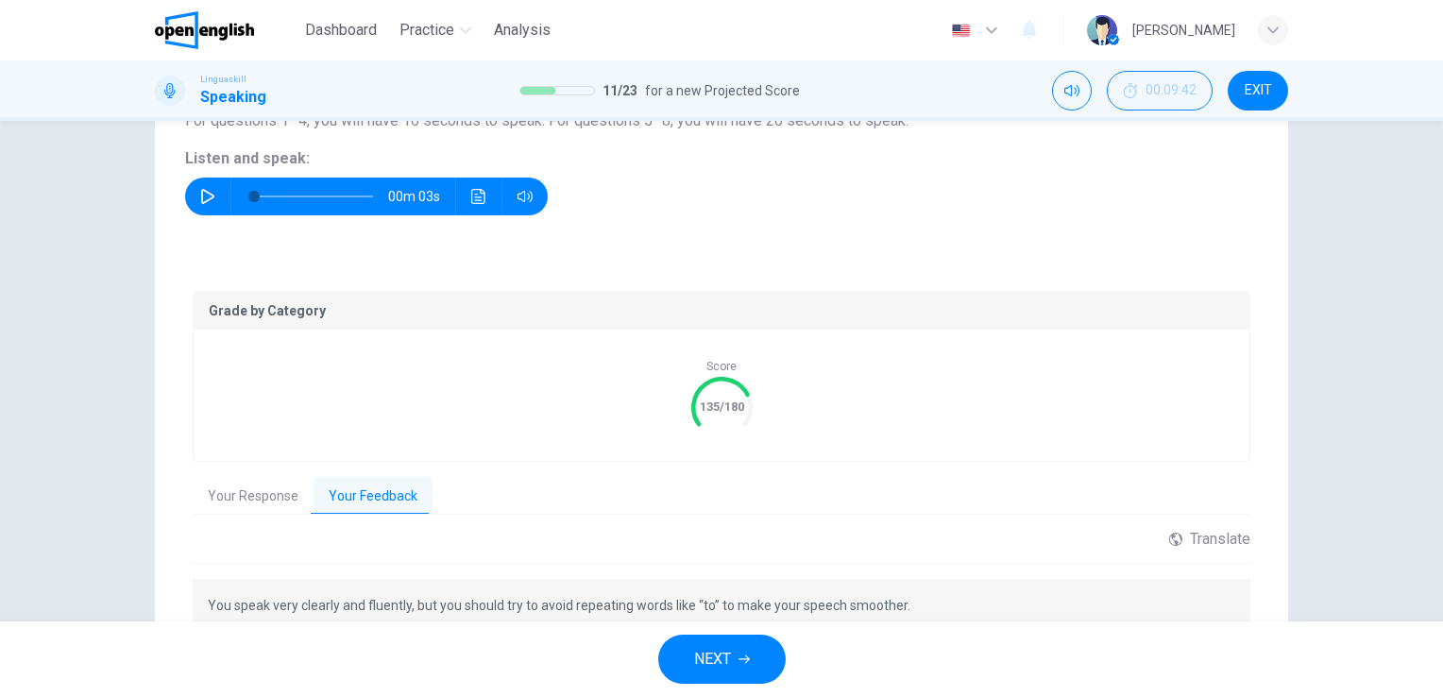
scroll to position [268, 0]
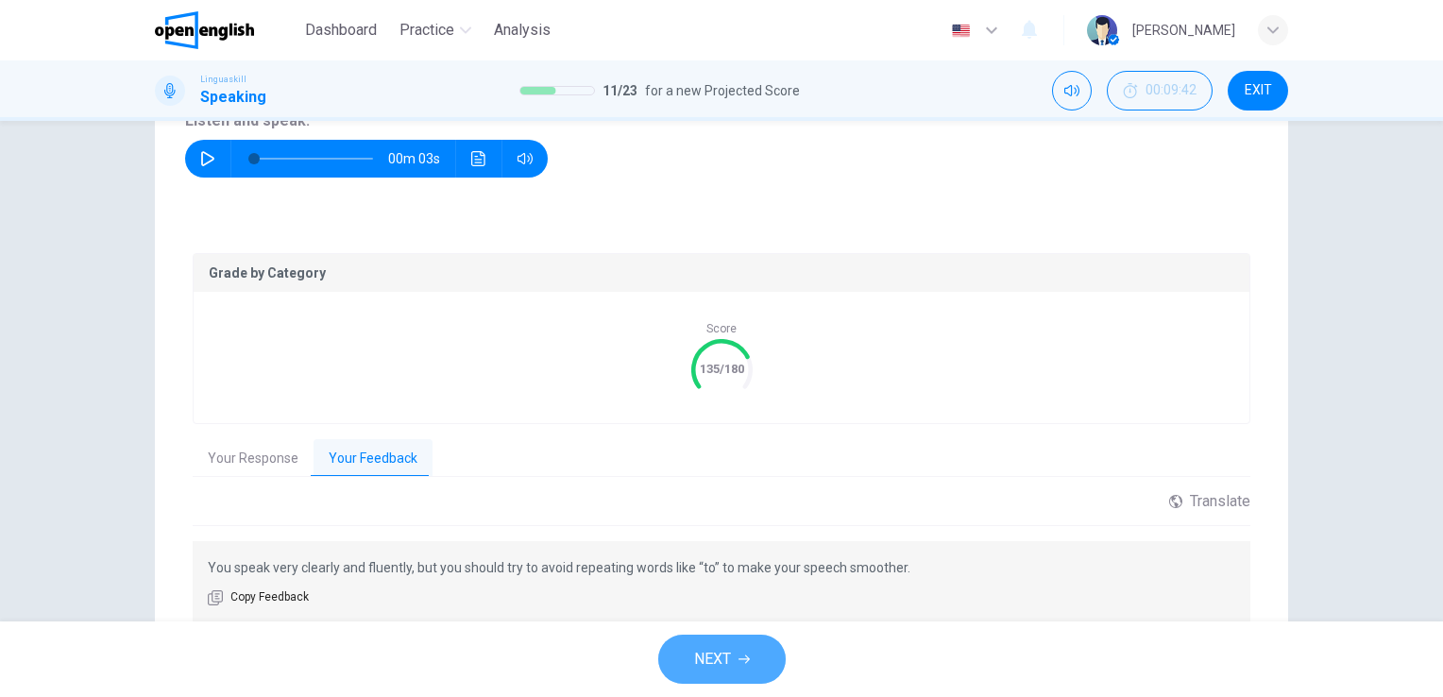
click at [750, 661] on button "NEXT" at bounding box center [721, 659] width 127 height 49
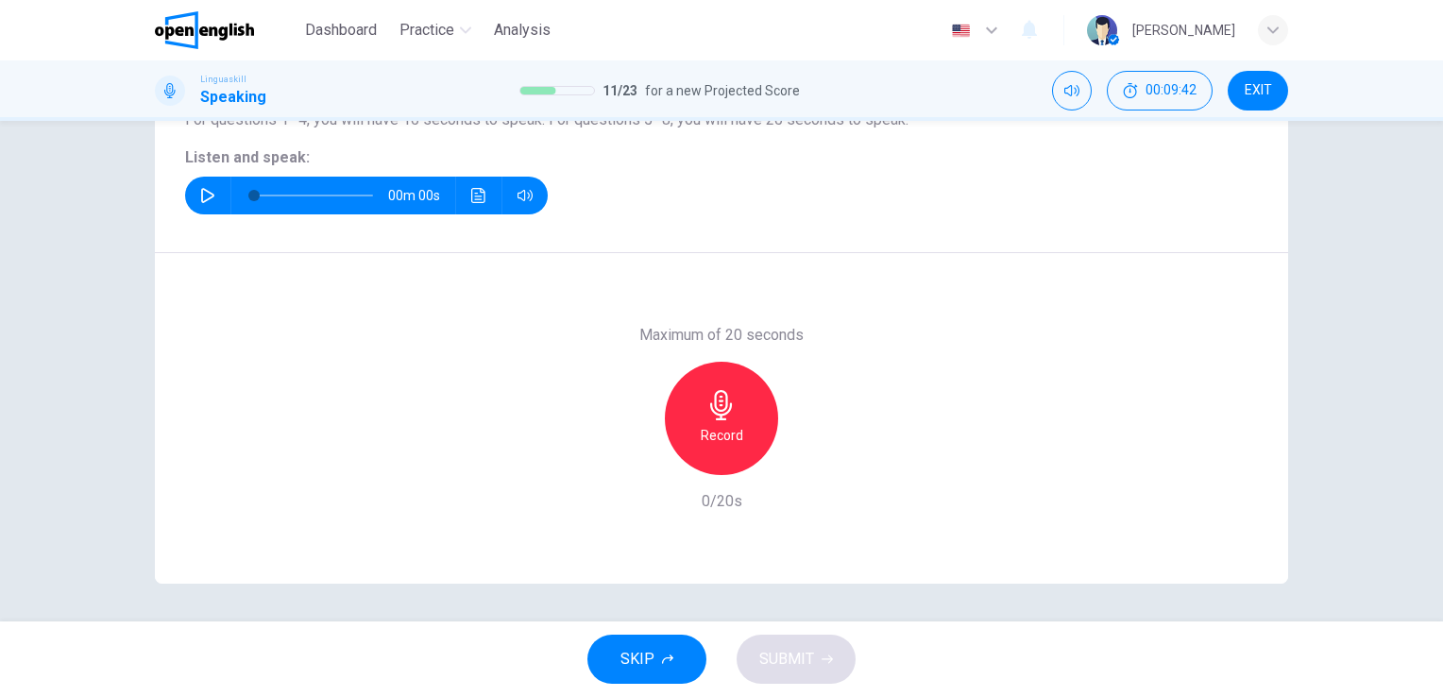
scroll to position [230, 0]
click at [208, 195] on icon "button" at bounding box center [207, 196] width 13 height 15
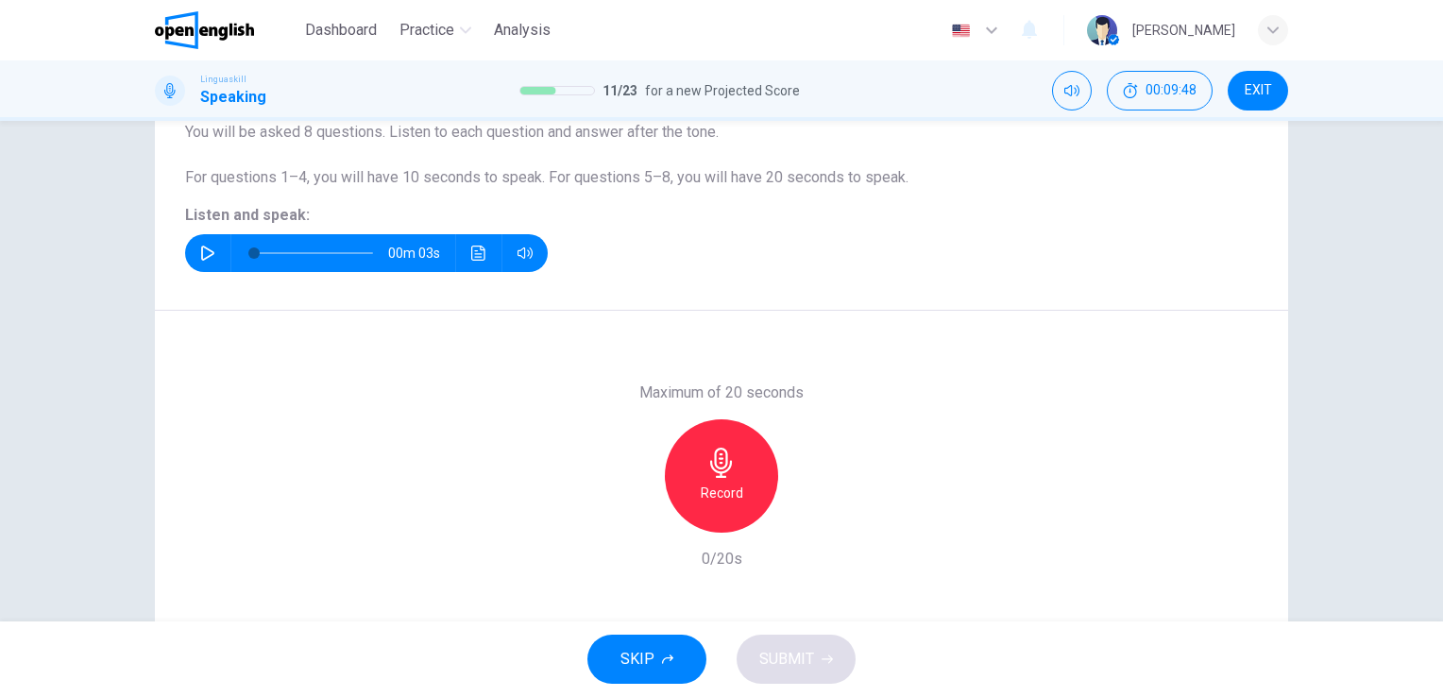
scroll to position [155, 0]
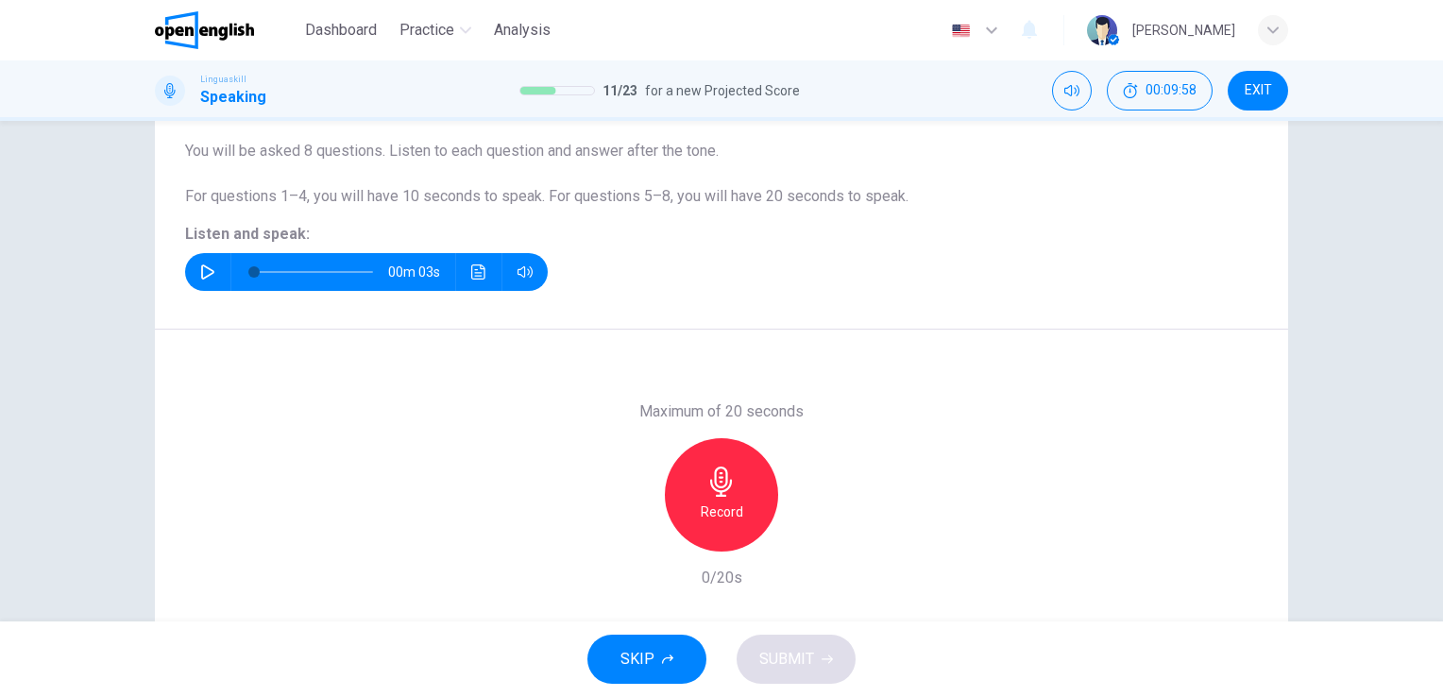
click at [729, 484] on icon "button" at bounding box center [721, 481] width 30 height 30
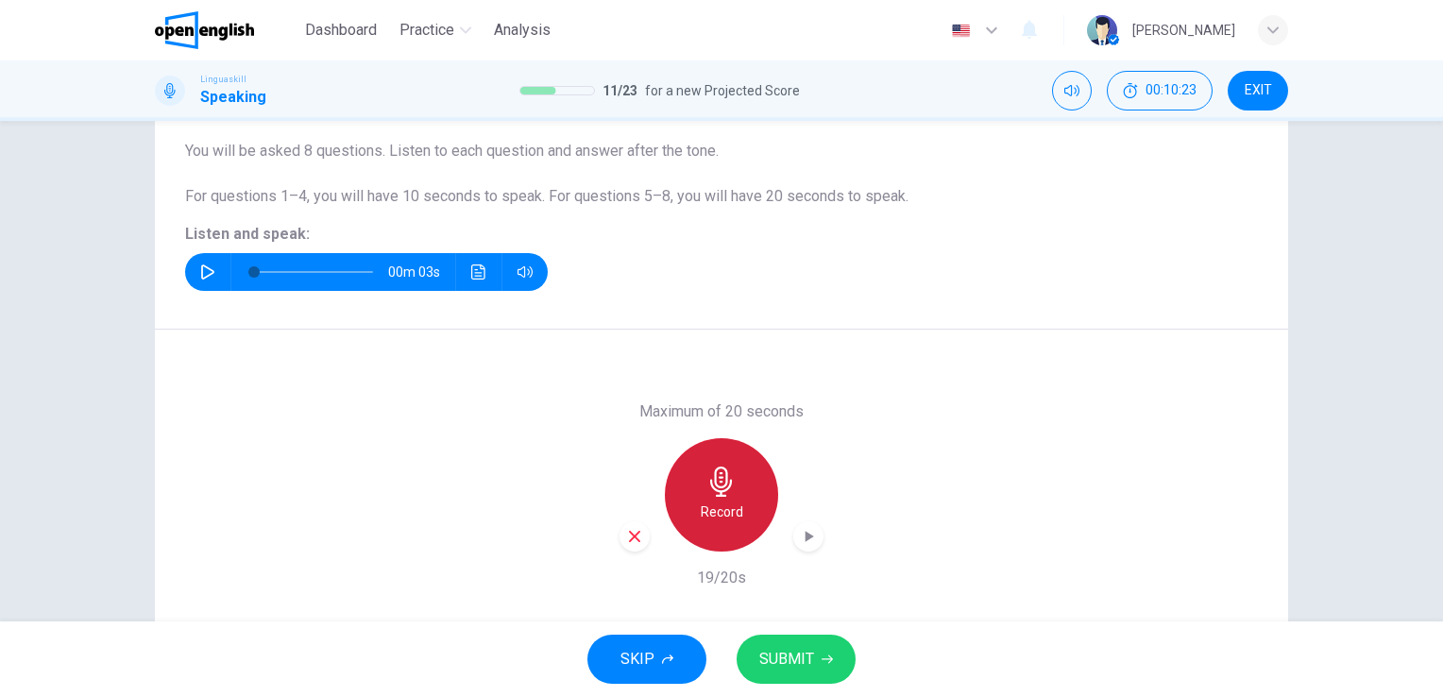
click at [718, 484] on icon "button" at bounding box center [721, 481] width 30 height 30
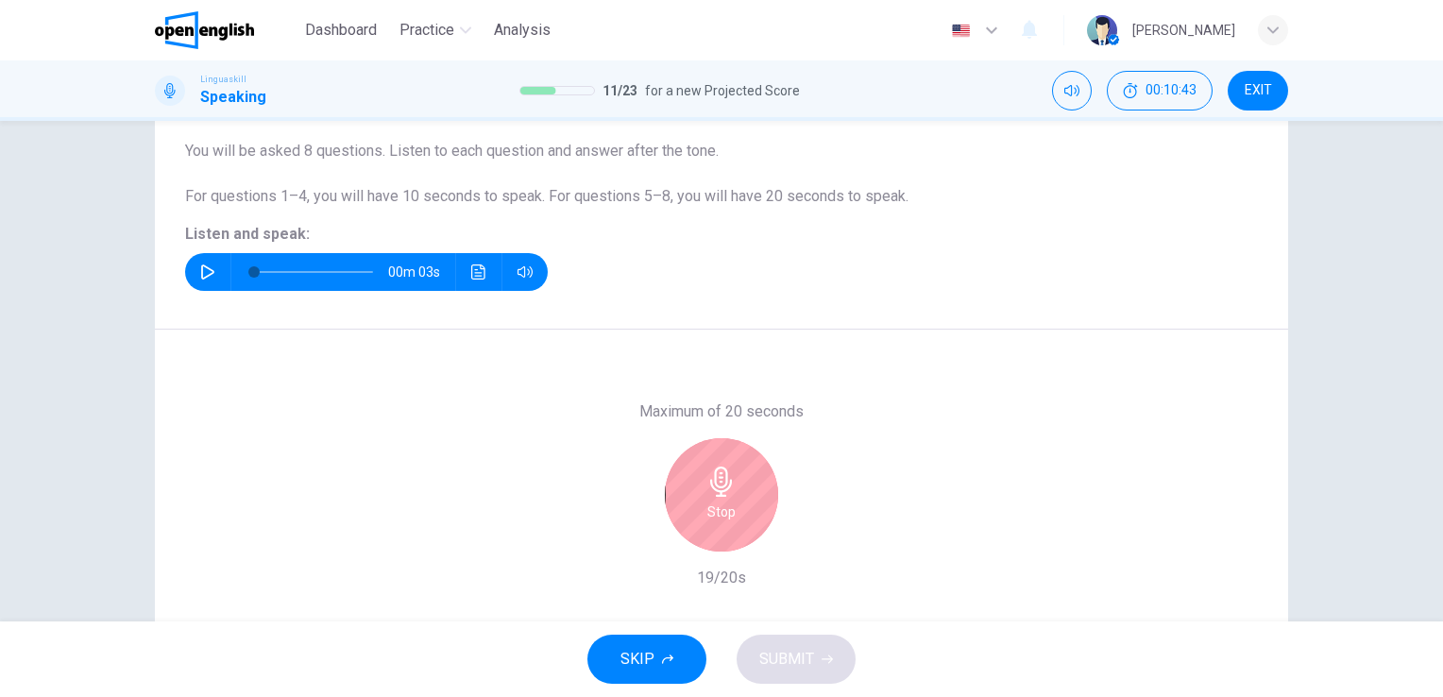
click at [718, 484] on icon "button" at bounding box center [721, 481] width 30 height 30
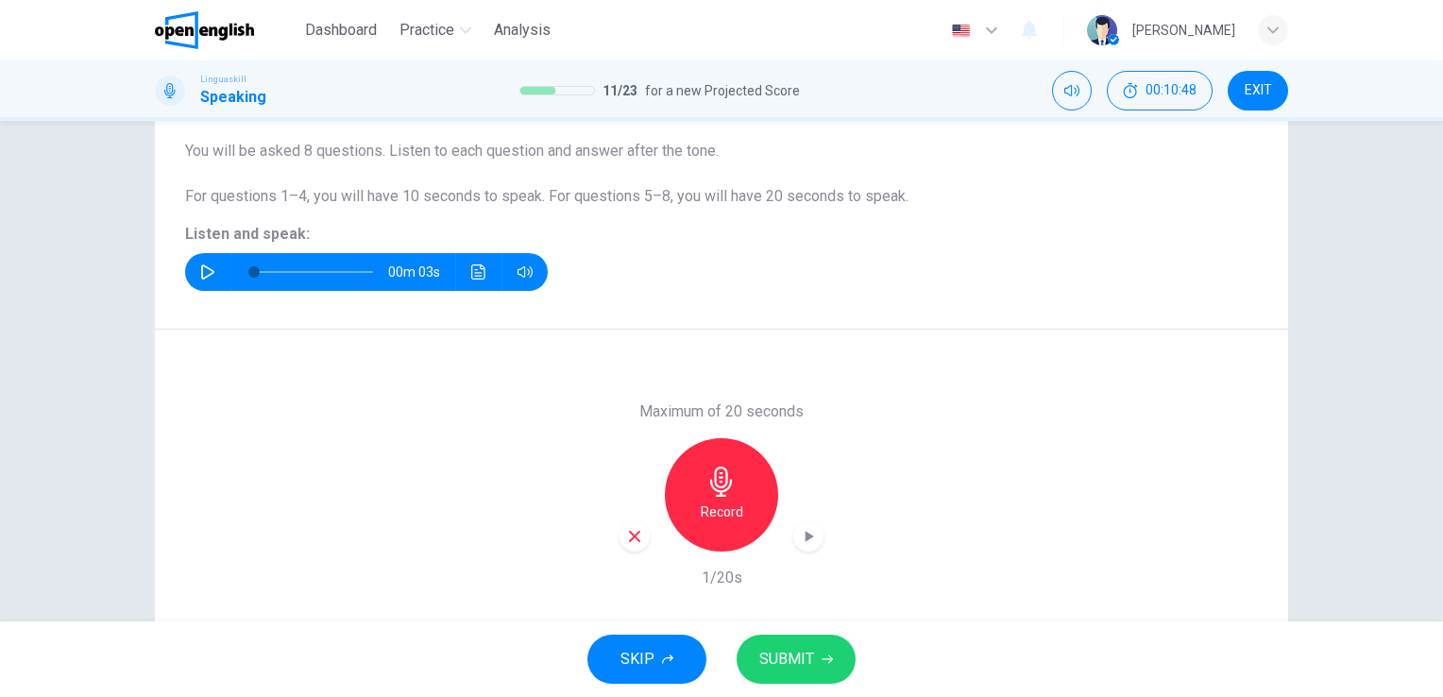
click at [200, 269] on icon "button" at bounding box center [207, 271] width 15 height 15
click at [720, 475] on icon "button" at bounding box center [721, 481] width 30 height 30
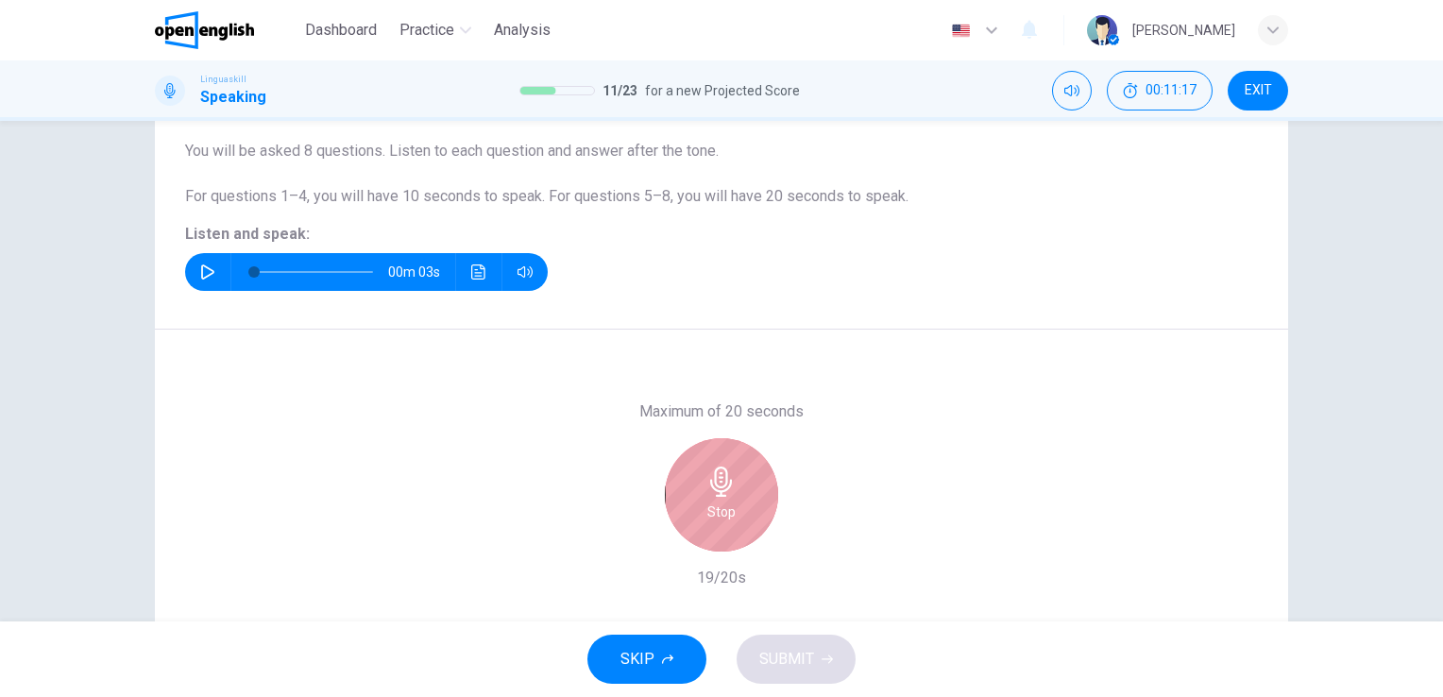
click at [714, 483] on icon "button" at bounding box center [721, 481] width 30 height 30
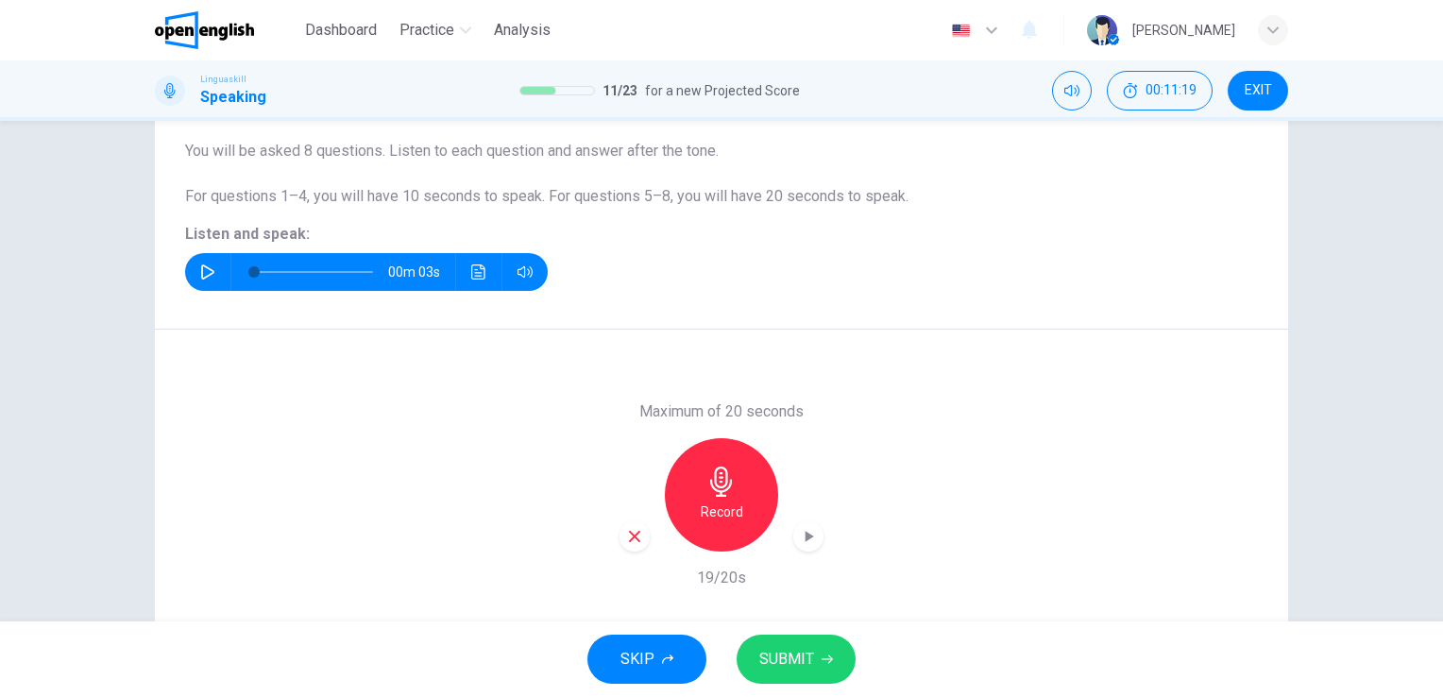
click at [789, 661] on span "SUBMIT" at bounding box center [786, 659] width 55 height 26
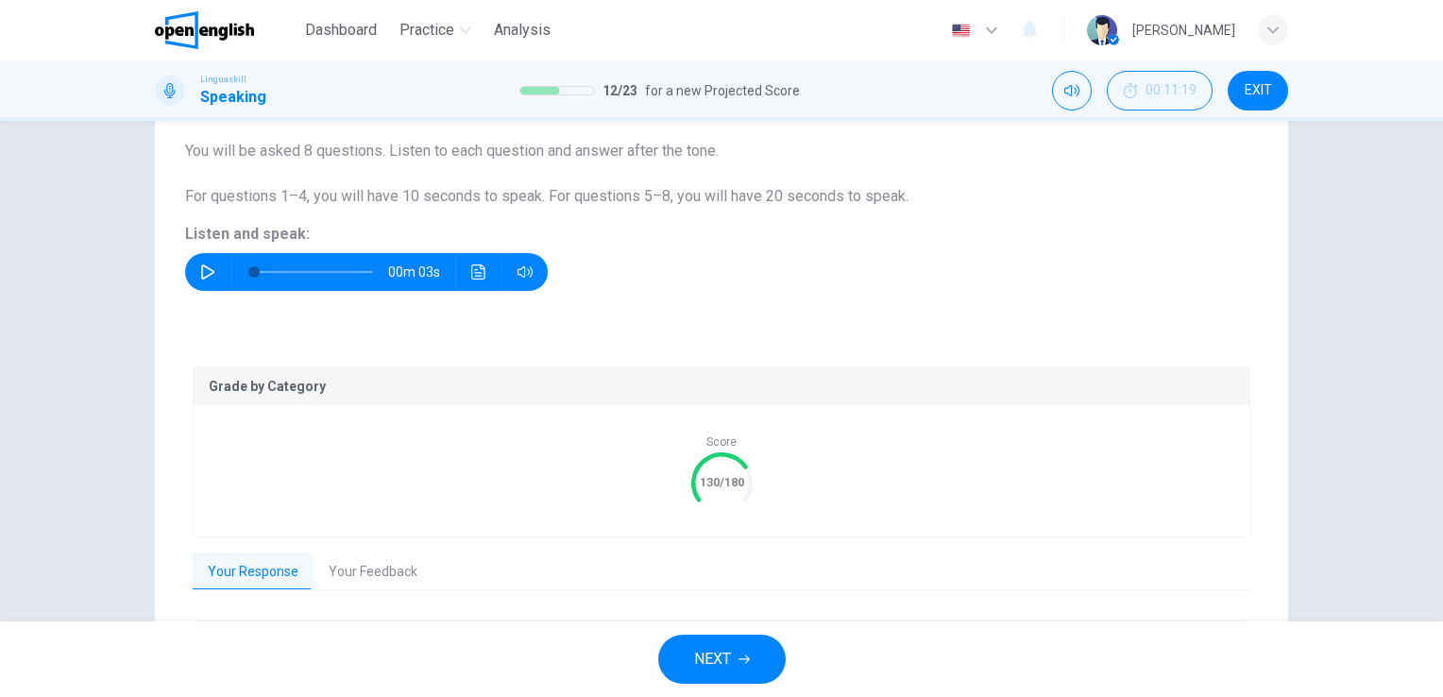
click at [385, 566] on button "Your Feedback" at bounding box center [372, 572] width 119 height 40
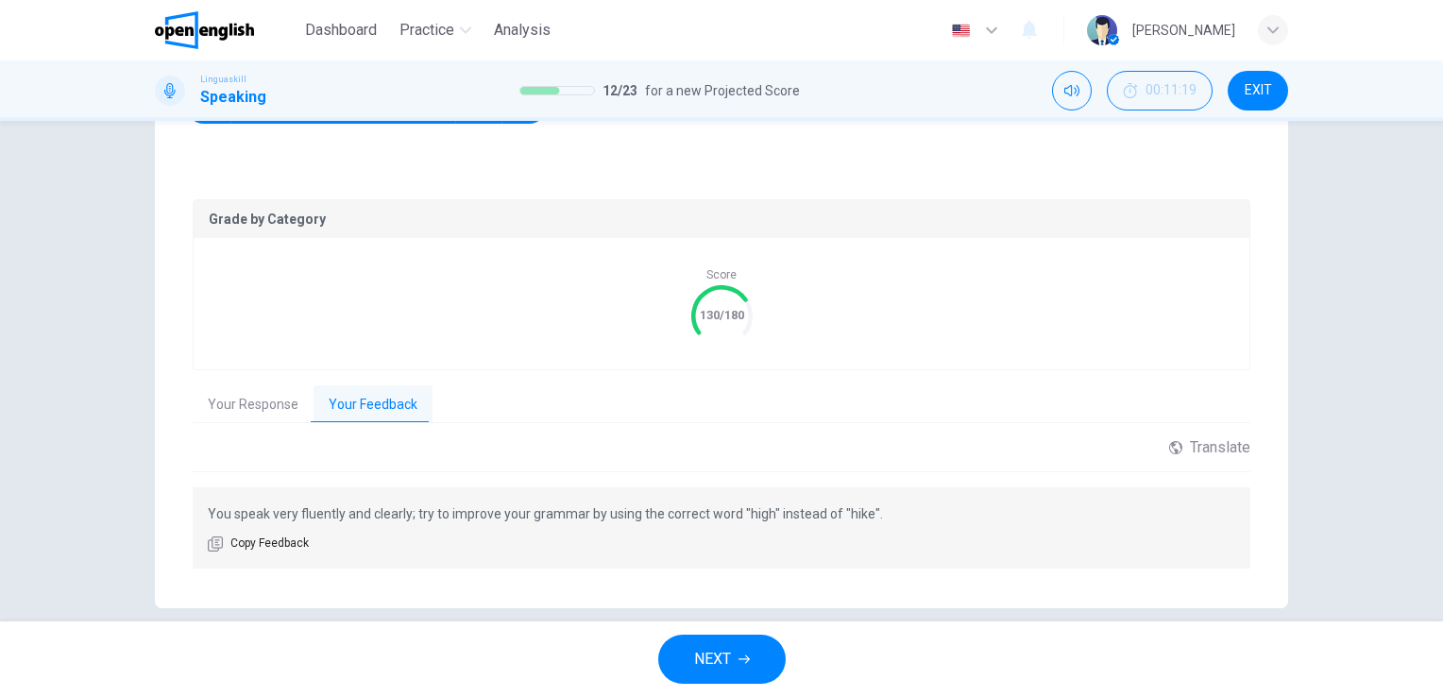
scroll to position [346, 0]
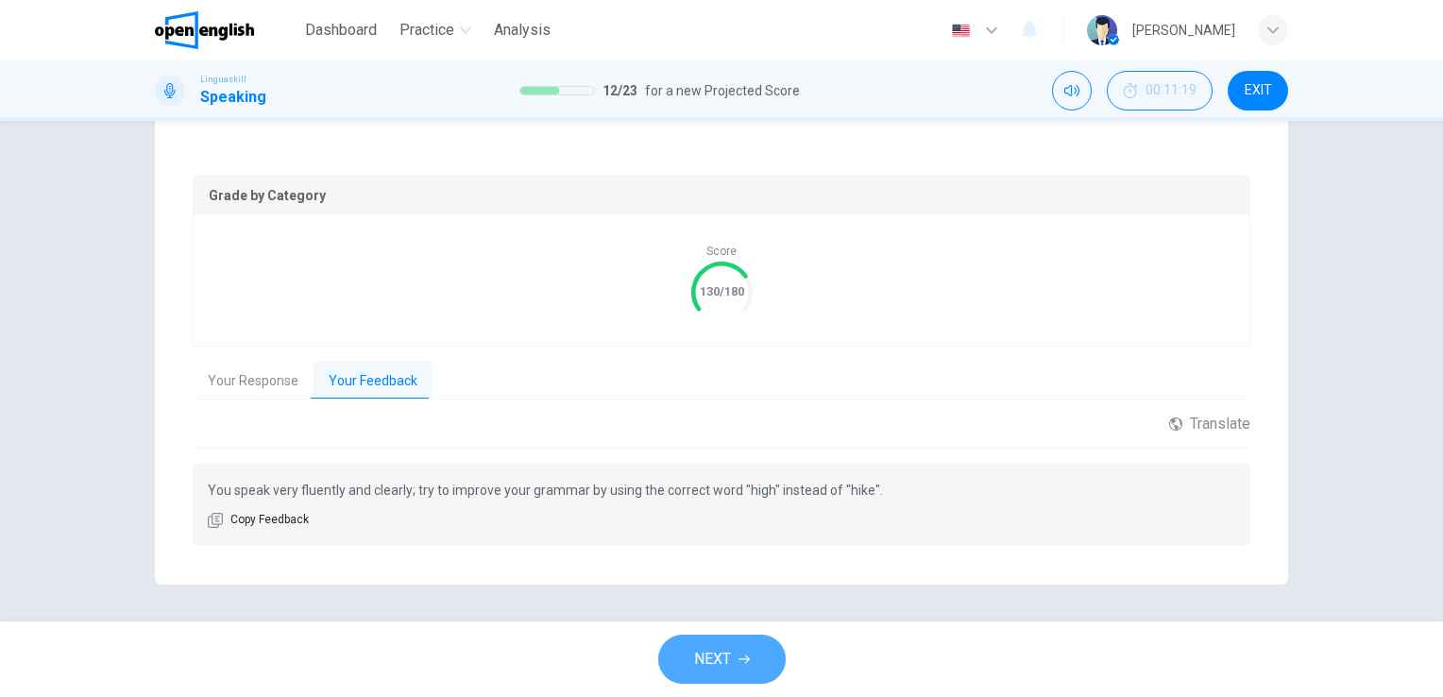
click at [718, 669] on span "NEXT" at bounding box center [712, 659] width 37 height 26
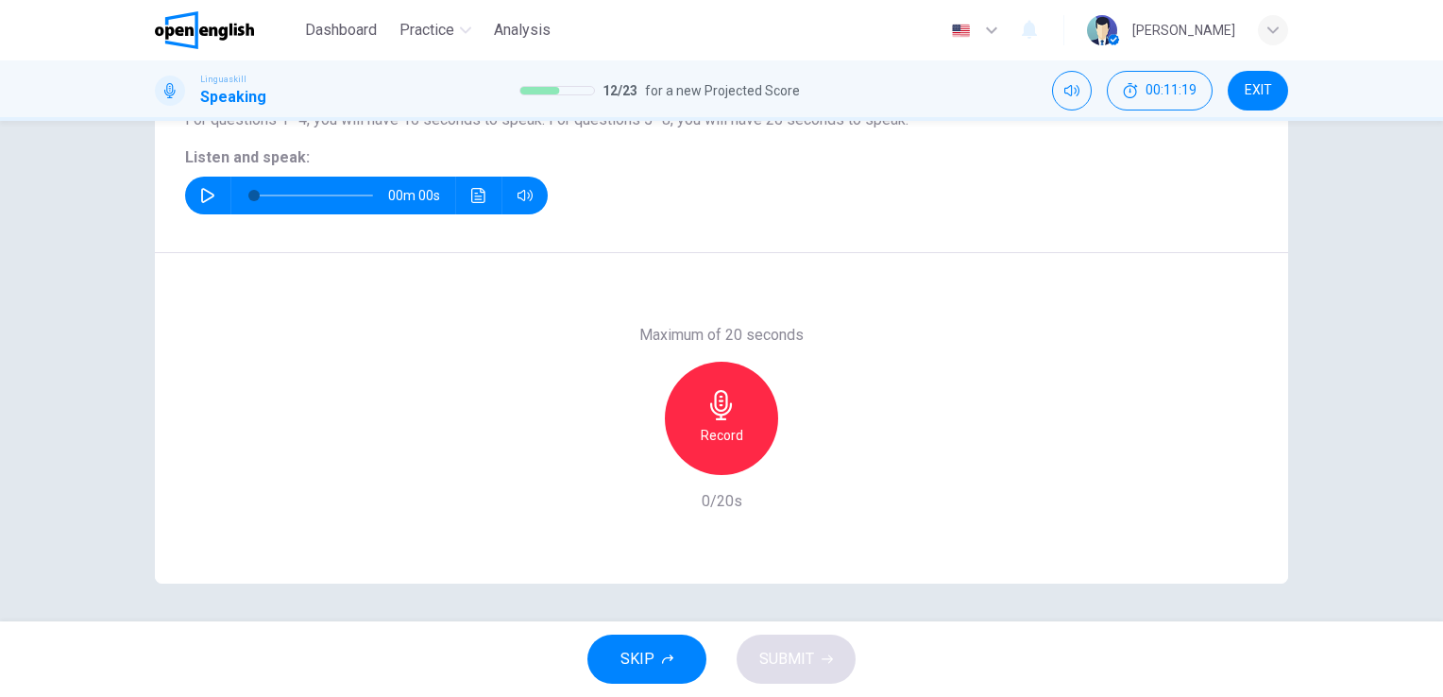
scroll to position [230, 0]
click at [201, 197] on icon "button" at bounding box center [207, 196] width 13 height 15
click at [200, 196] on icon "button" at bounding box center [207, 196] width 15 height 15
click at [717, 401] on icon "button" at bounding box center [721, 406] width 22 height 30
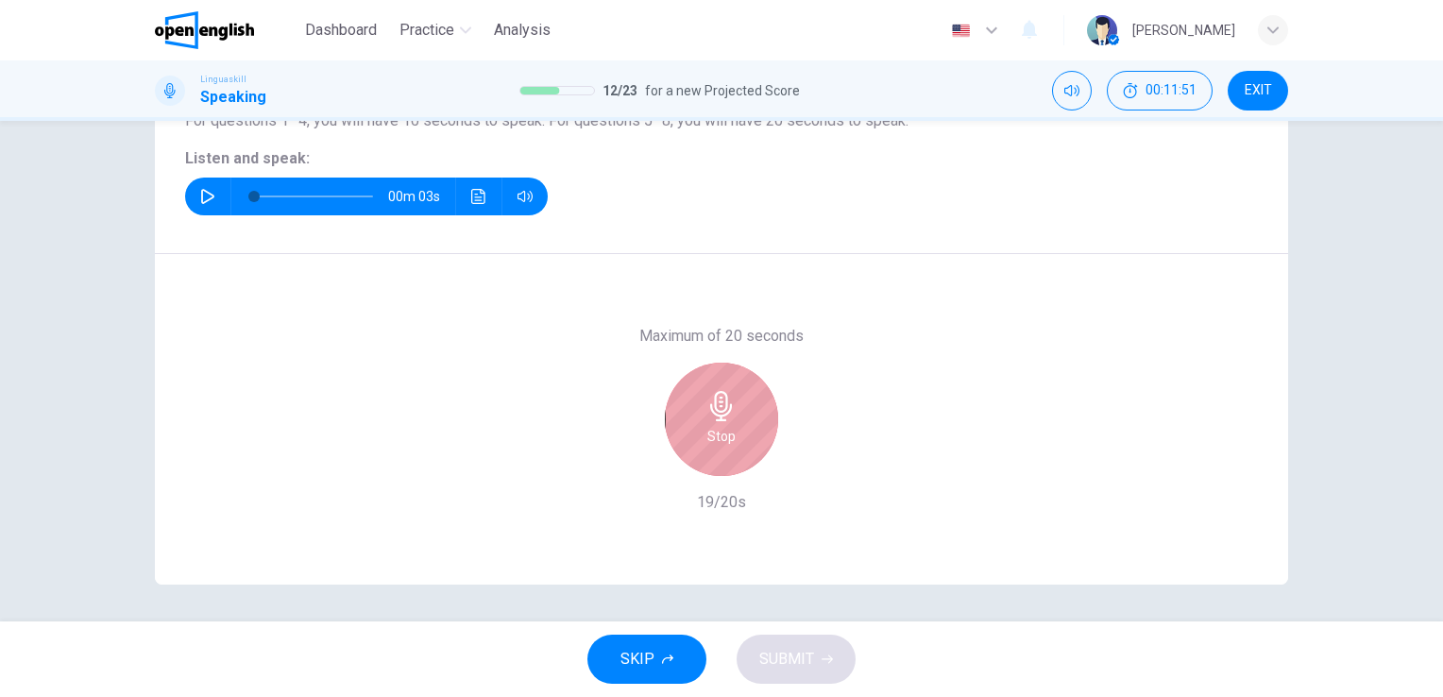
click at [717, 401] on icon "button" at bounding box center [721, 406] width 22 height 30
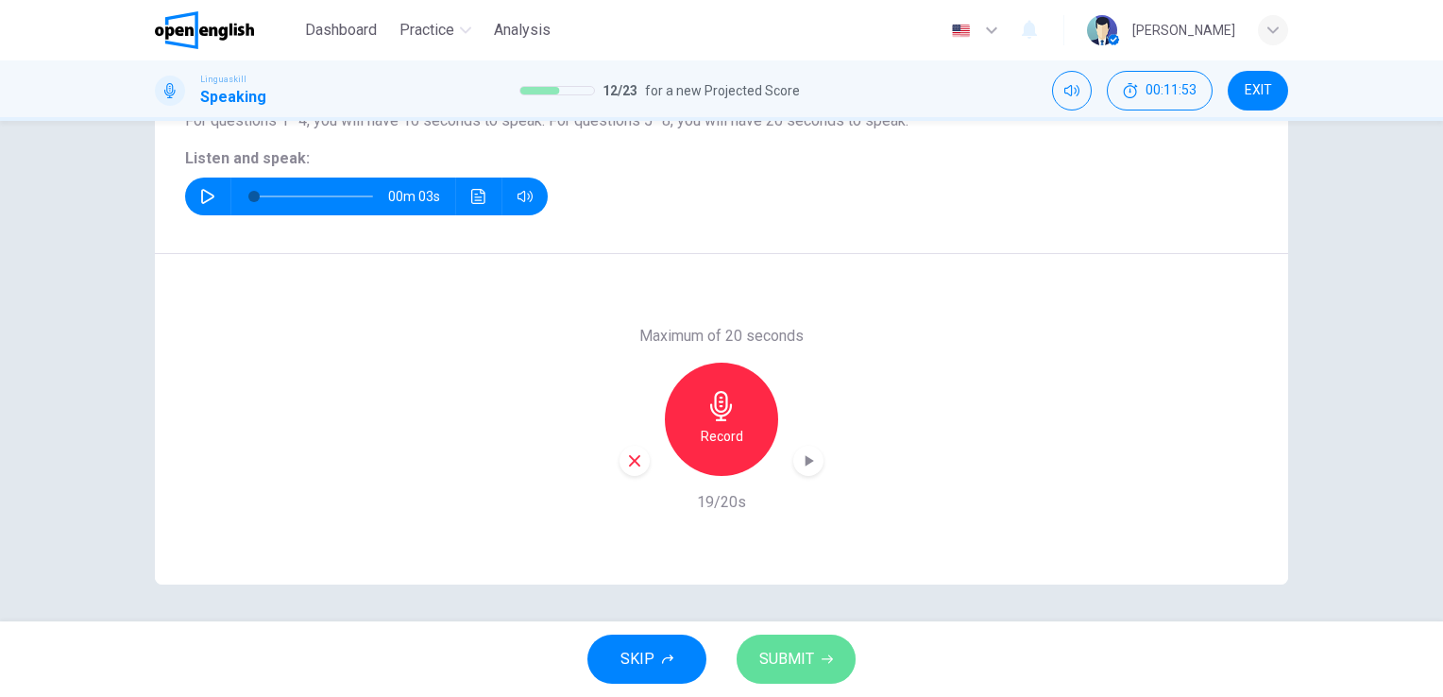
click at [796, 664] on span "SUBMIT" at bounding box center [786, 659] width 55 height 26
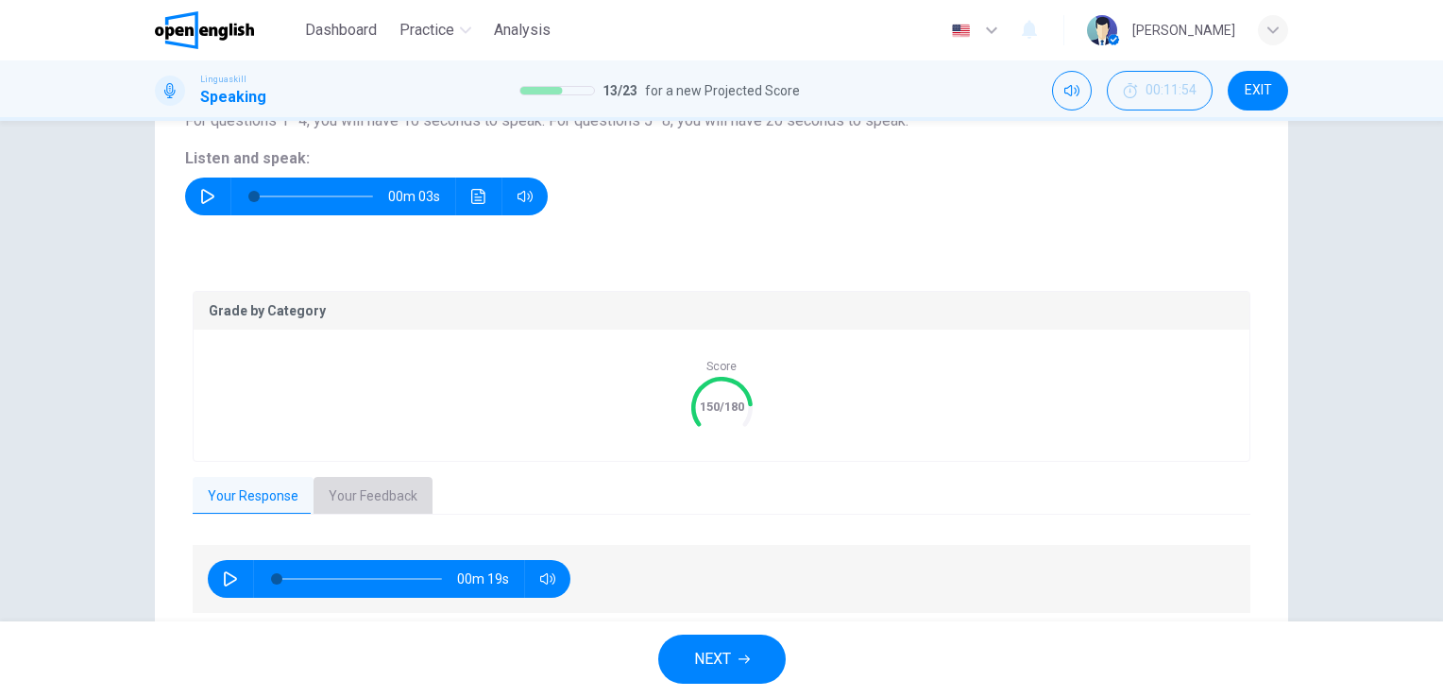
click at [368, 494] on button "Your Feedback" at bounding box center [372, 497] width 119 height 40
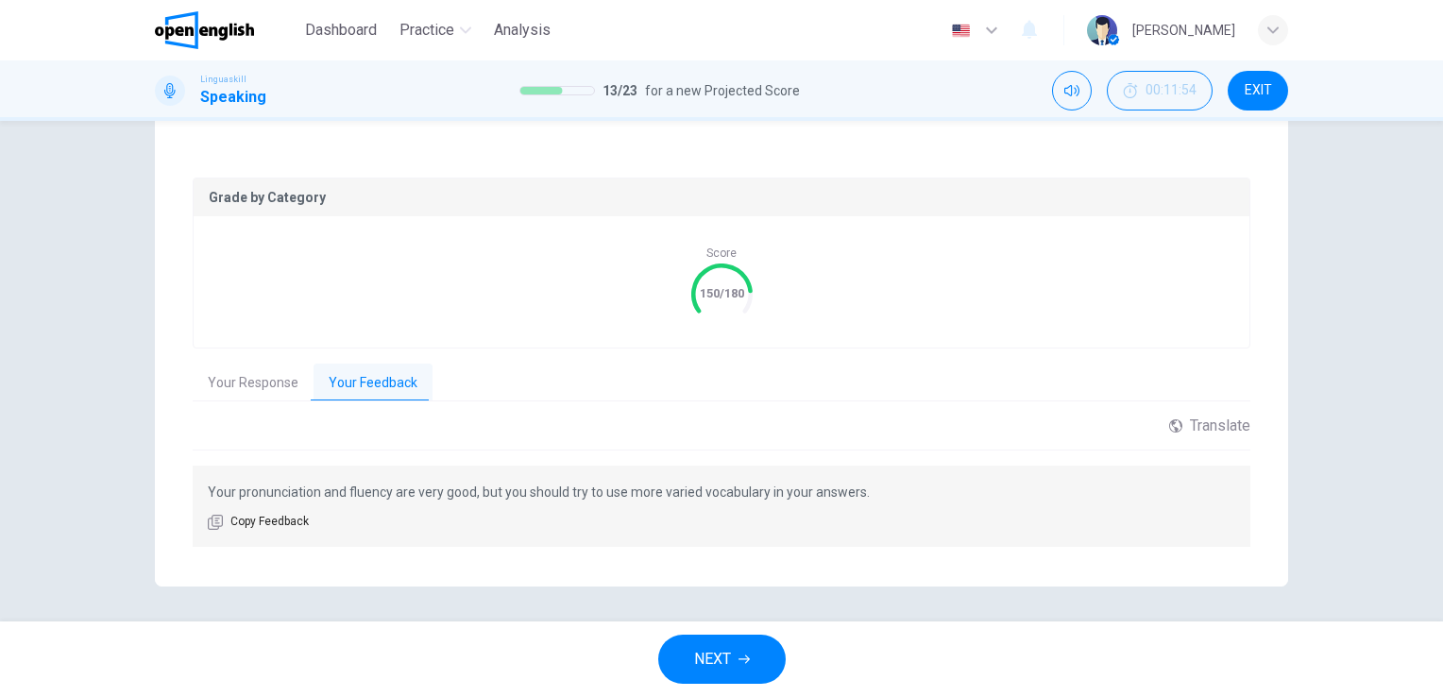
scroll to position [346, 0]
click at [707, 648] on span "NEXT" at bounding box center [712, 659] width 37 height 26
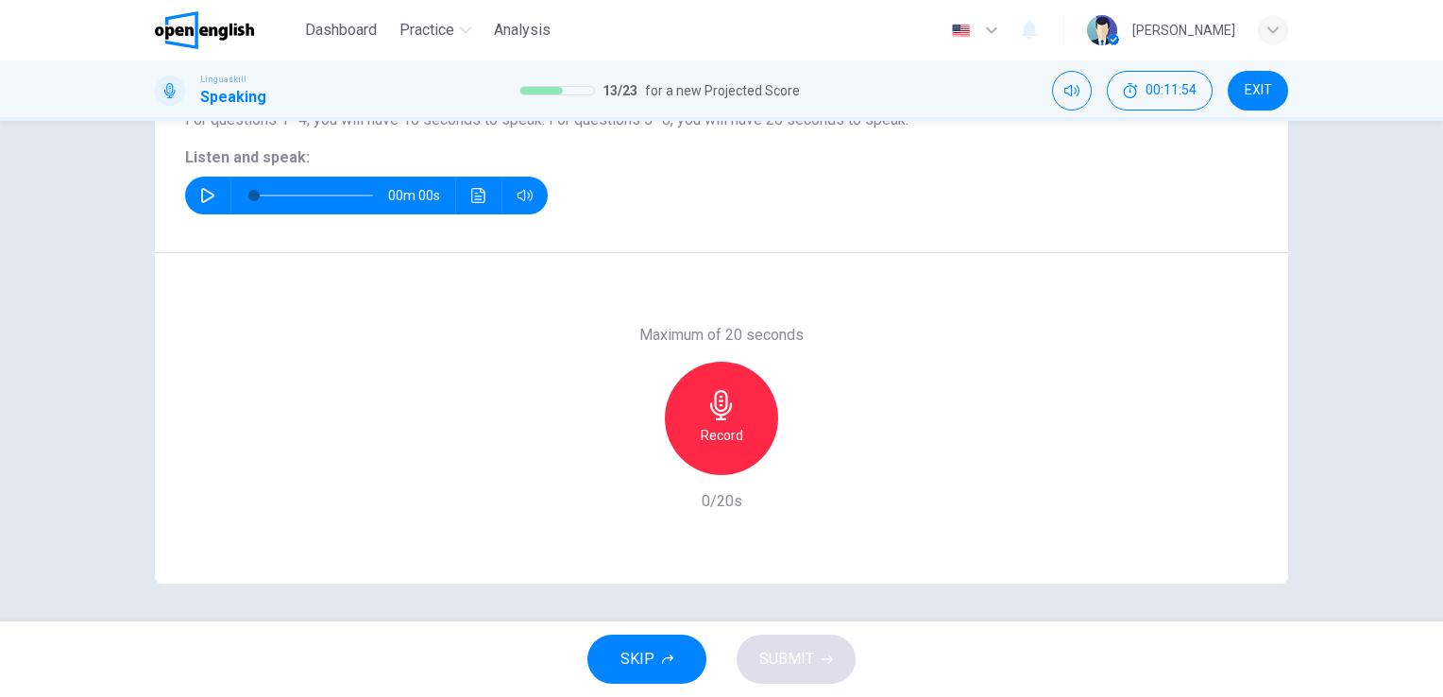
scroll to position [230, 0]
click at [208, 189] on icon "button" at bounding box center [207, 196] width 15 height 15
type input "*"
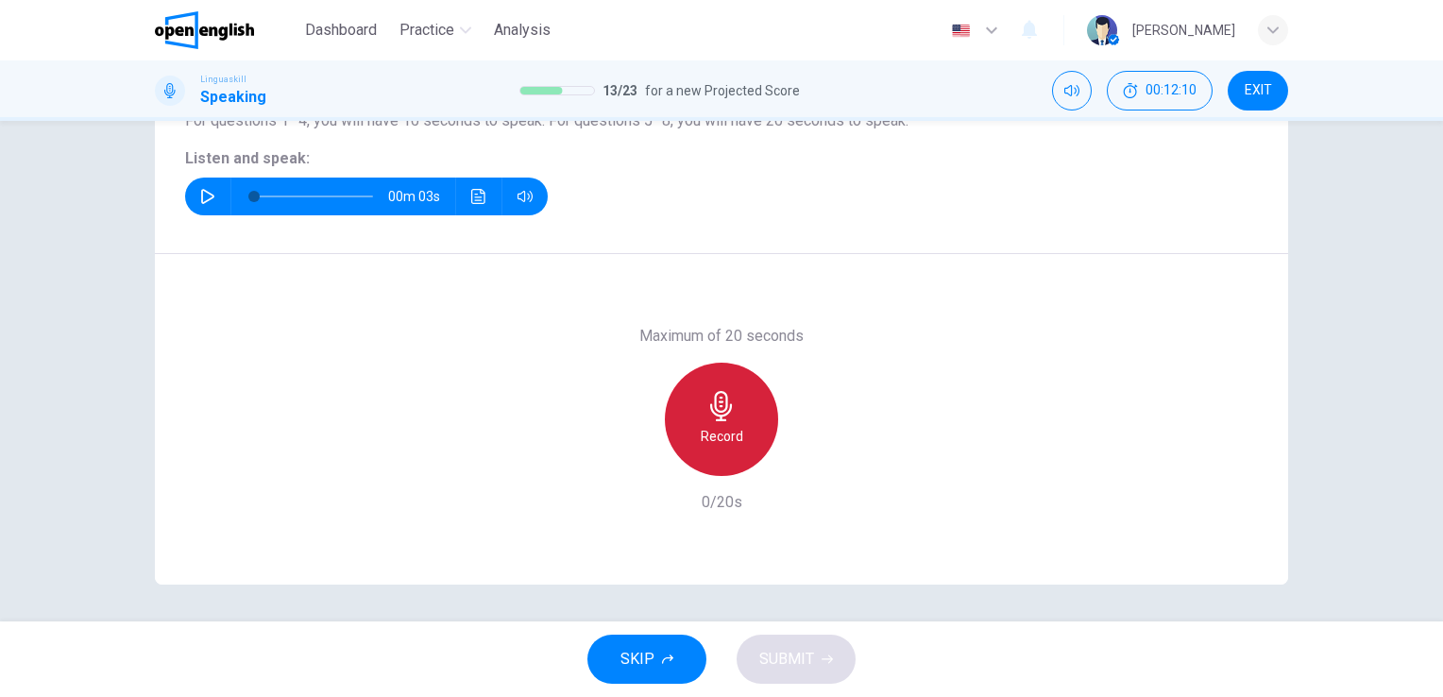
click at [713, 406] on icon "button" at bounding box center [721, 406] width 30 height 30
click at [719, 409] on icon "button" at bounding box center [721, 406] width 22 height 30
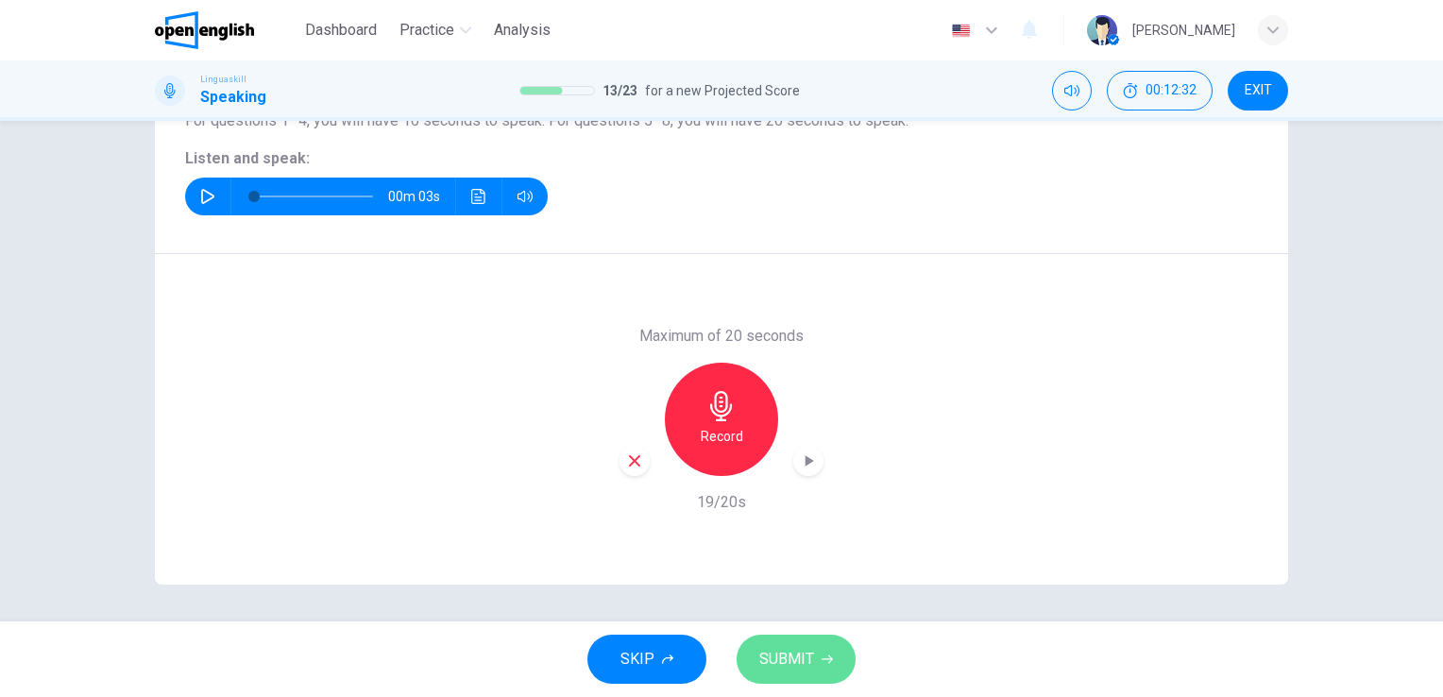
click at [822, 664] on icon "button" at bounding box center [826, 658] width 11 height 11
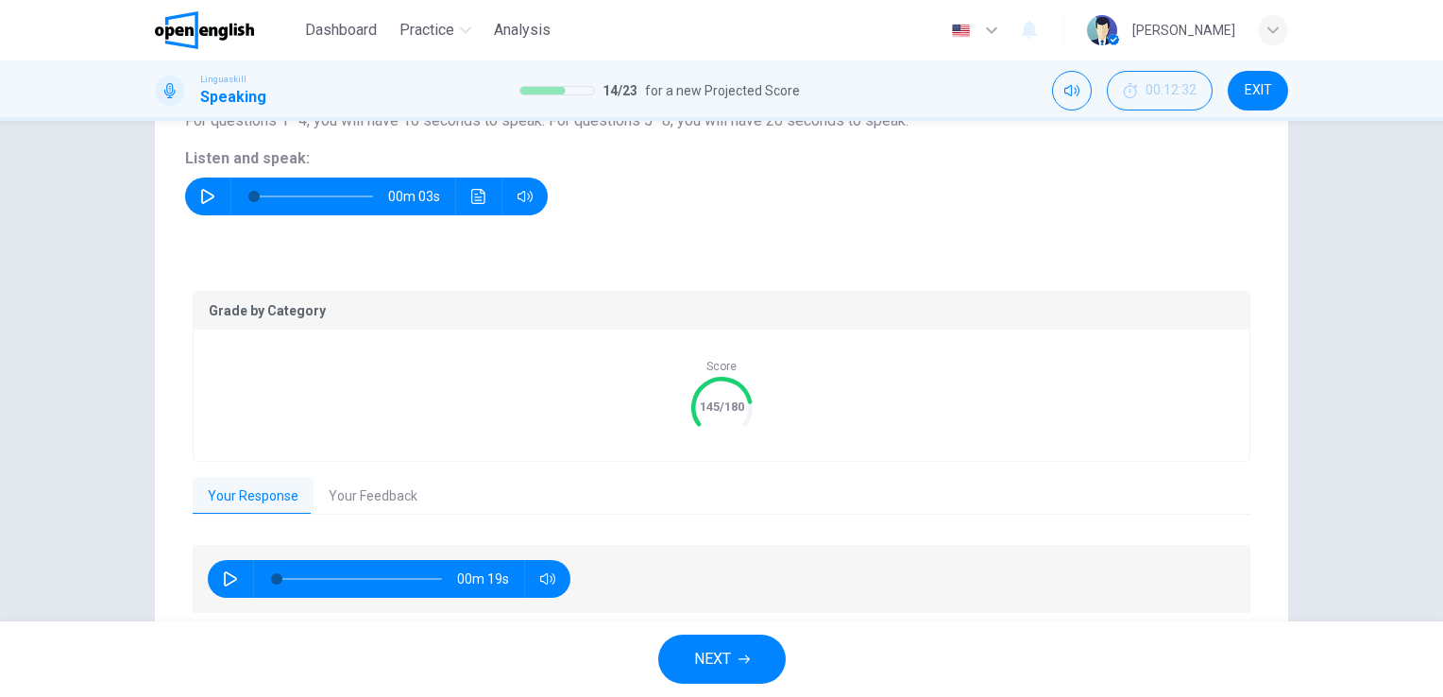
click at [351, 501] on button "Your Feedback" at bounding box center [372, 497] width 119 height 40
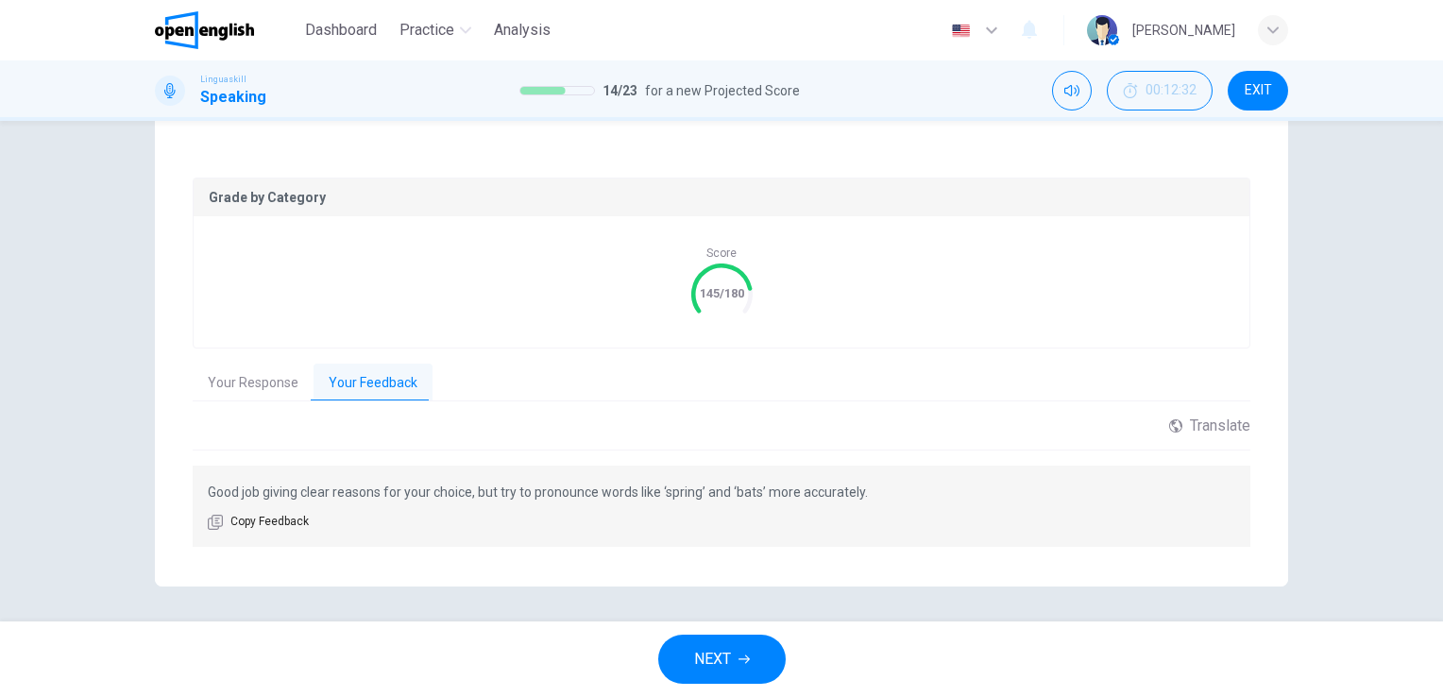
scroll to position [346, 0]
click at [723, 656] on span "NEXT" at bounding box center [712, 659] width 37 height 26
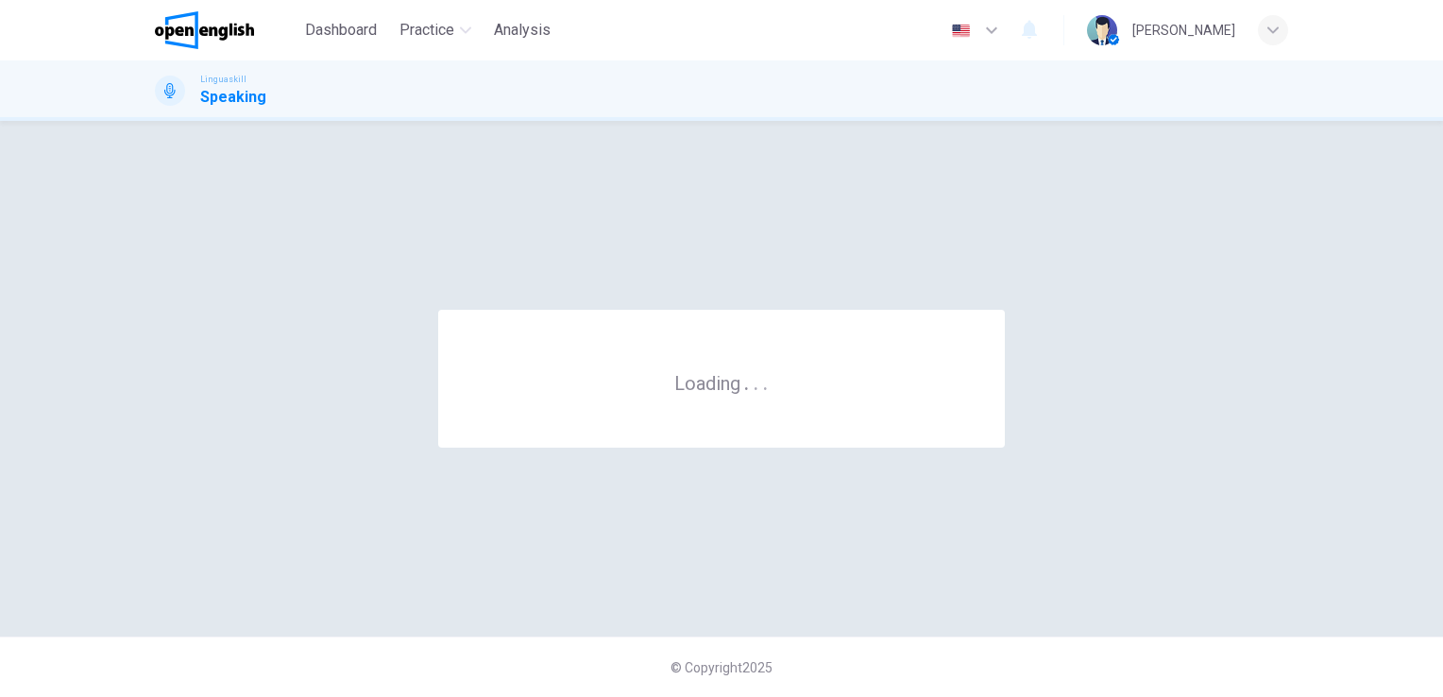
scroll to position [0, 0]
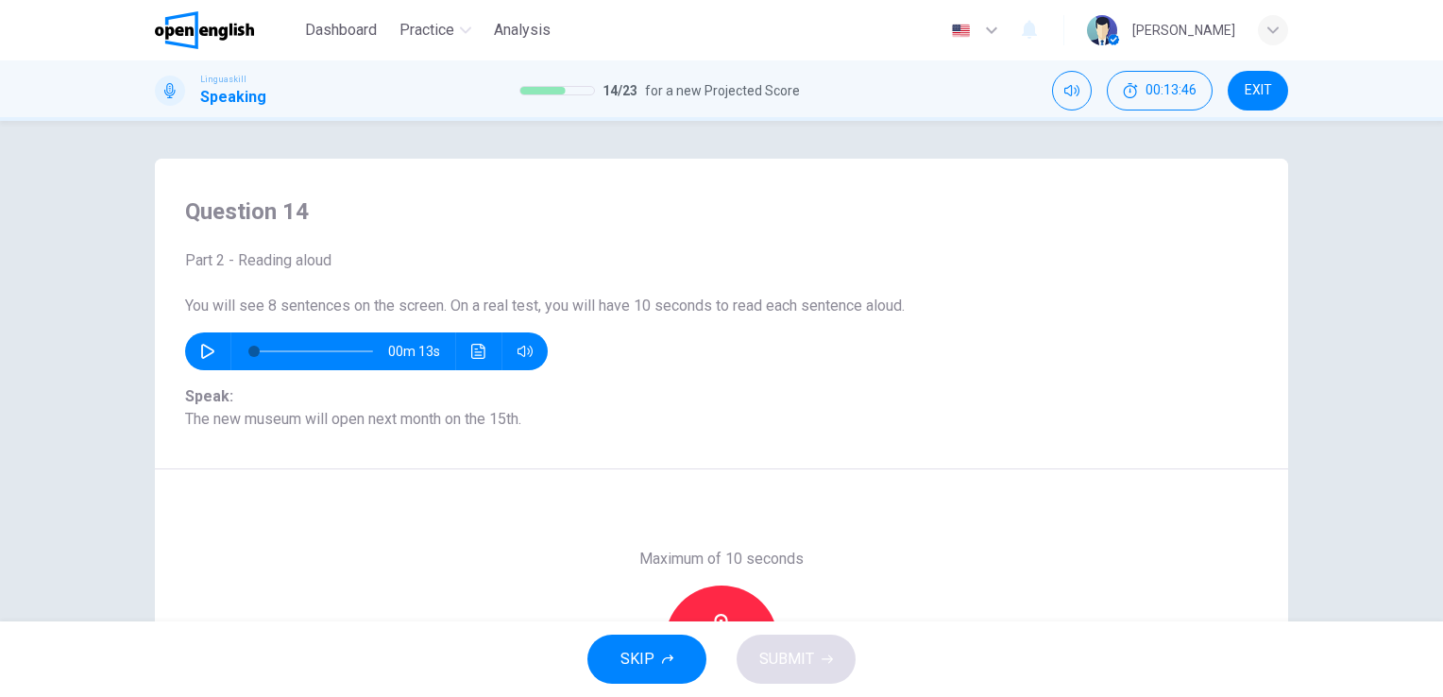
click at [1431, 609] on div "Question 14 Part 2 - Reading aloud You will see 8 sentences on the screen. On a…" at bounding box center [721, 371] width 1443 height 500
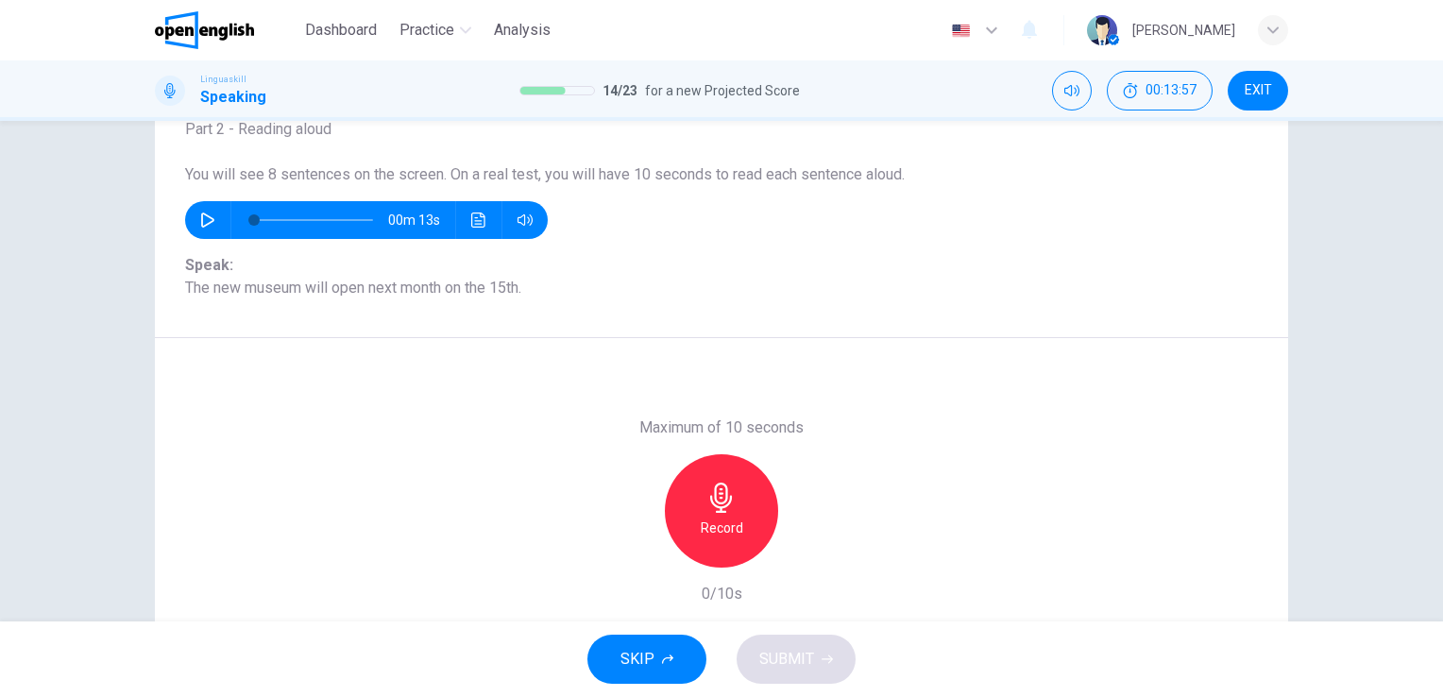
scroll to position [113, 0]
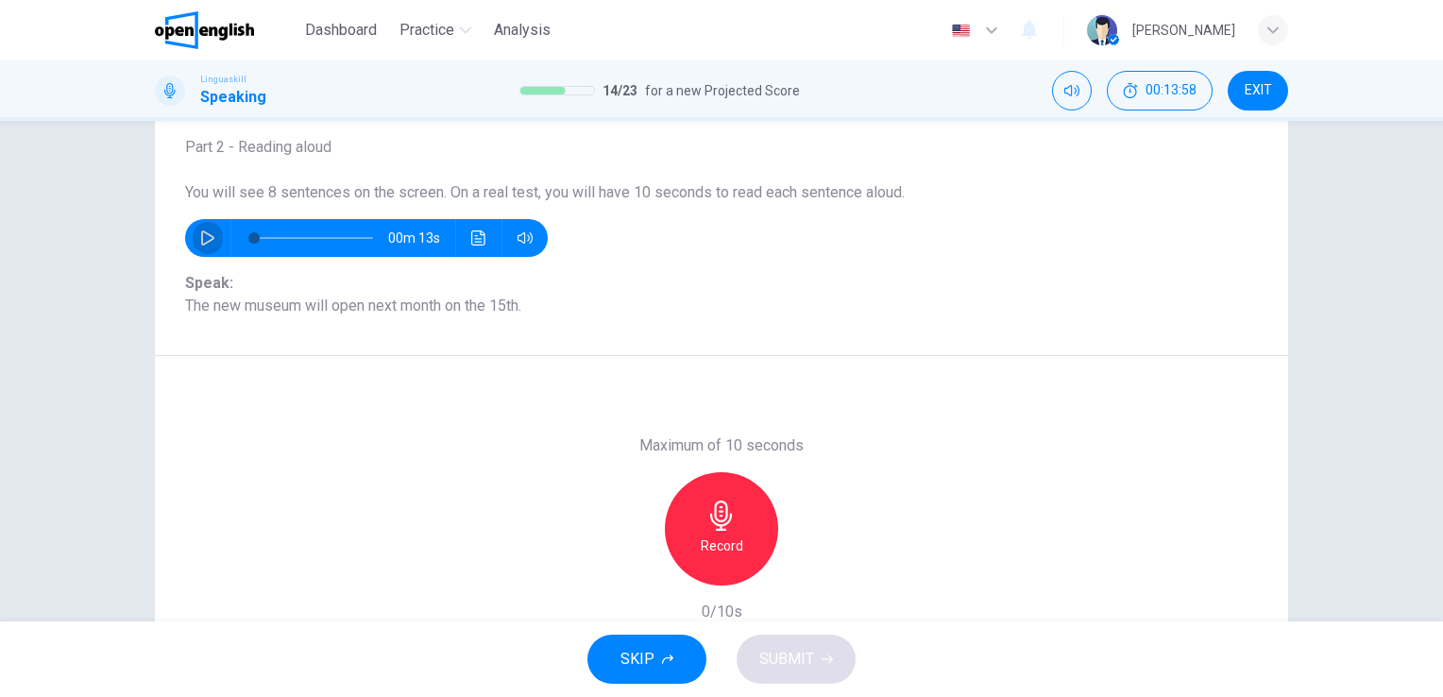
click at [206, 231] on icon "button" at bounding box center [207, 237] width 15 height 15
type input "*"
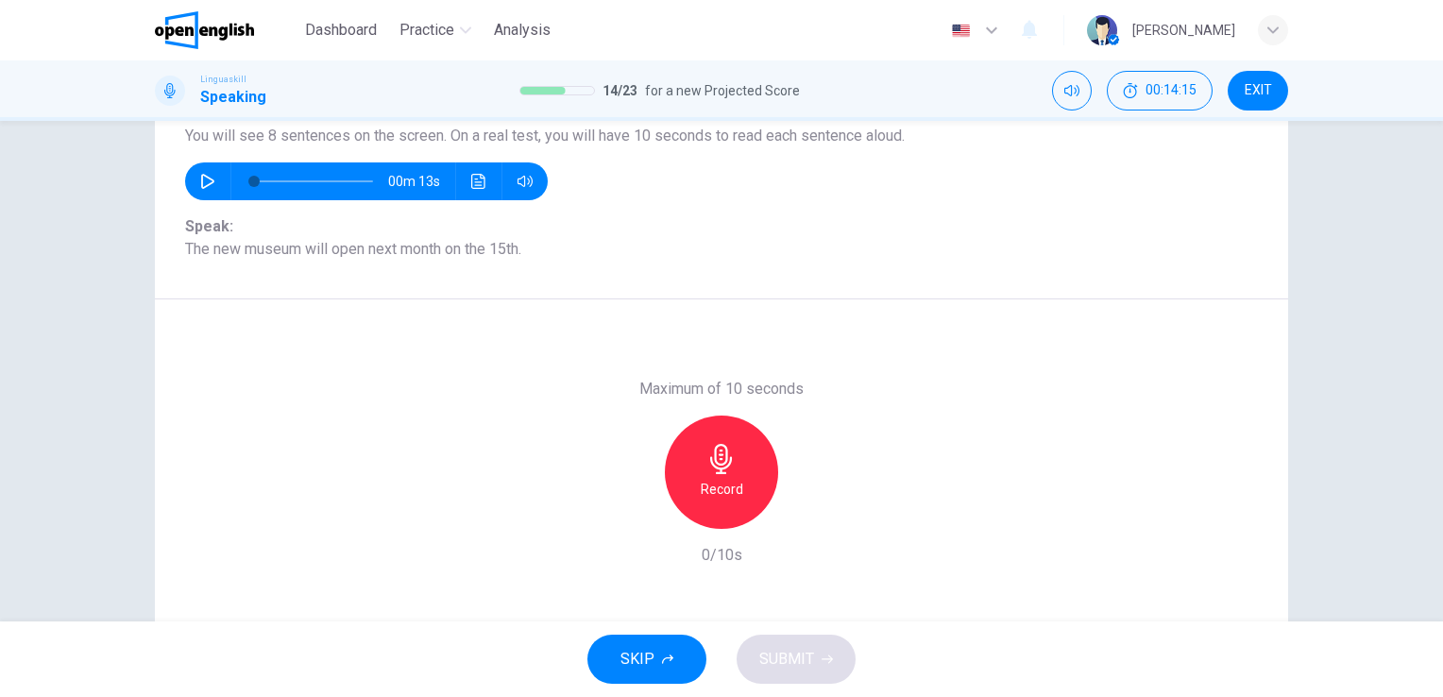
scroll to position [189, 0]
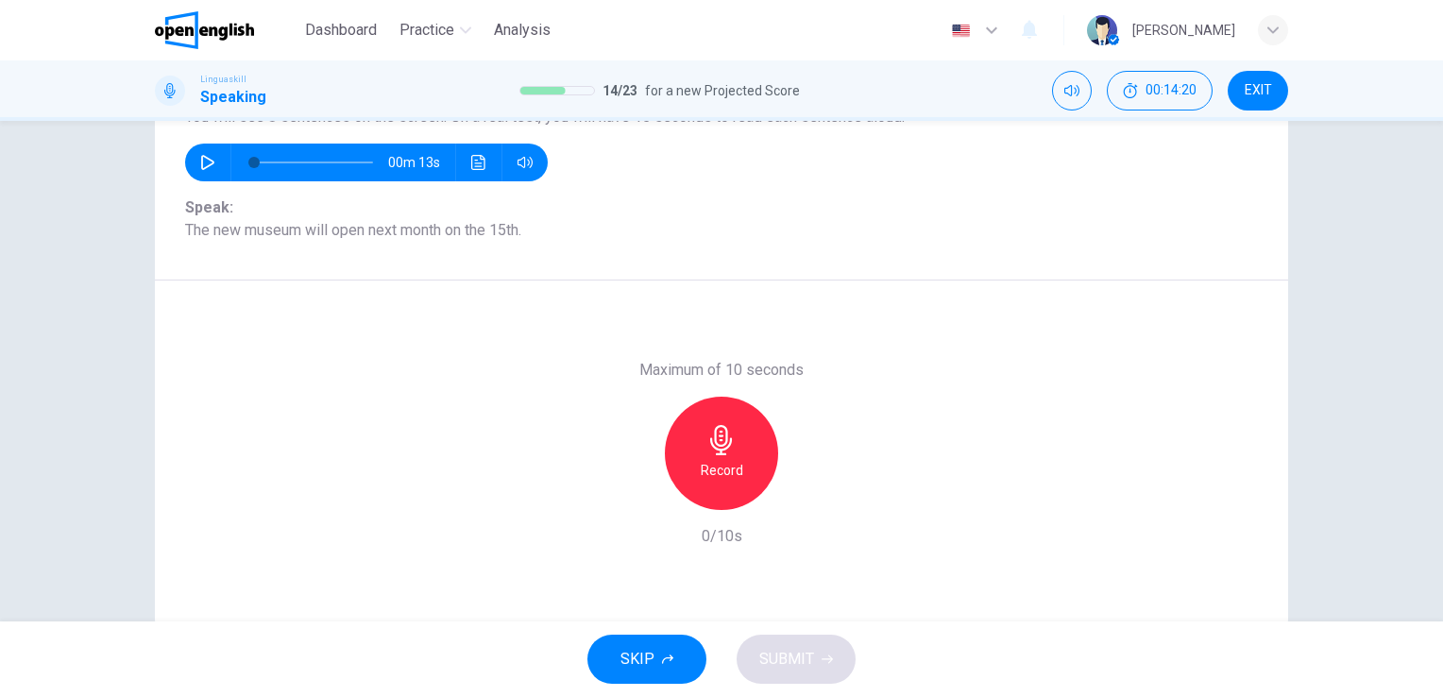
click at [710, 451] on icon "button" at bounding box center [721, 440] width 30 height 30
click at [718, 451] on icon "button" at bounding box center [721, 440] width 30 height 30
click at [770, 648] on span "SUBMIT" at bounding box center [786, 659] width 55 height 26
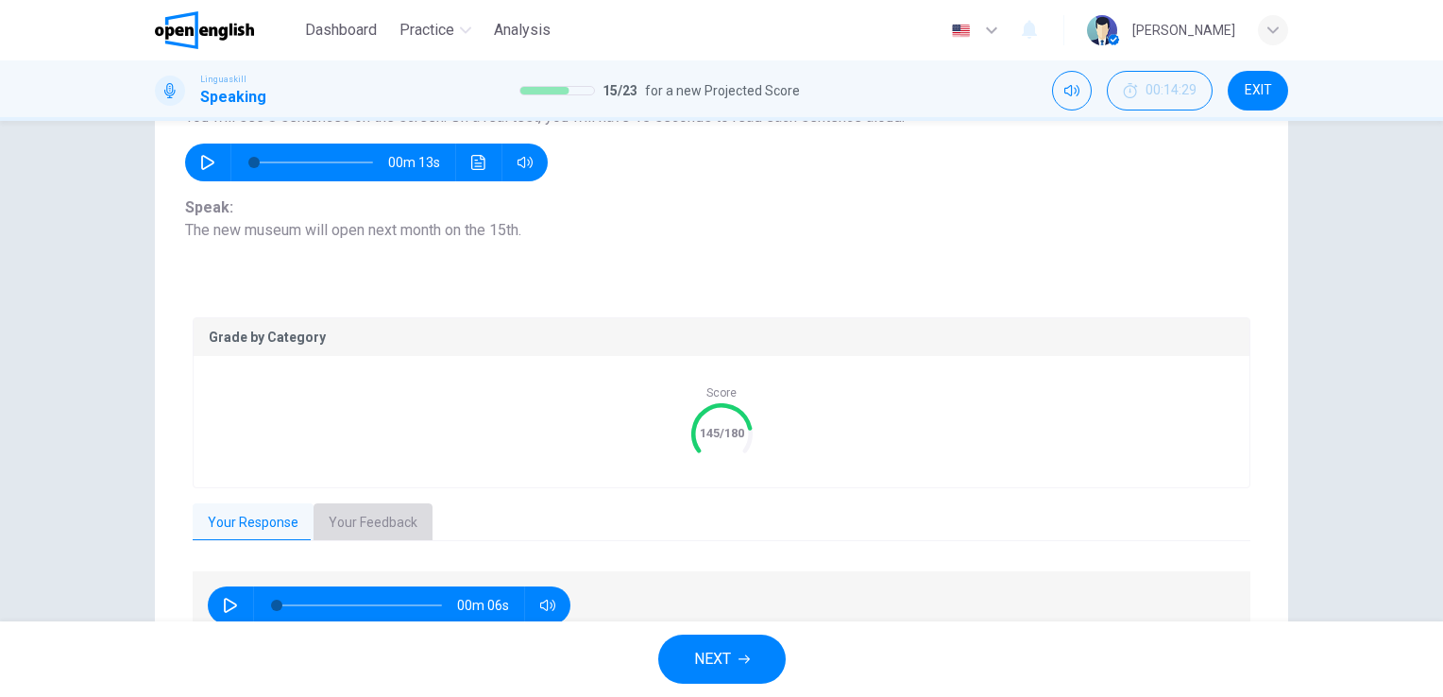
click at [344, 526] on button "Your Feedback" at bounding box center [372, 523] width 119 height 40
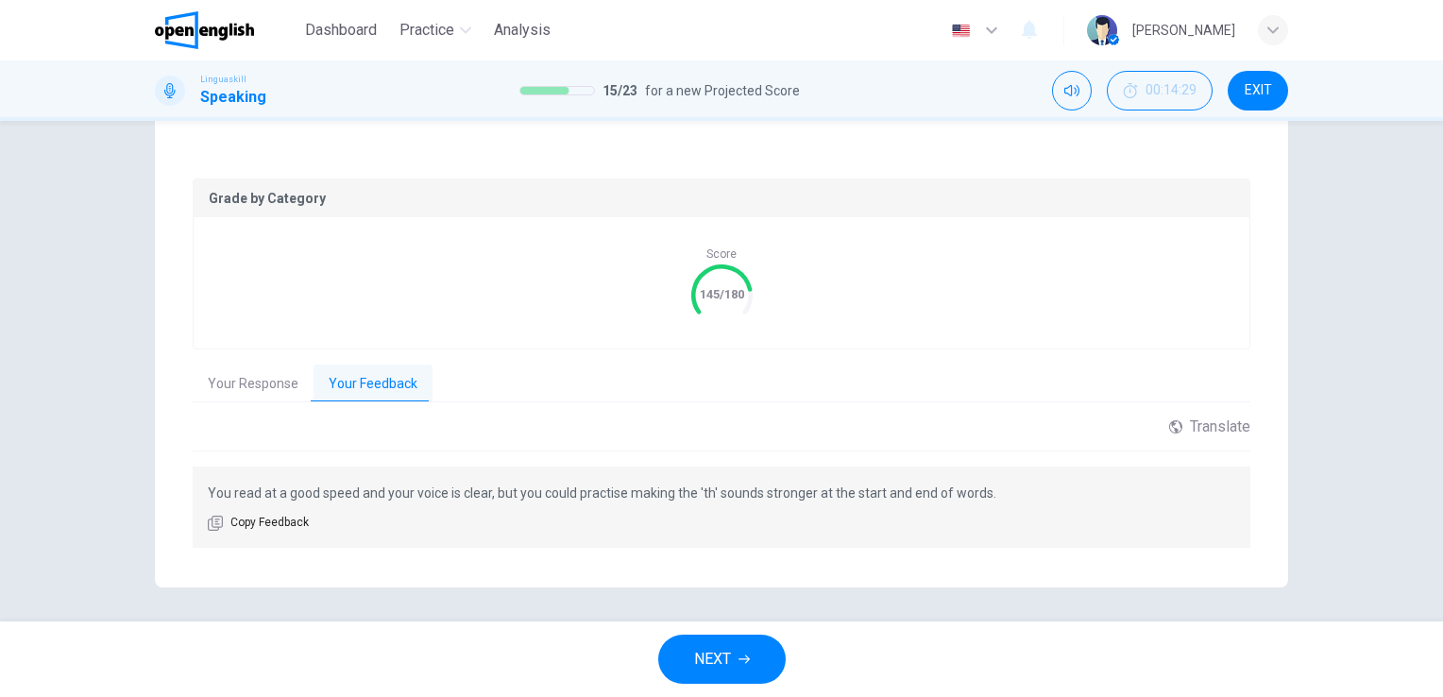
scroll to position [330, 0]
click at [751, 669] on button "NEXT" at bounding box center [721, 659] width 127 height 49
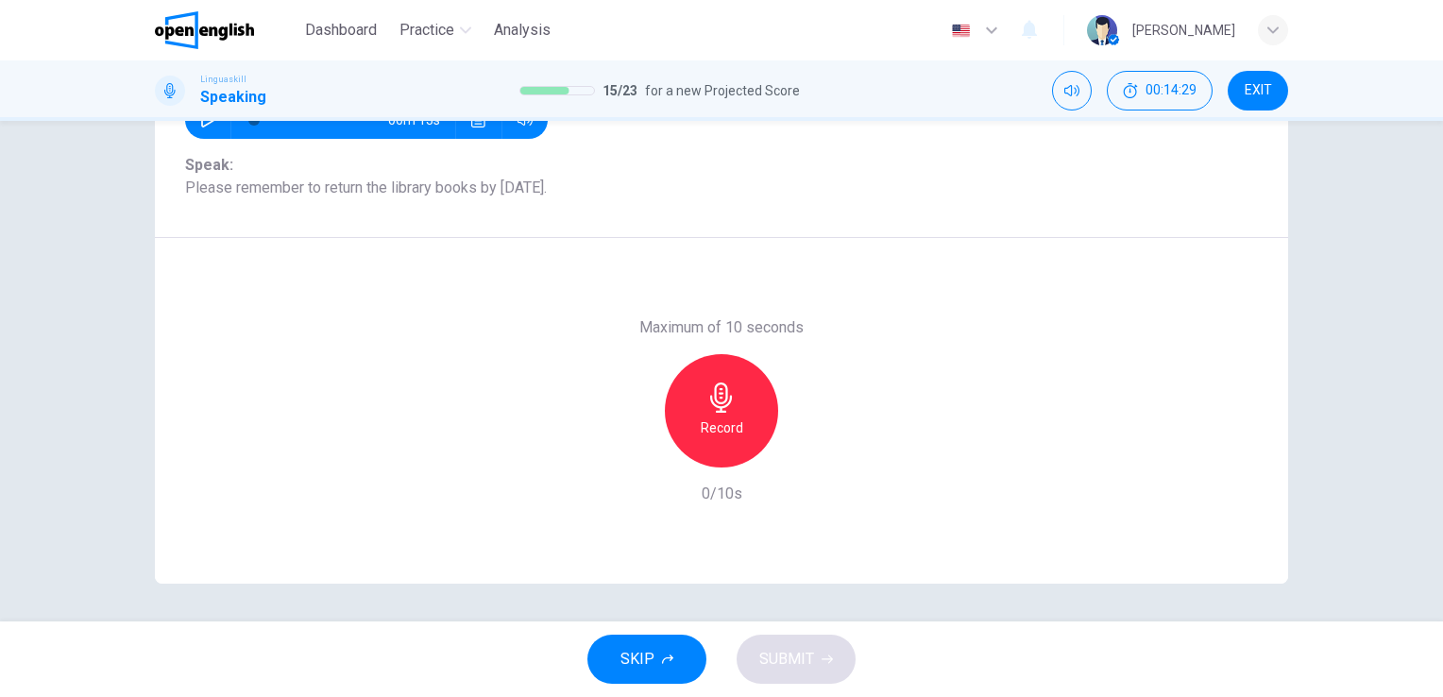
scroll to position [230, 0]
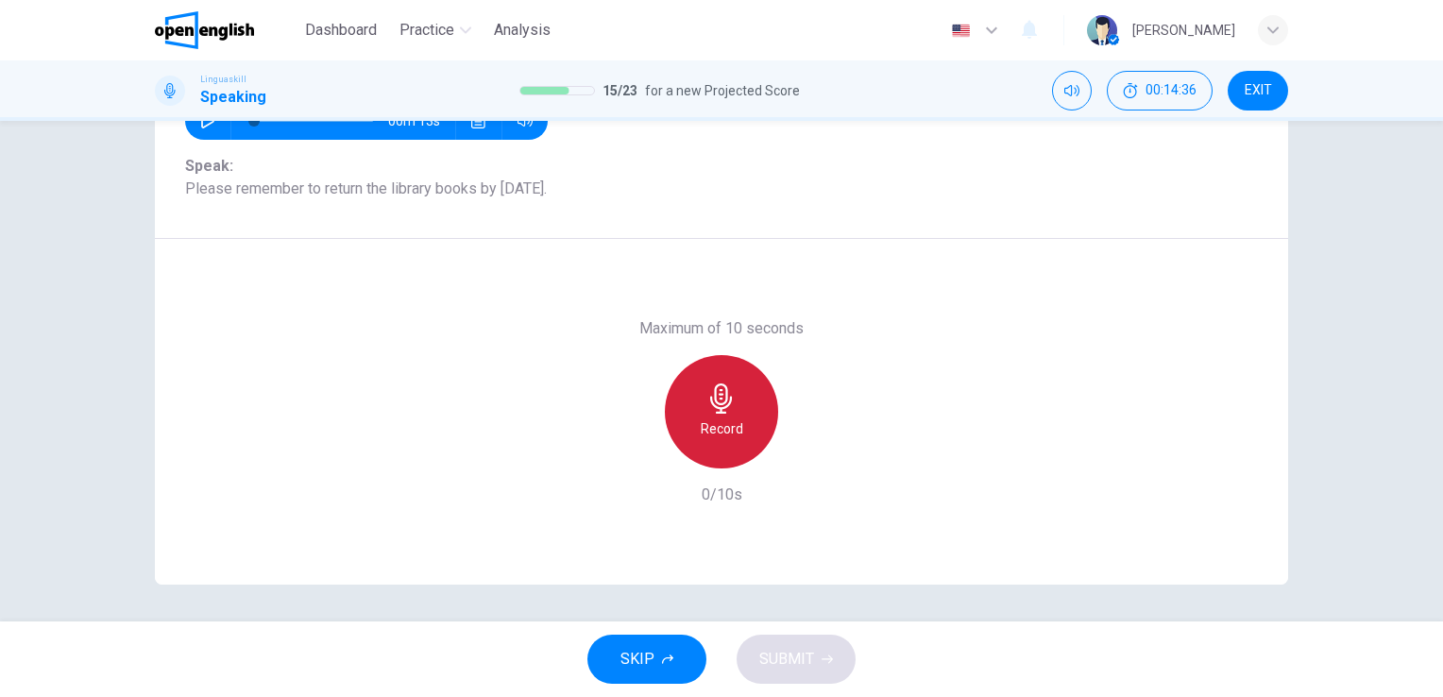
click at [734, 383] on div "Record" at bounding box center [721, 411] width 113 height 113
click at [734, 383] on div "Stop" at bounding box center [721, 411] width 113 height 113
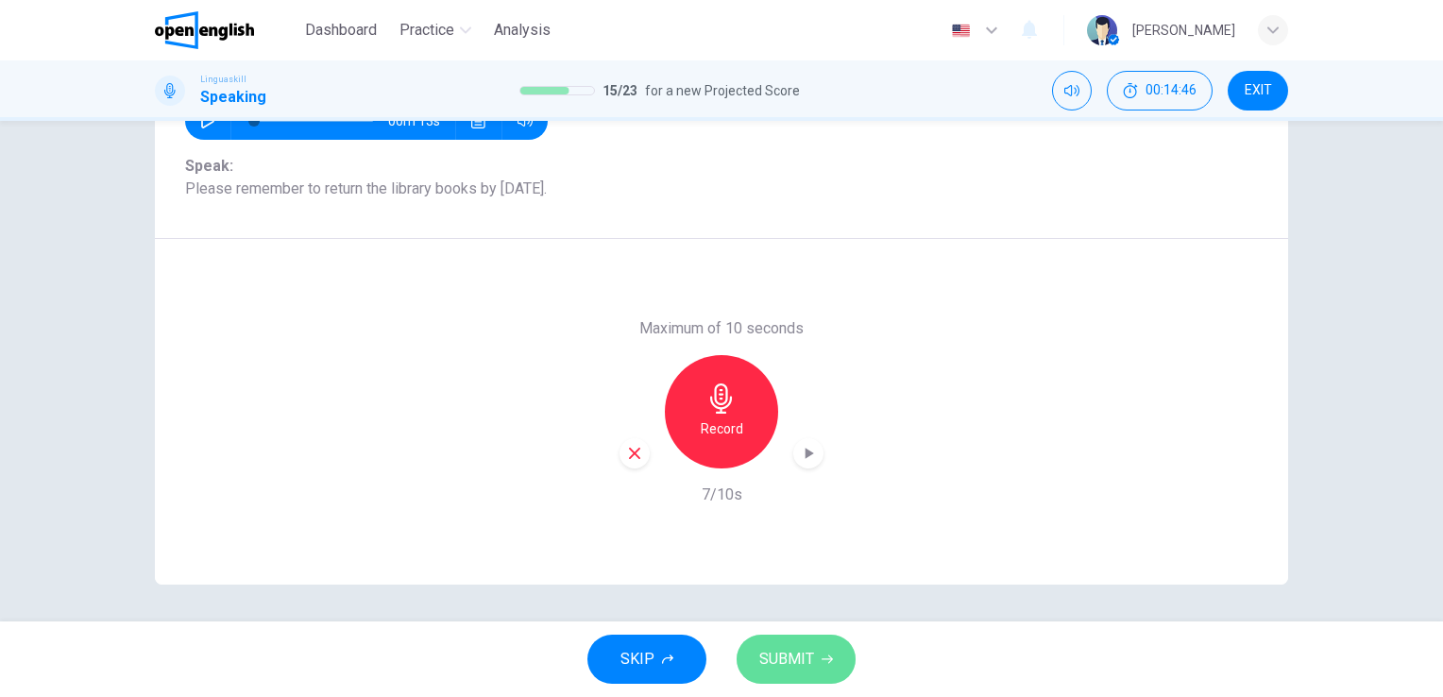
click at [793, 659] on span "SUBMIT" at bounding box center [786, 659] width 55 height 26
click at [776, 673] on button "SUBMIT" at bounding box center [796, 659] width 119 height 49
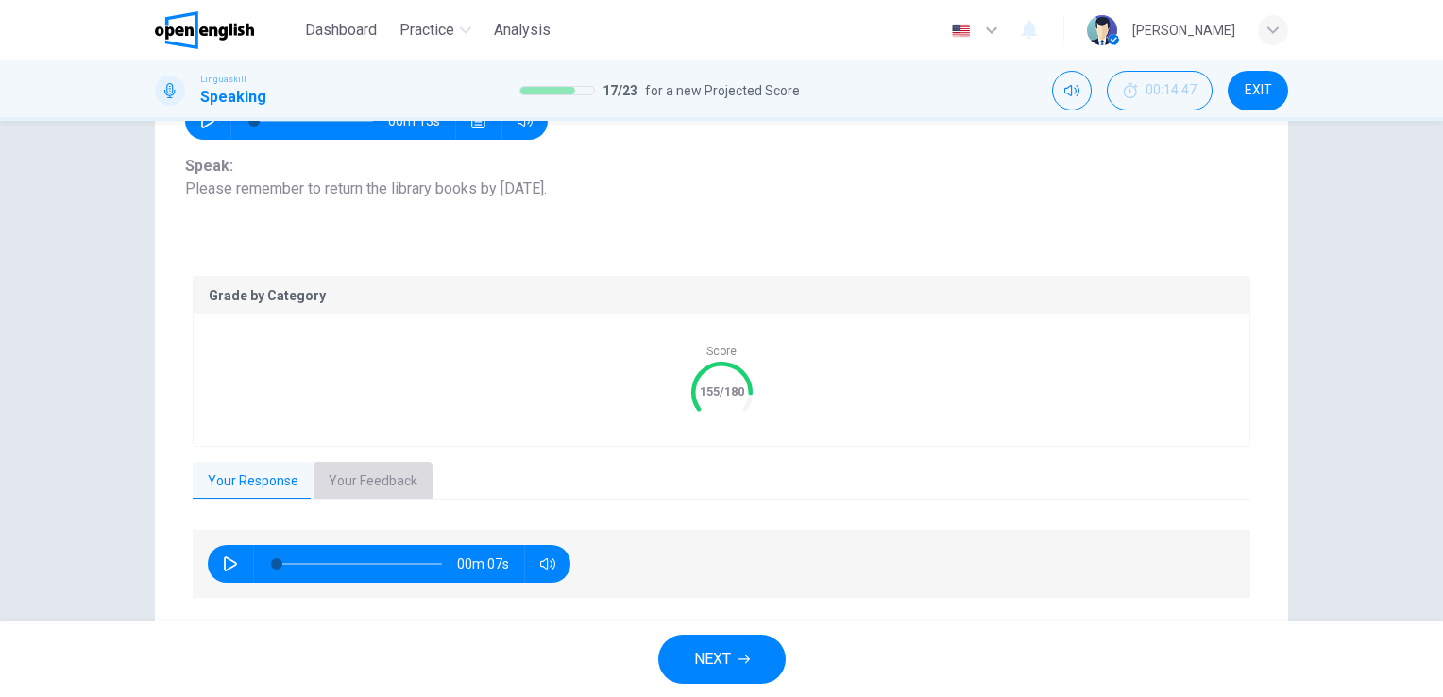
click at [356, 485] on button "Your Feedback" at bounding box center [372, 482] width 119 height 40
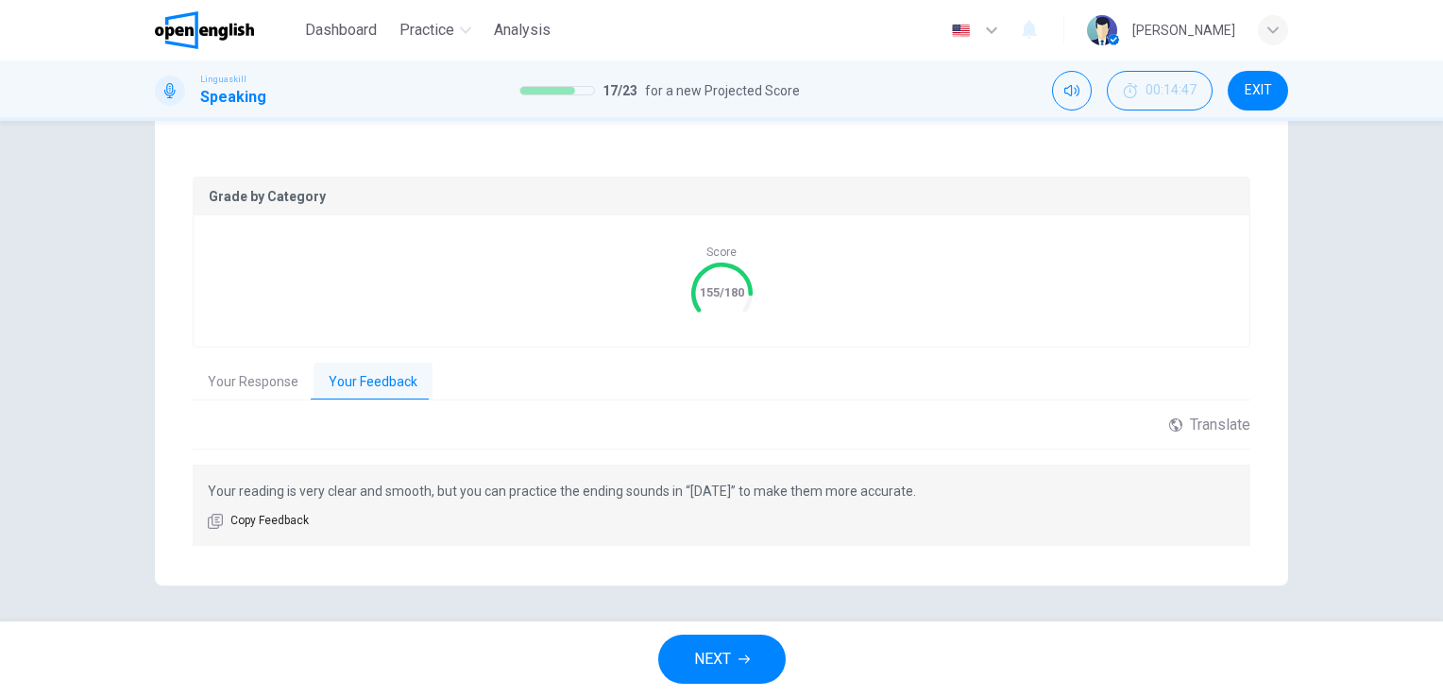
scroll to position [330, 0]
click at [737, 670] on button "NEXT" at bounding box center [721, 659] width 127 height 49
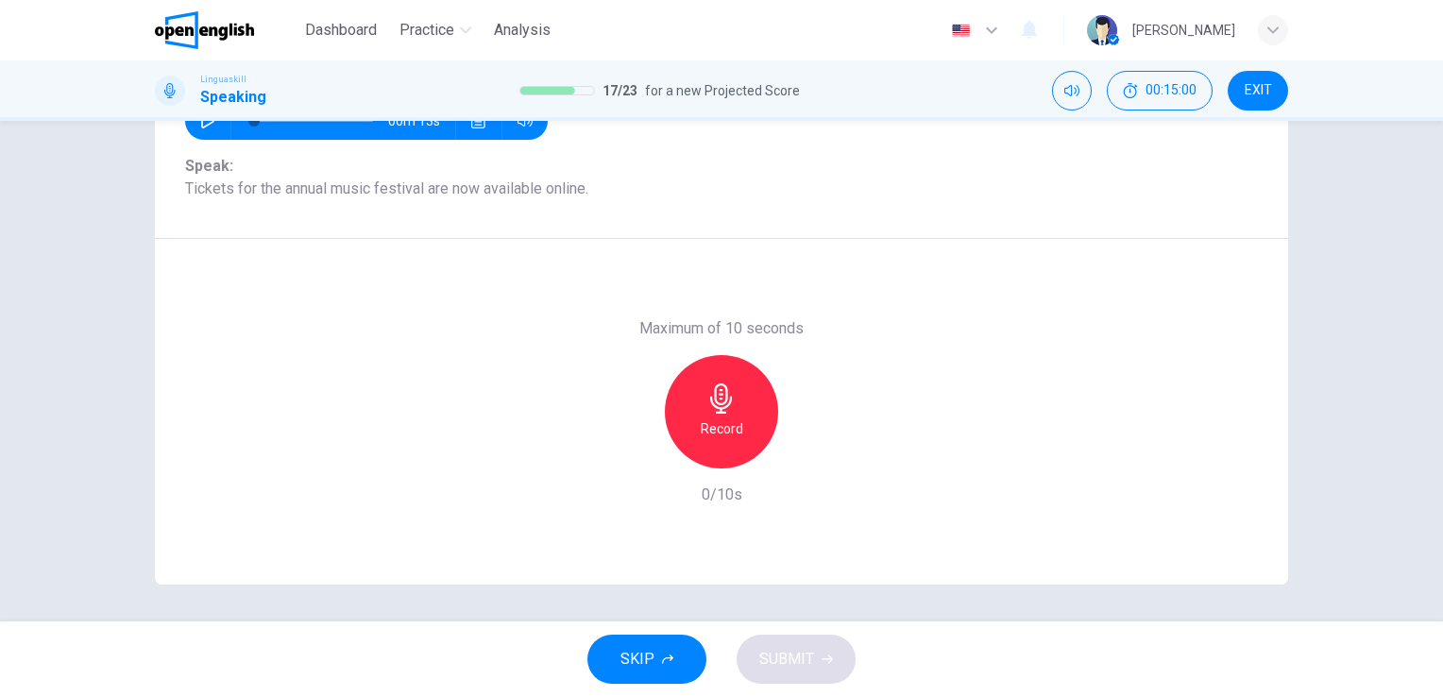
click at [718, 399] on icon "button" at bounding box center [721, 398] width 30 height 30
click at [635, 452] on icon "button" at bounding box center [634, 453] width 17 height 17
click at [721, 396] on icon "button" at bounding box center [721, 398] width 22 height 30
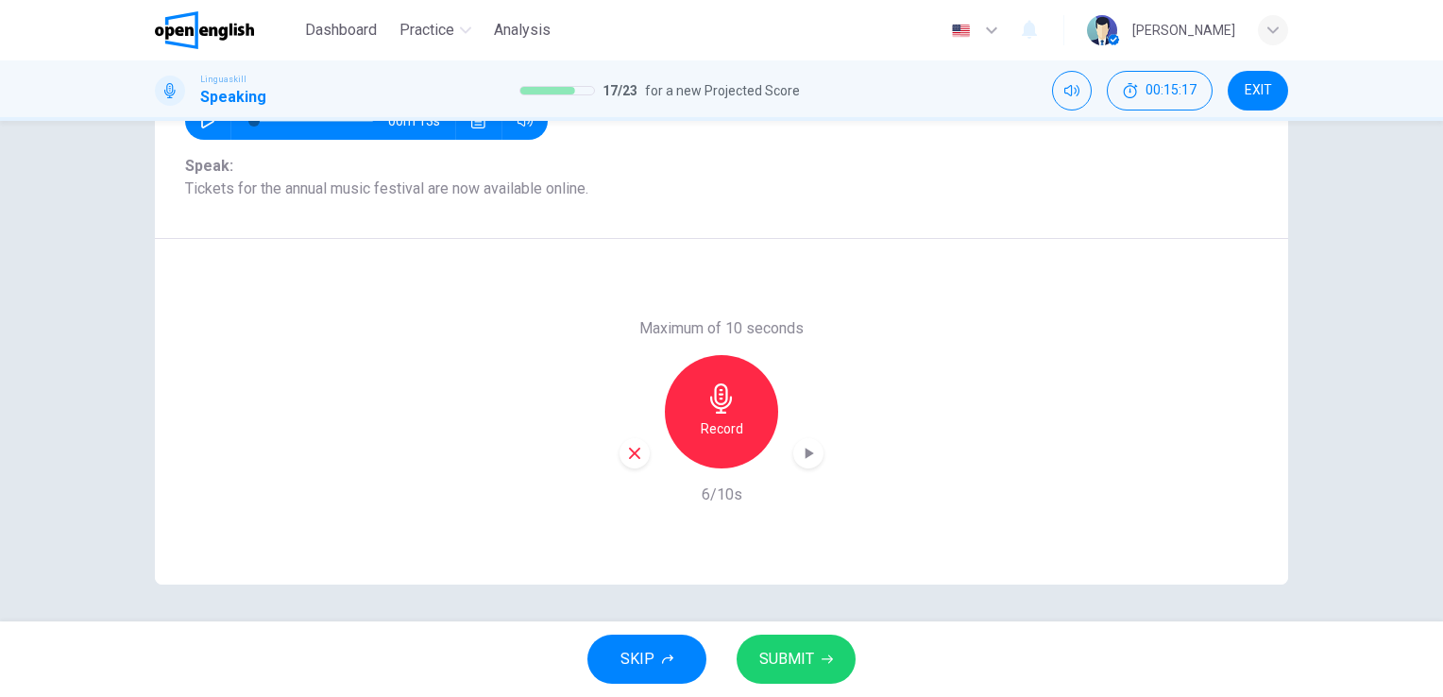
click at [776, 678] on button "SUBMIT" at bounding box center [796, 659] width 119 height 49
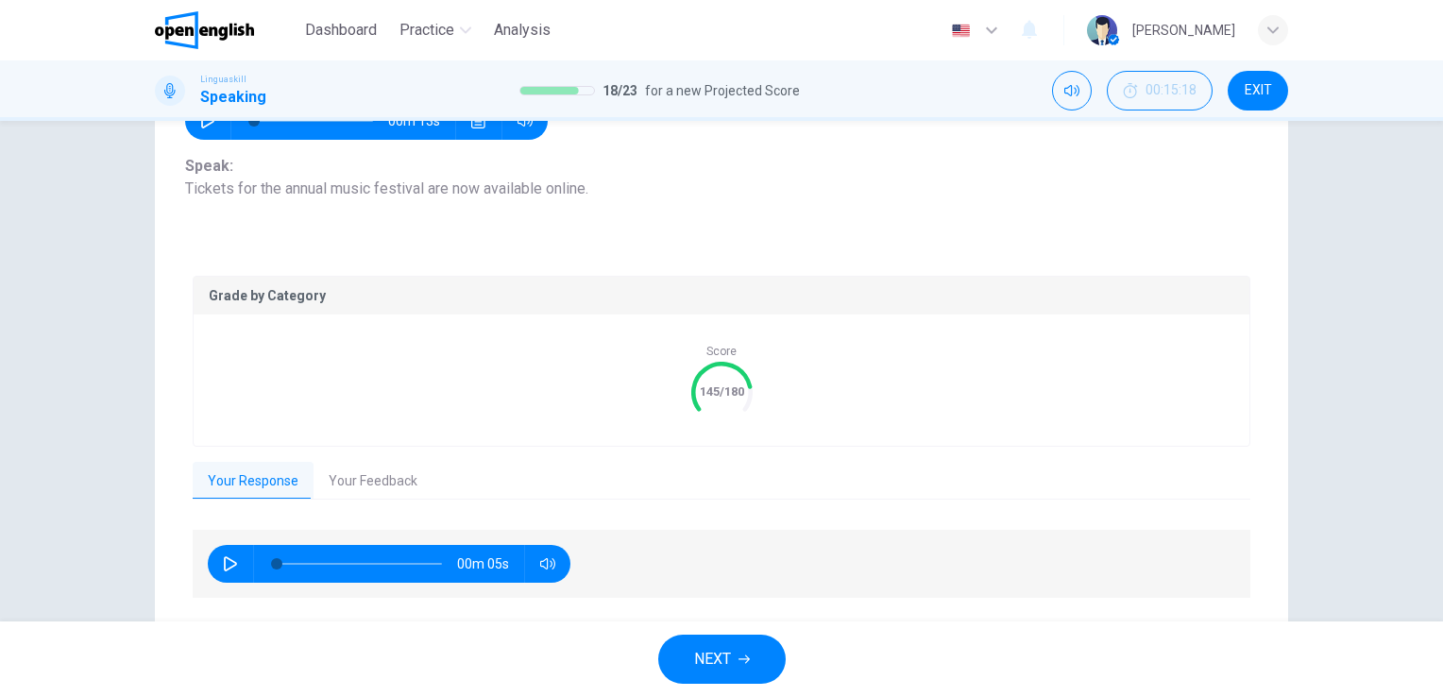
click at [352, 470] on button "Your Feedback" at bounding box center [372, 482] width 119 height 40
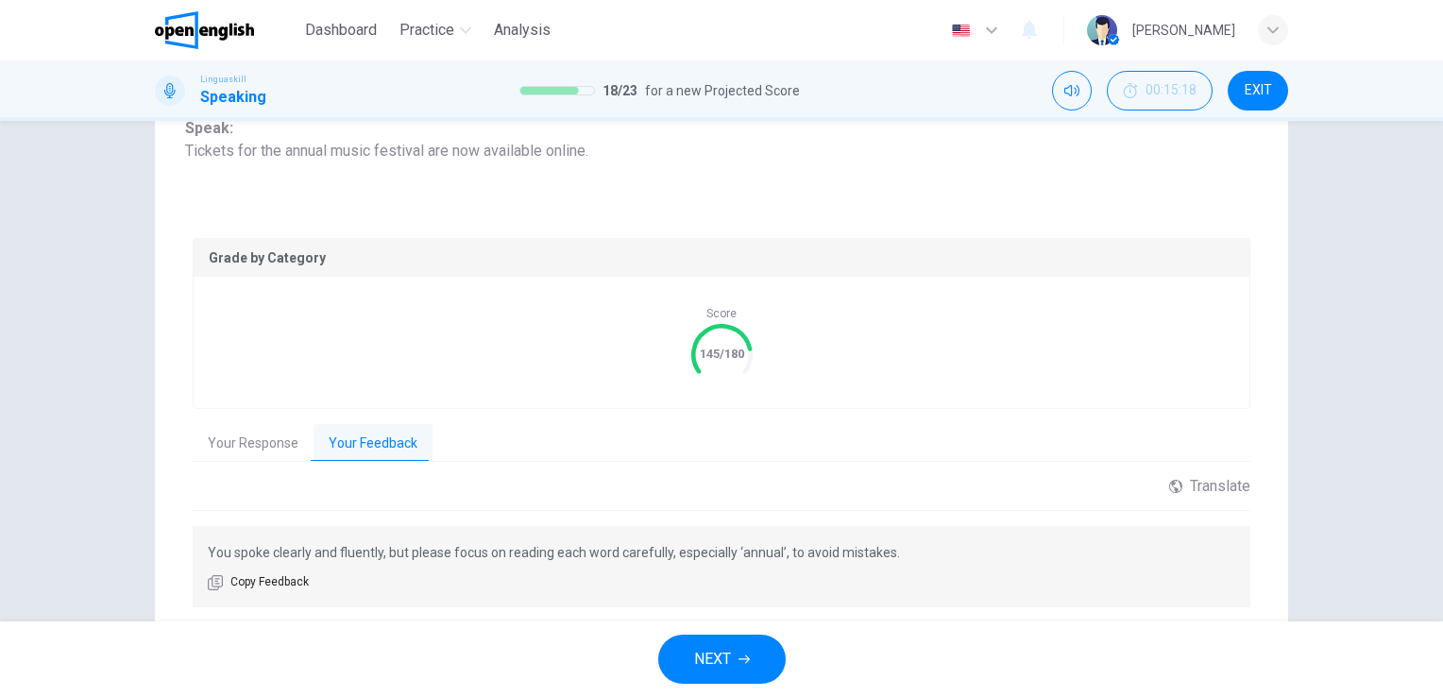
scroll to position [306, 0]
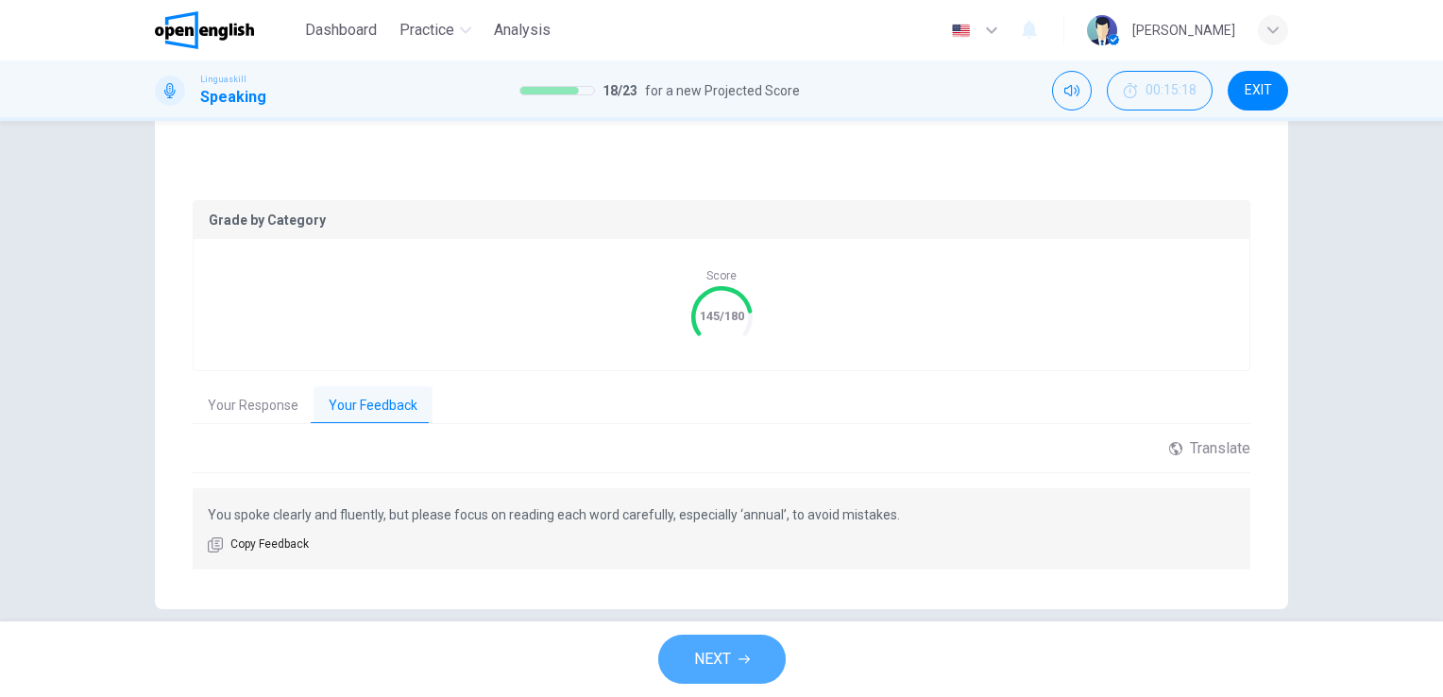
click at [714, 652] on span "NEXT" at bounding box center [712, 659] width 37 height 26
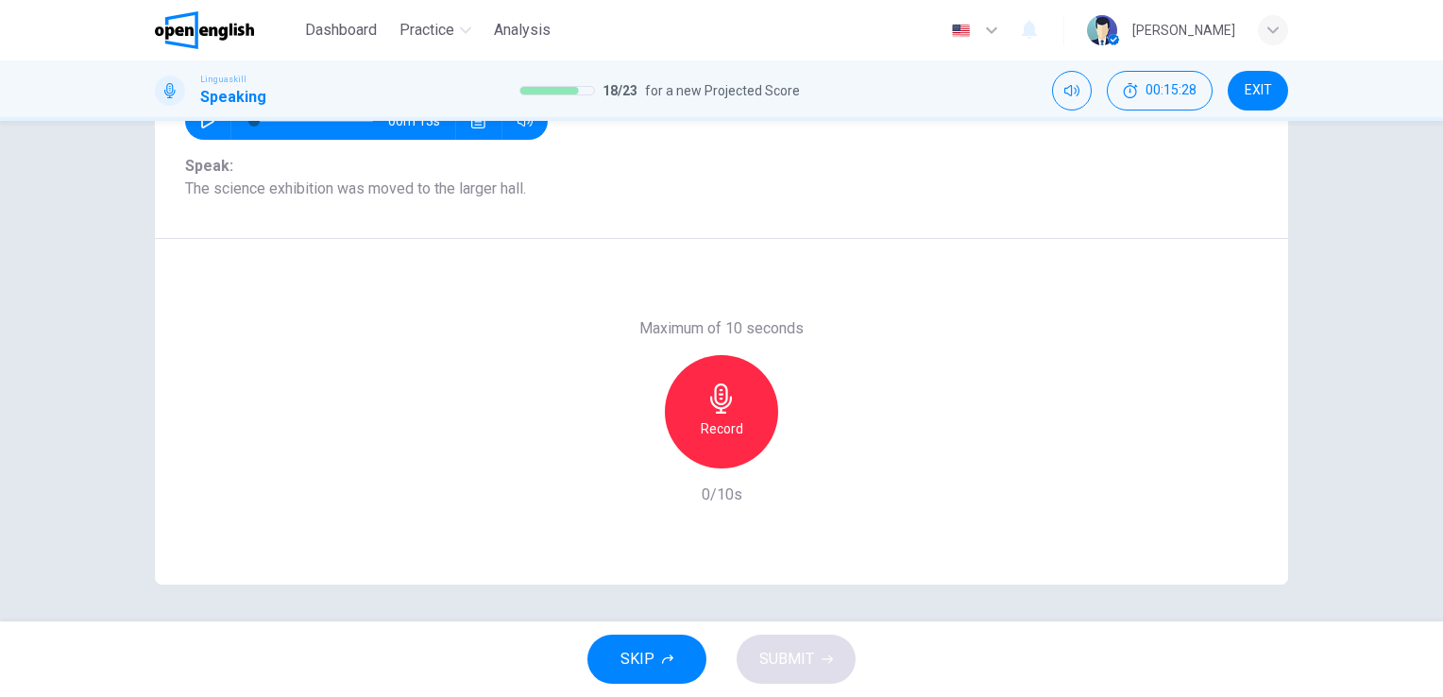
click at [717, 405] on icon "button" at bounding box center [721, 398] width 30 height 30
click at [818, 663] on button "SUBMIT" at bounding box center [796, 659] width 119 height 49
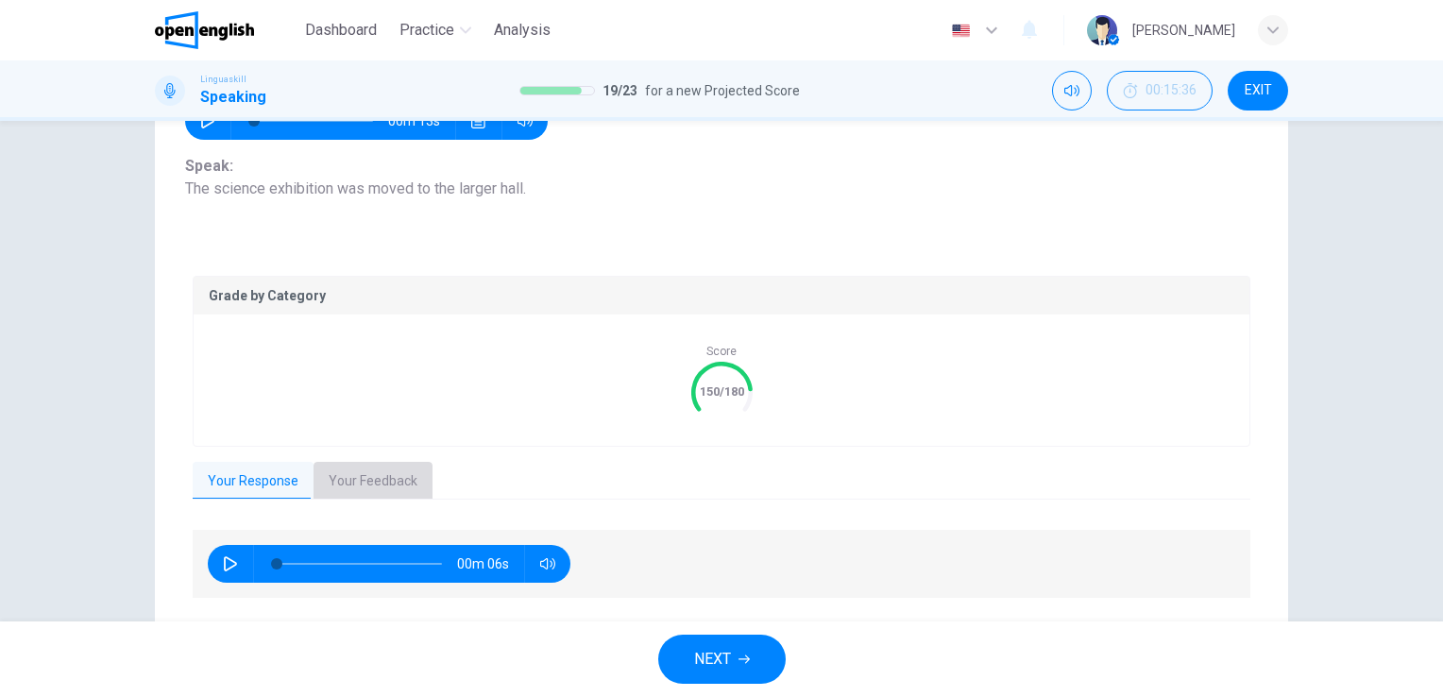
click at [366, 473] on button "Your Feedback" at bounding box center [372, 482] width 119 height 40
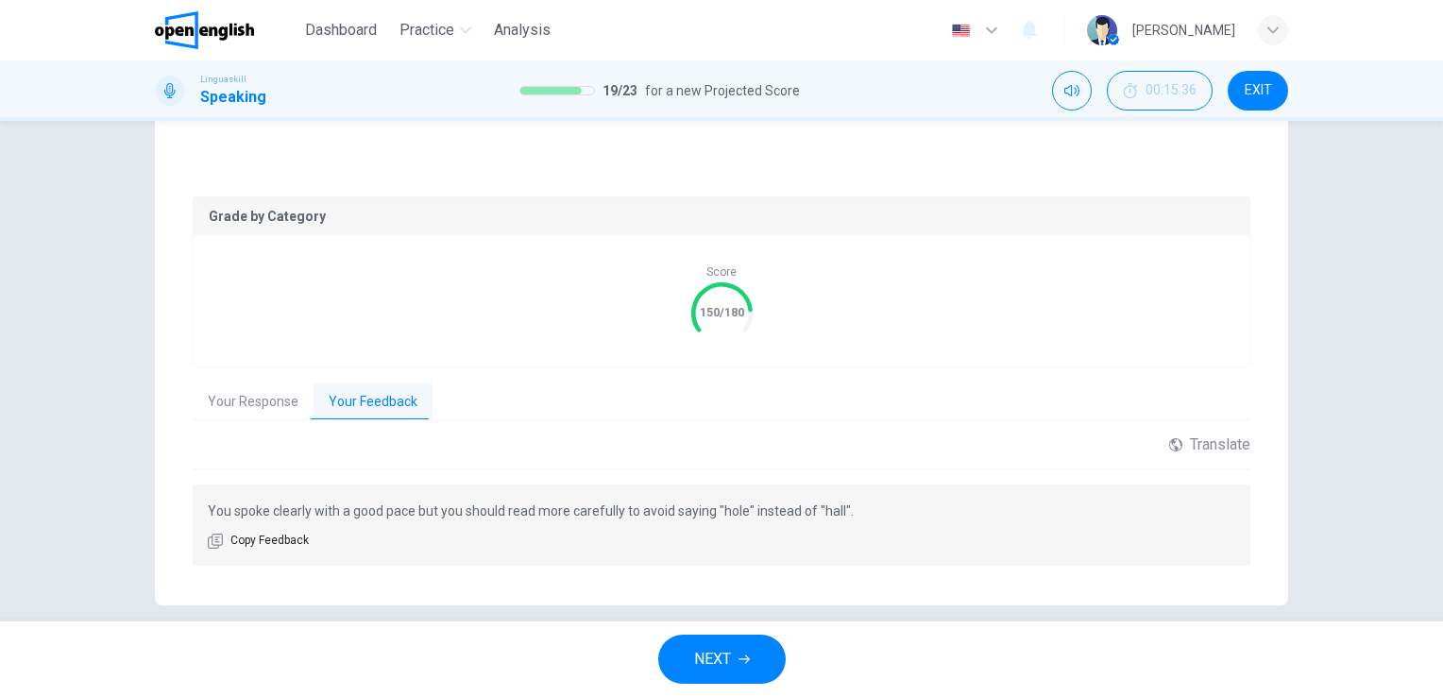
scroll to position [330, 0]
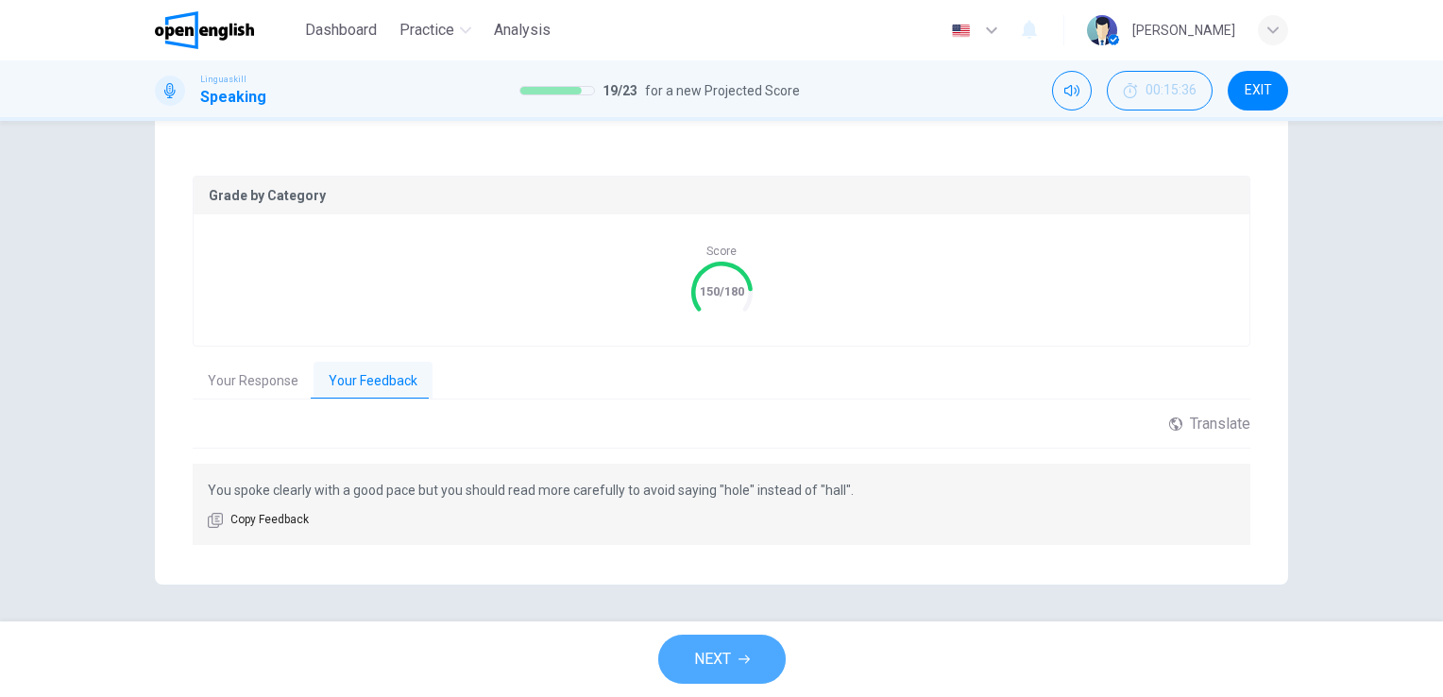
click at [720, 658] on span "NEXT" at bounding box center [712, 659] width 37 height 26
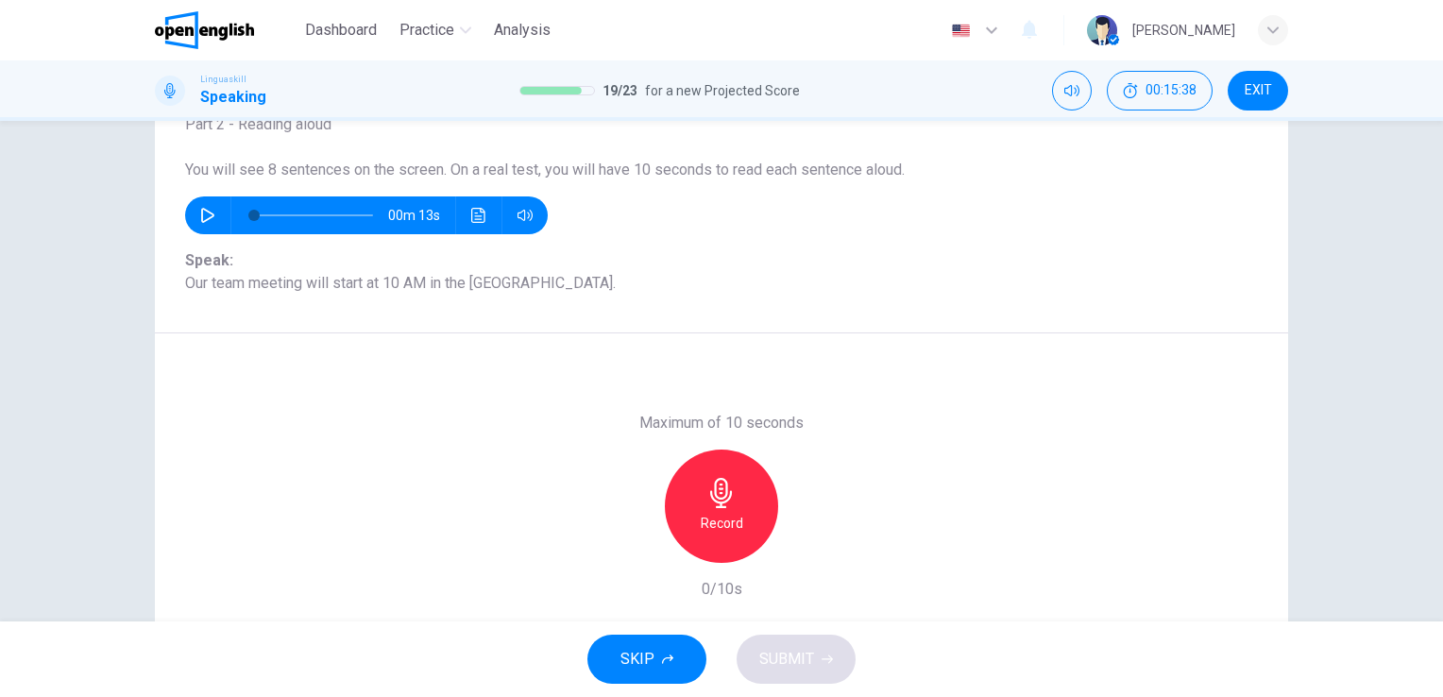
scroll to position [117, 0]
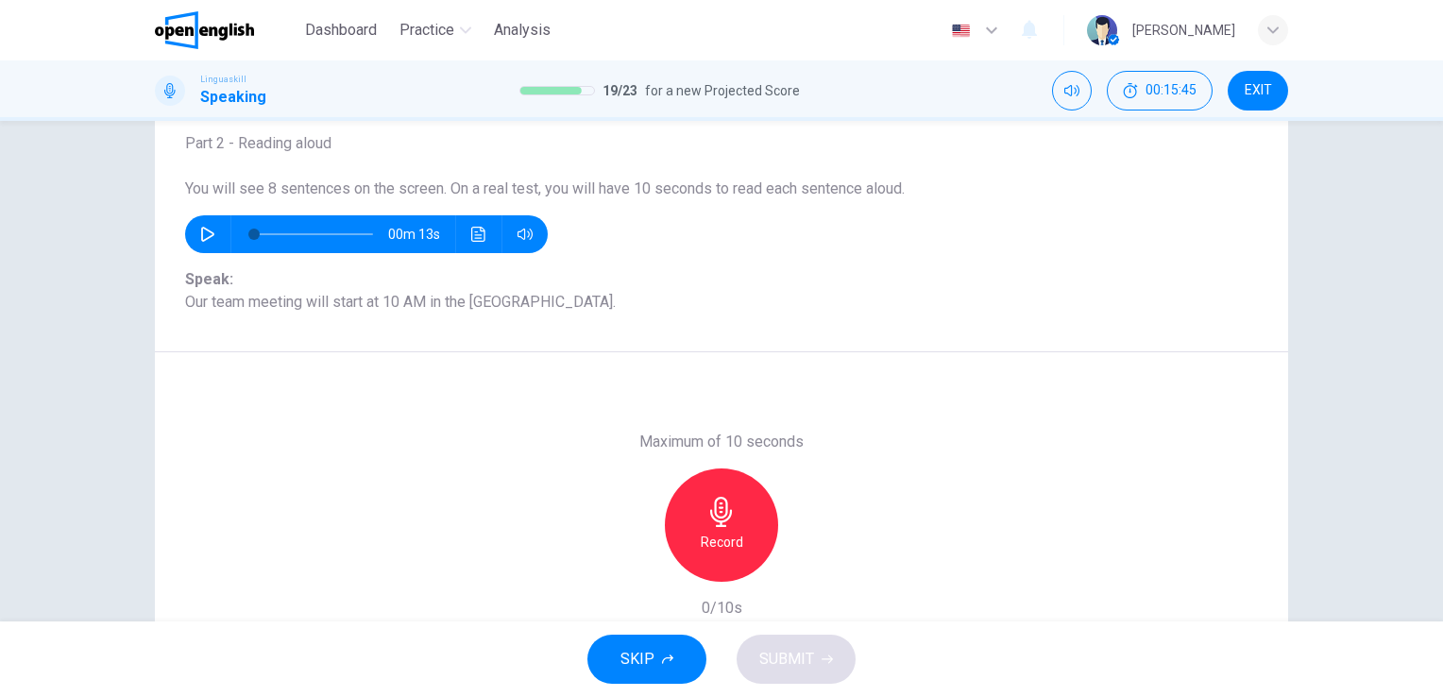
click at [714, 524] on icon "button" at bounding box center [721, 512] width 22 height 30
click at [817, 674] on button "SUBMIT" at bounding box center [796, 659] width 119 height 49
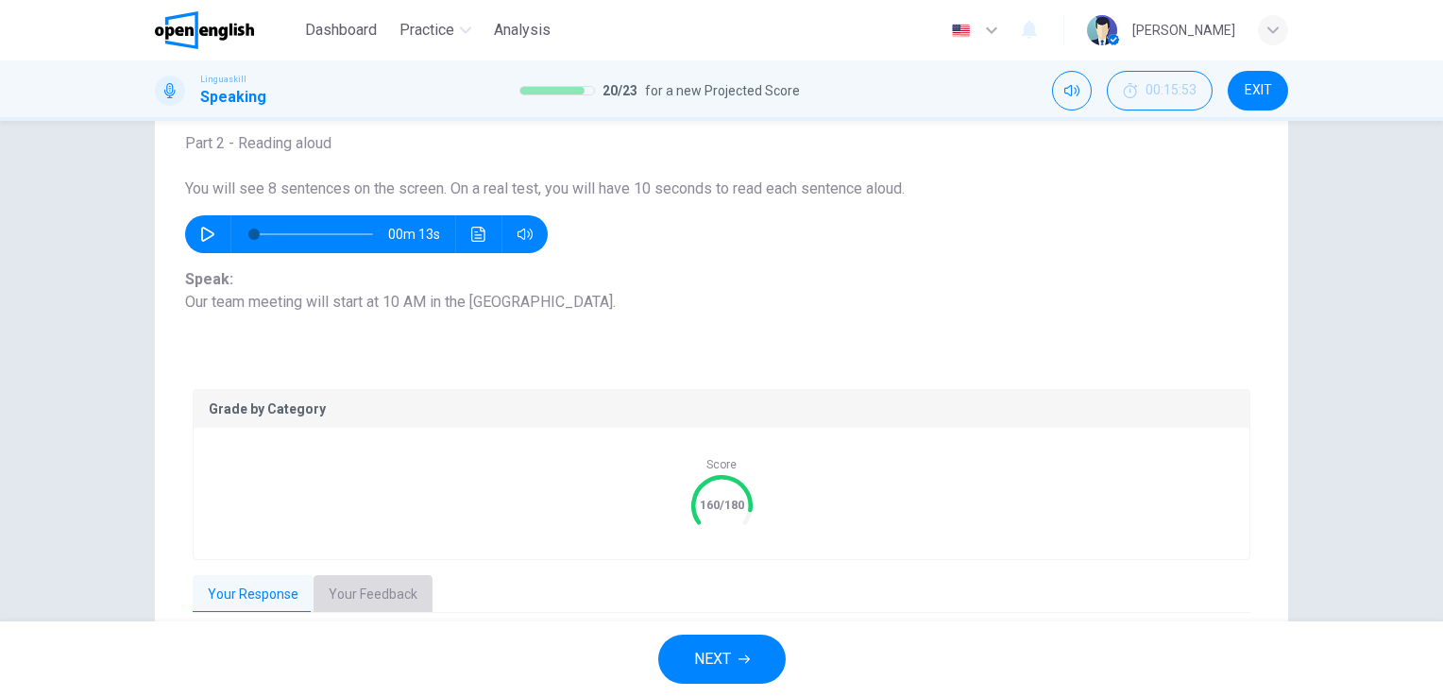
click at [384, 584] on button "Your Feedback" at bounding box center [372, 595] width 119 height 40
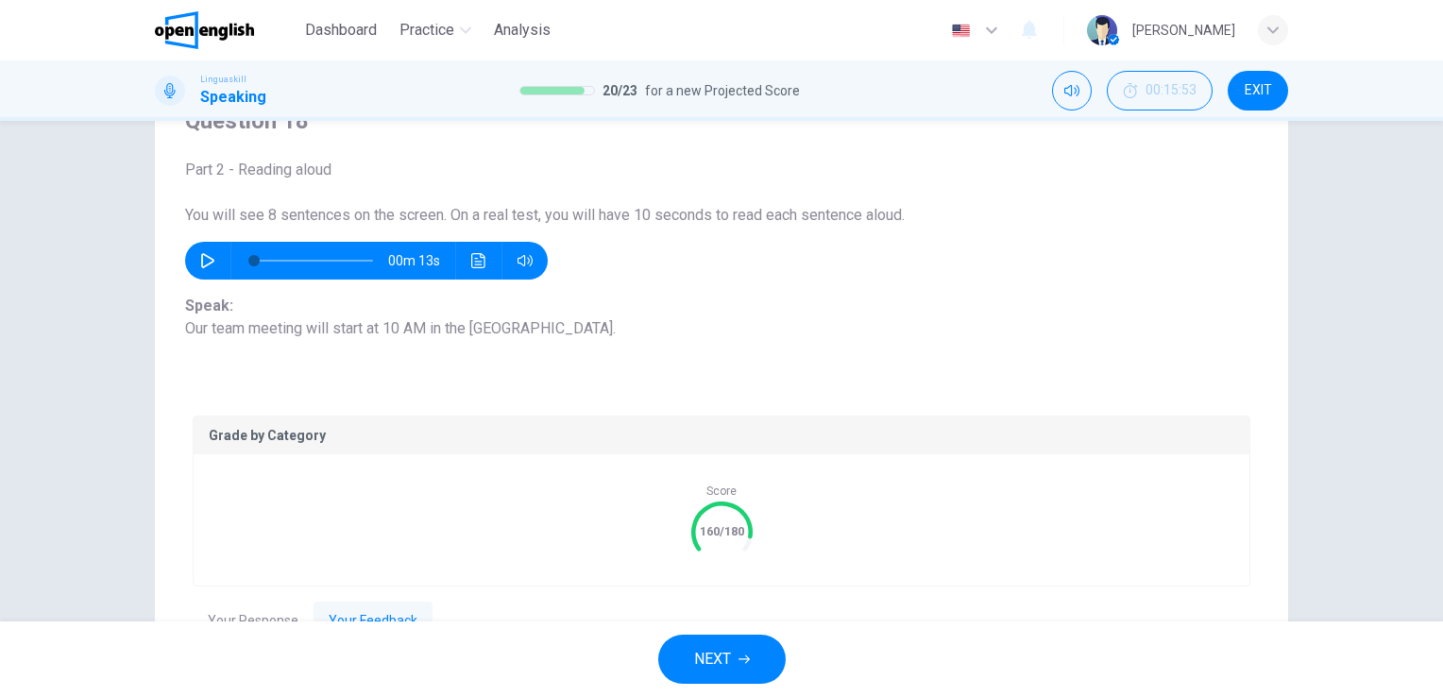
scroll to position [89, 0]
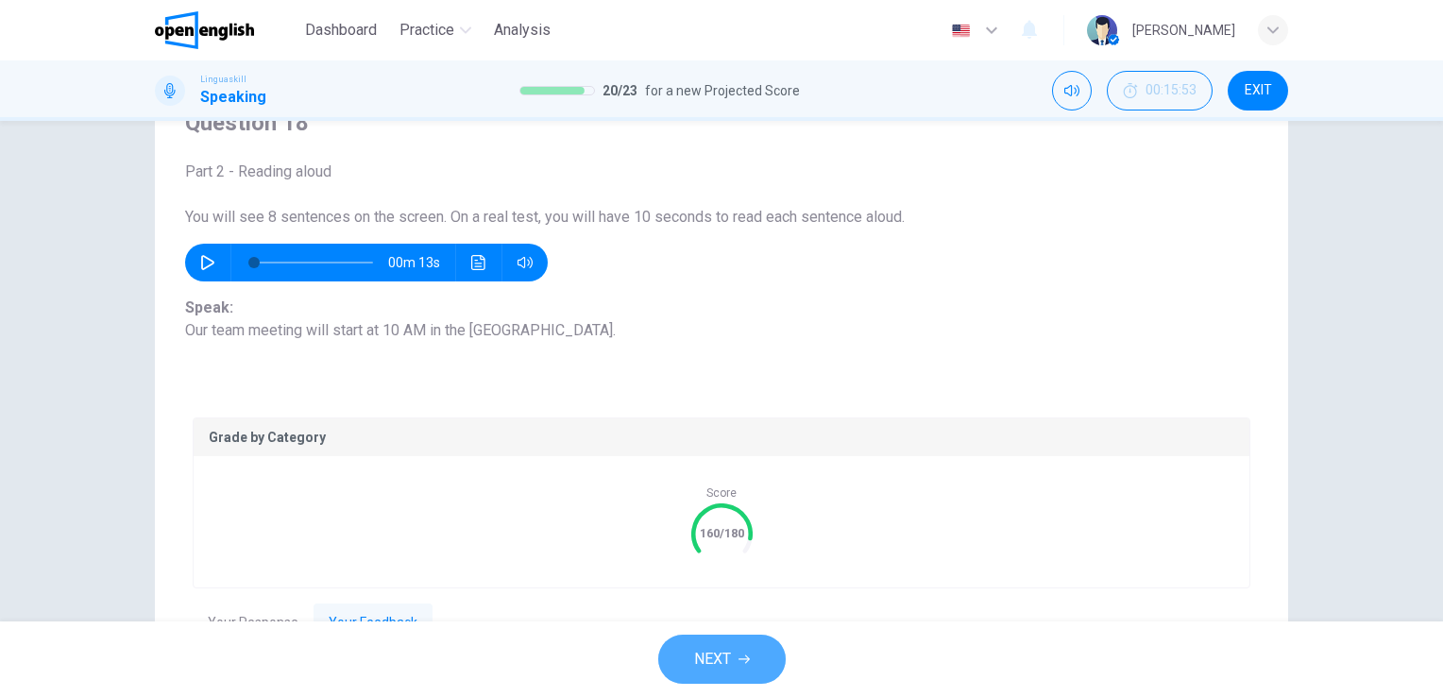
click at [710, 648] on span "NEXT" at bounding box center [712, 659] width 37 height 26
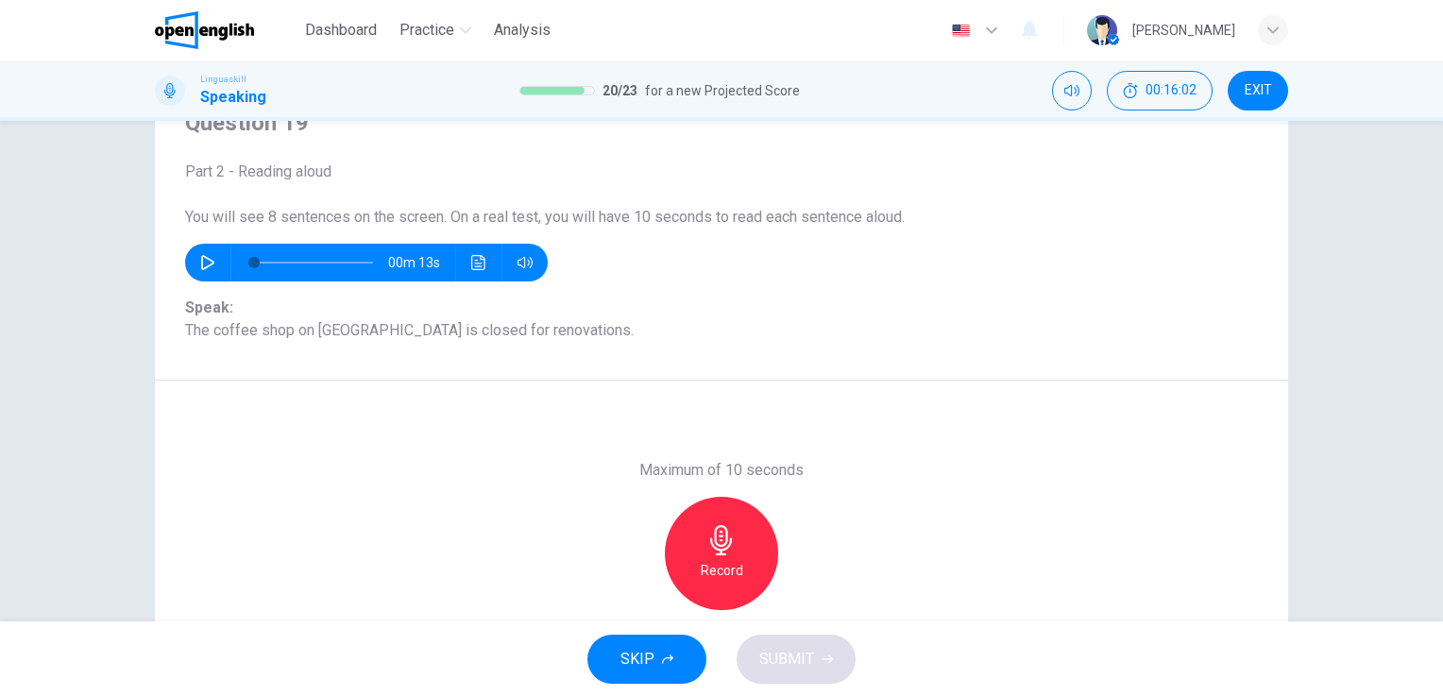
click at [695, 539] on div "Record" at bounding box center [721, 553] width 113 height 113
click at [695, 539] on div "Stop" at bounding box center [721, 553] width 113 height 113
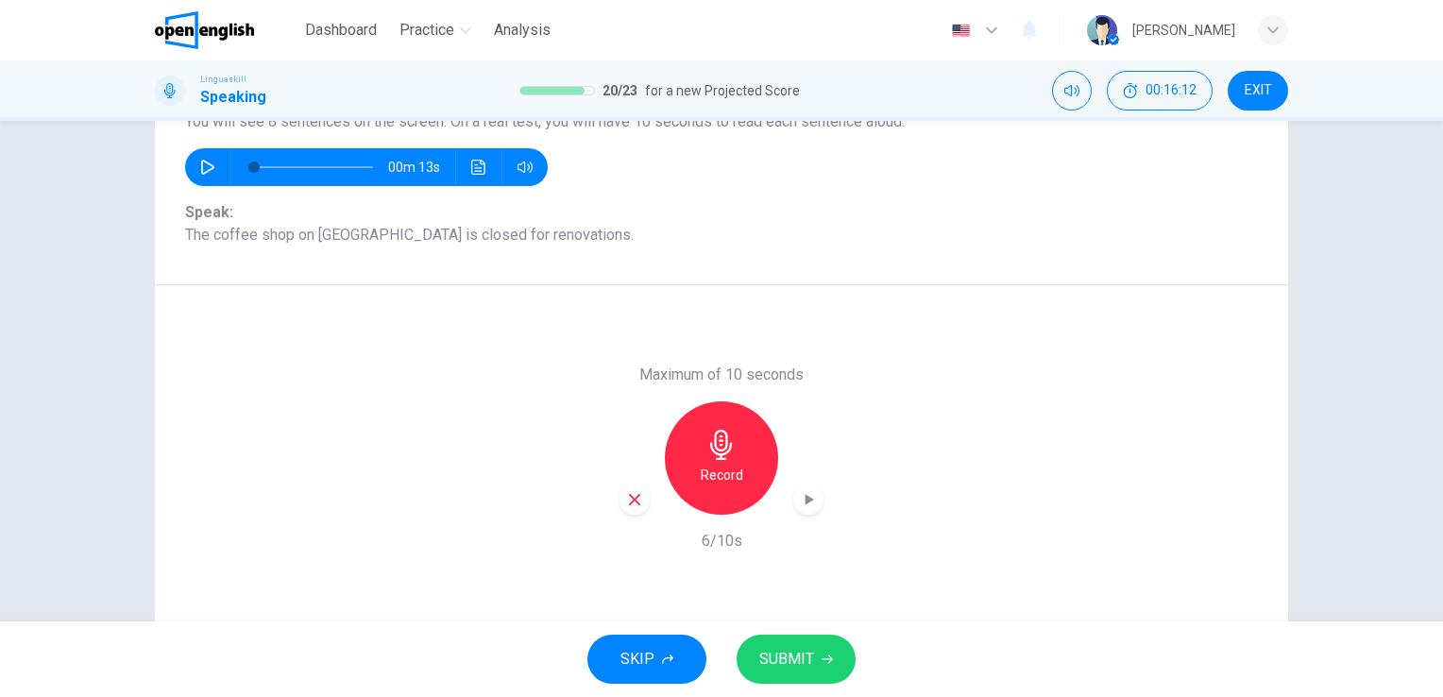
scroll to position [202, 0]
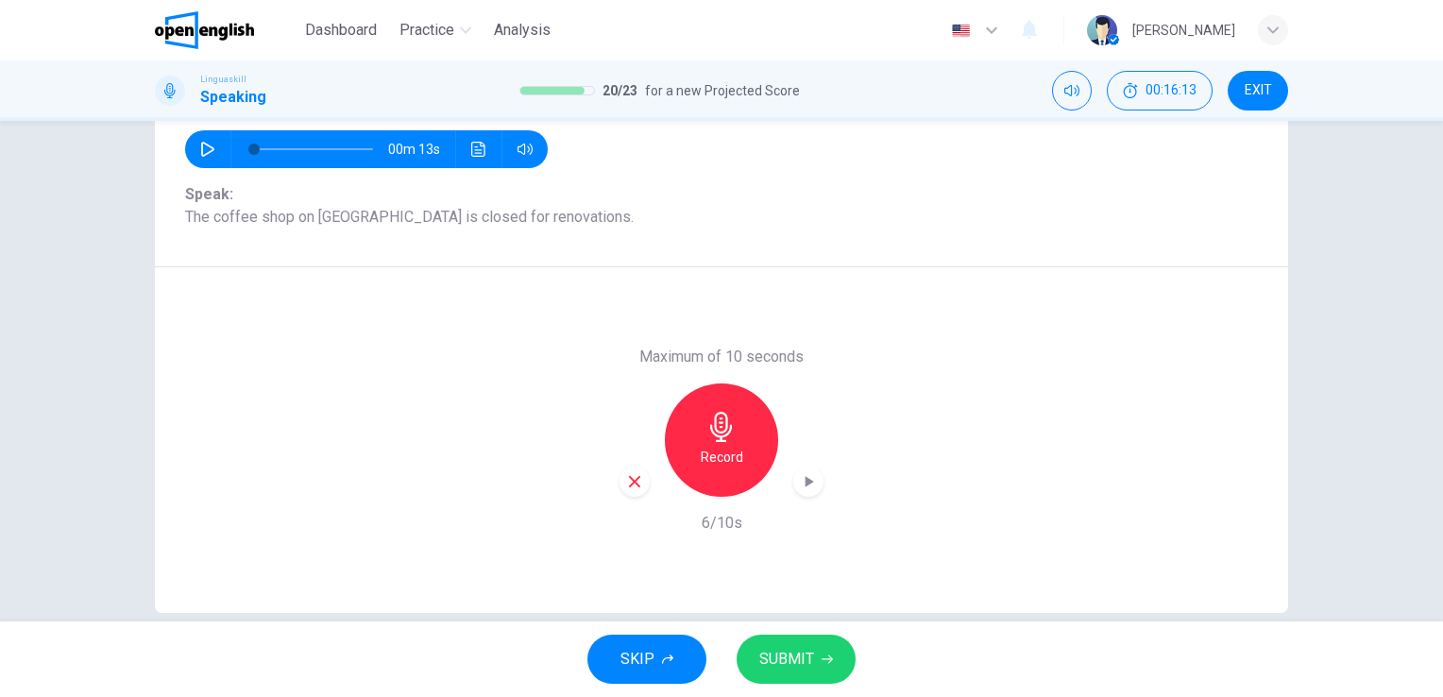
click at [775, 647] on span "SUBMIT" at bounding box center [786, 659] width 55 height 26
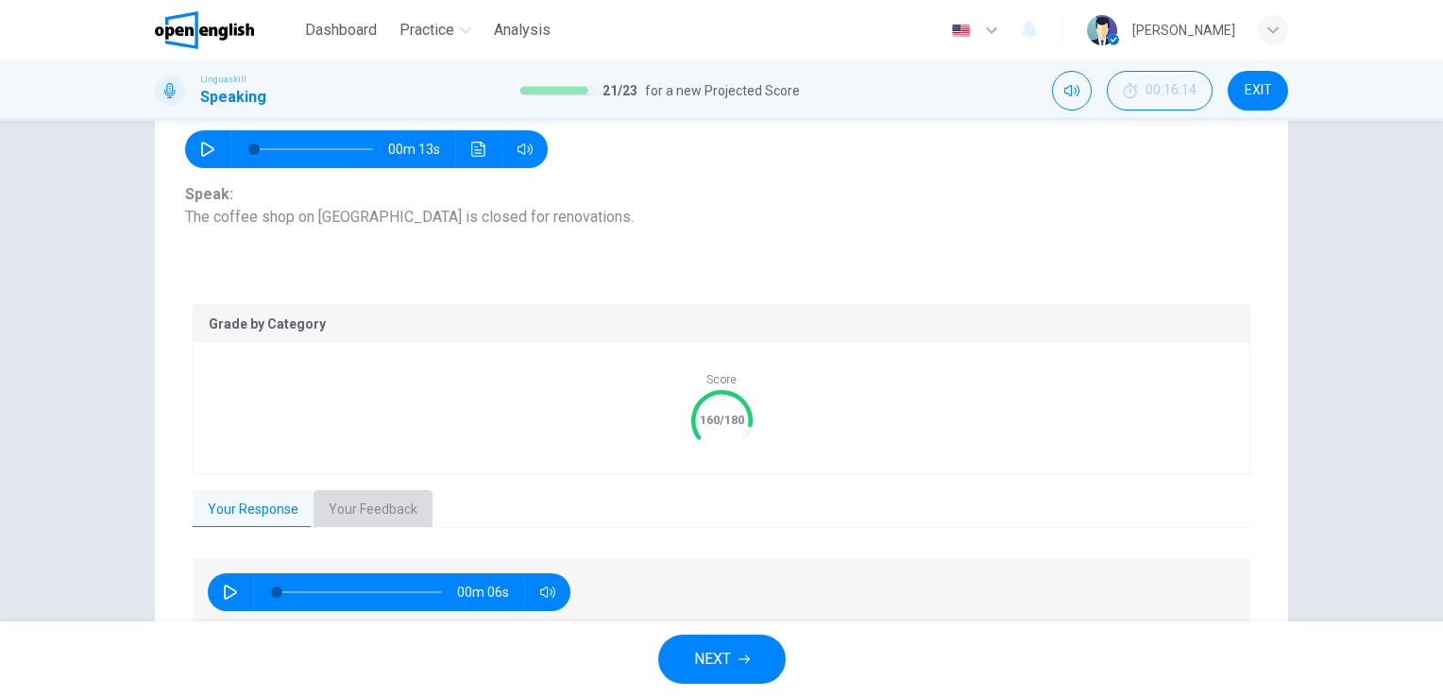
click at [376, 512] on button "Your Feedback" at bounding box center [372, 510] width 119 height 40
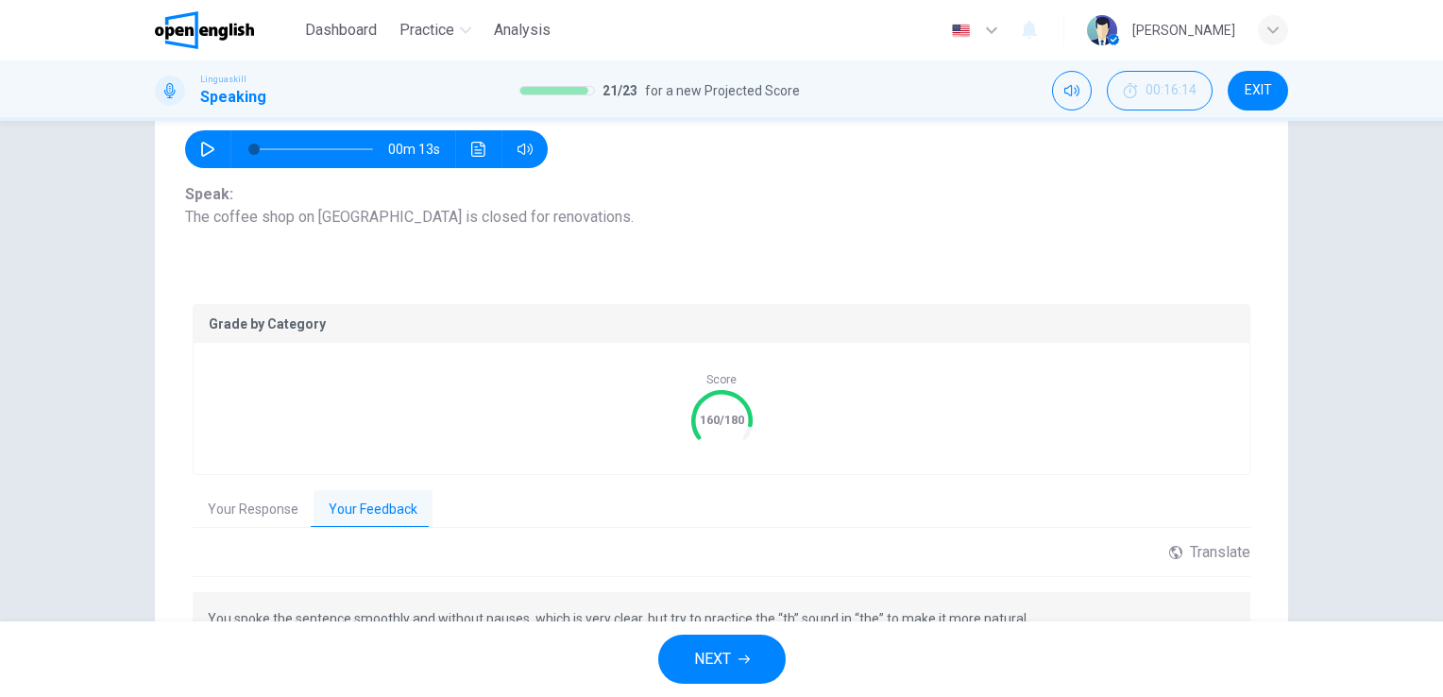
click at [1431, 601] on div "Question 19 Part 2 - Reading aloud You will see 8 sentences on the screen. On a…" at bounding box center [721, 371] width 1443 height 500
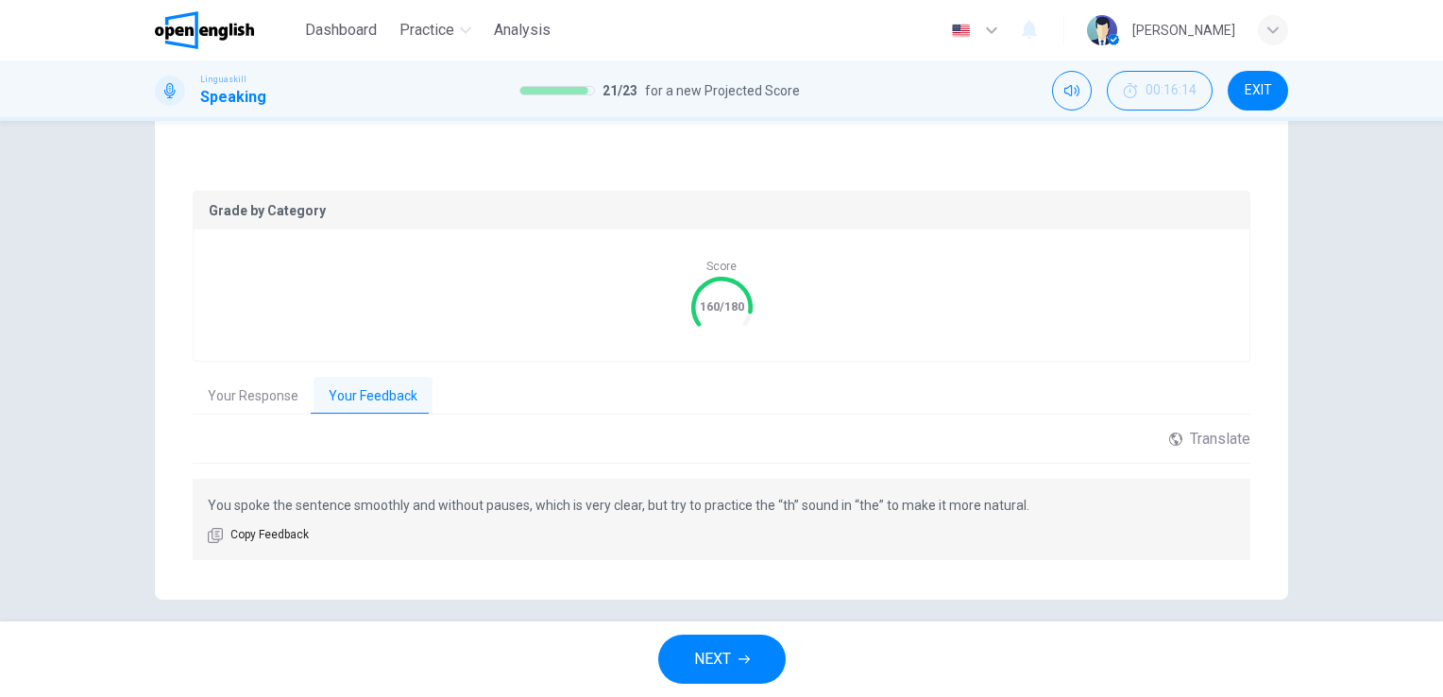
scroll to position [330, 0]
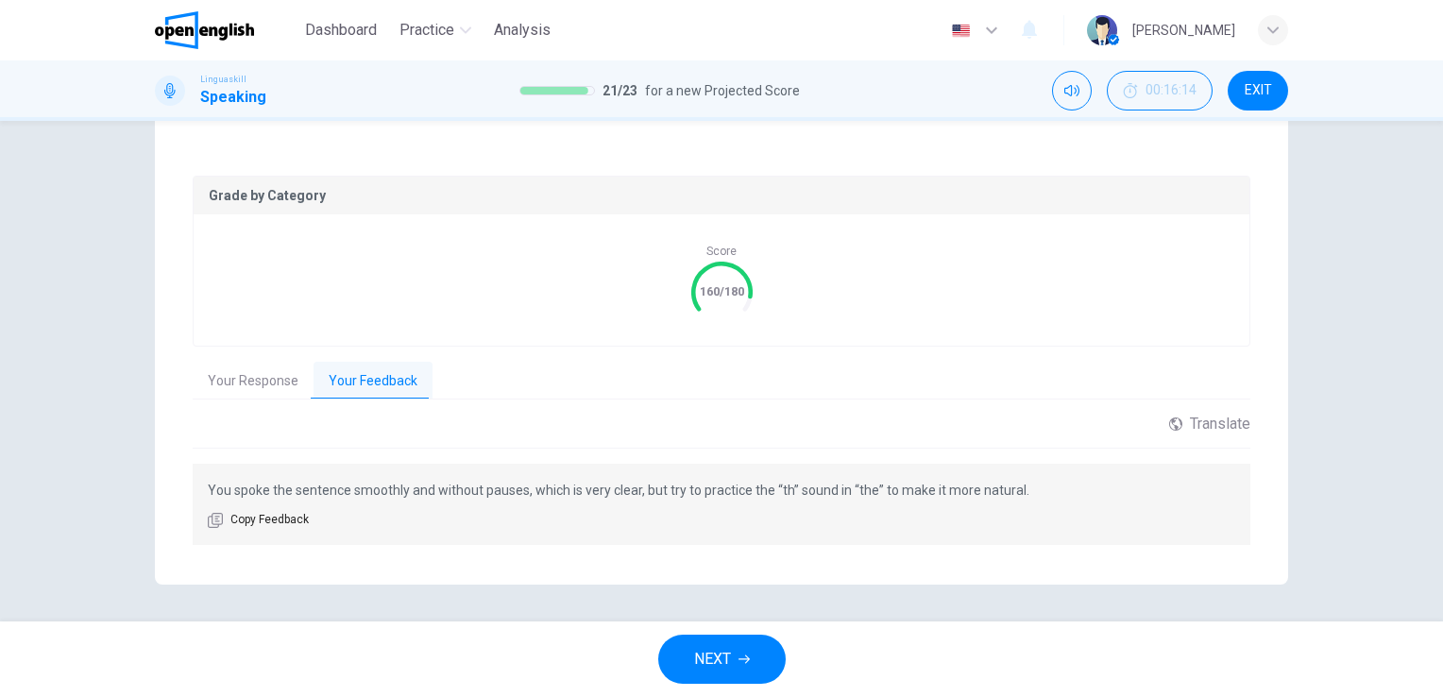
click at [721, 665] on span "NEXT" at bounding box center [712, 659] width 37 height 26
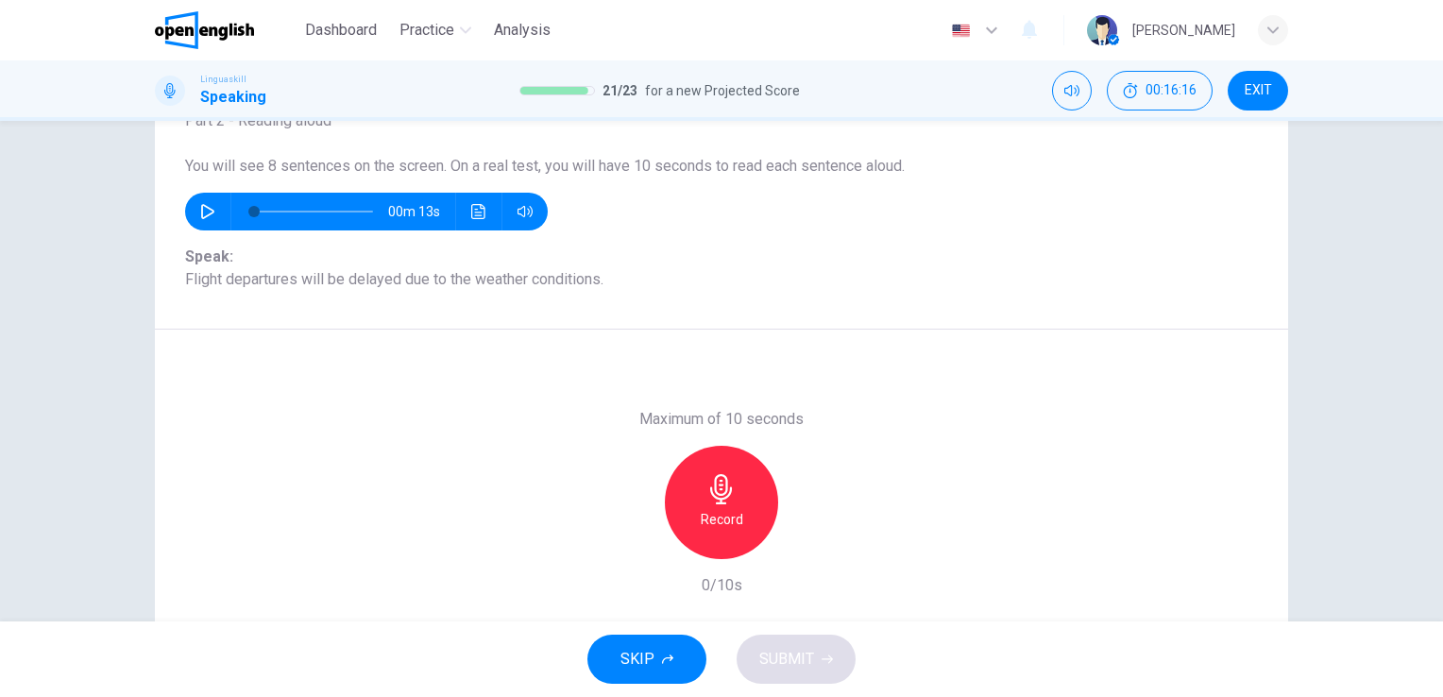
scroll to position [117, 0]
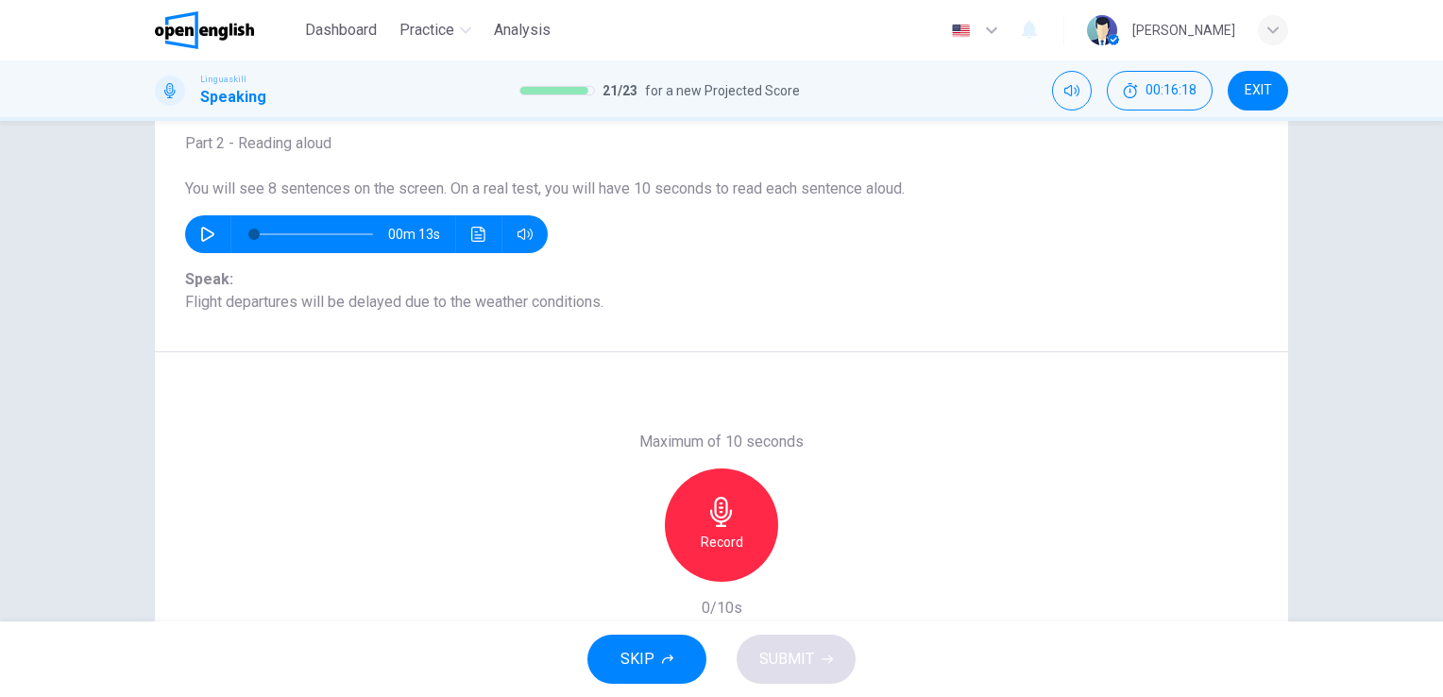
drag, startPoint x: 533, startPoint y: 361, endPoint x: 537, endPoint y: 428, distance: 67.2
click at [537, 428] on div "Maximum of 10 seconds Record 0/10s" at bounding box center [721, 525] width 1133 height 346
click at [716, 504] on icon "button" at bounding box center [721, 512] width 30 height 30
click at [802, 669] on span "SUBMIT" at bounding box center [786, 659] width 55 height 26
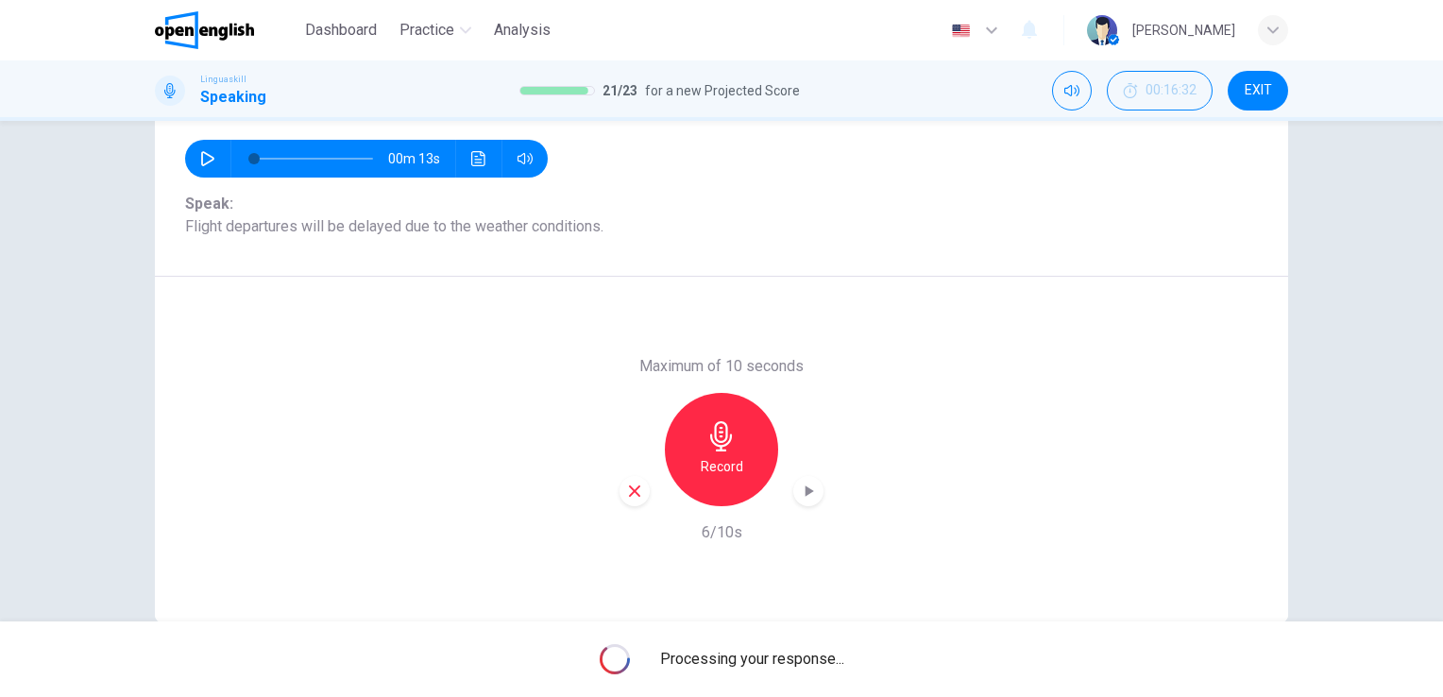
scroll to position [230, 0]
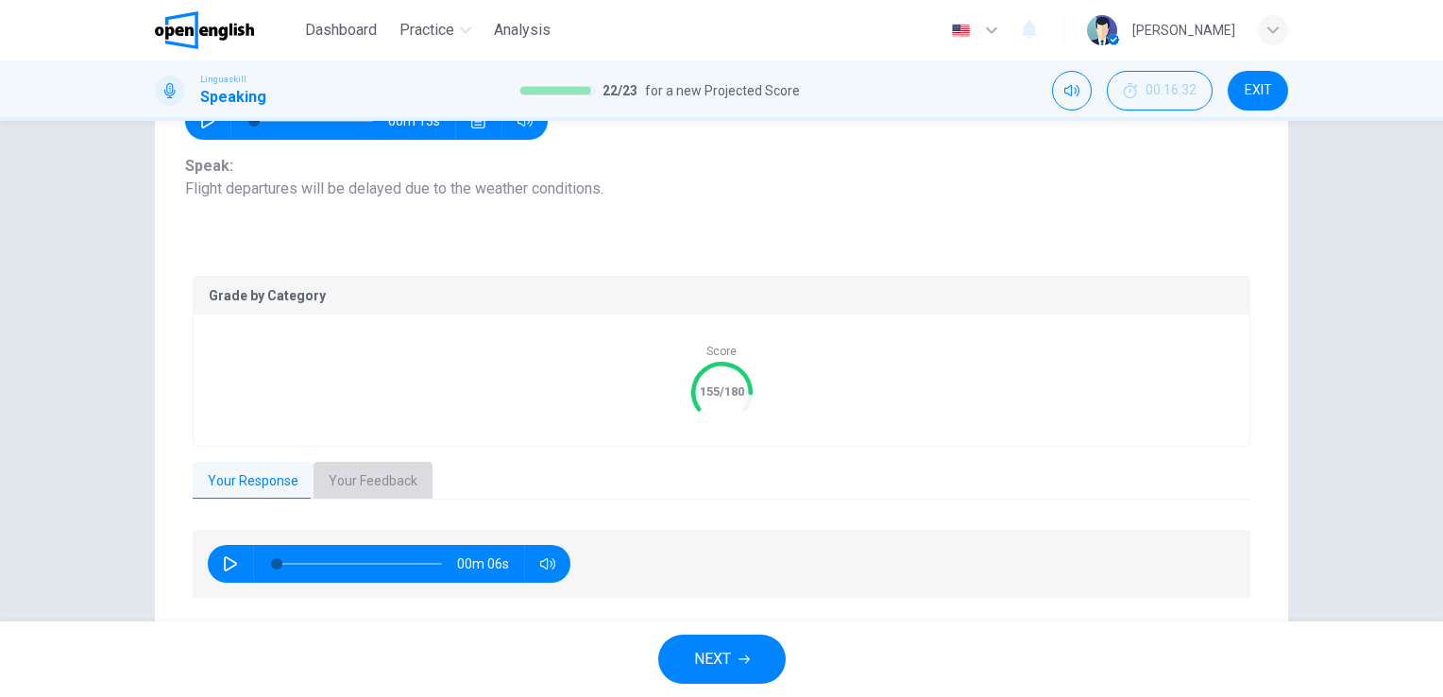
click at [380, 470] on button "Your Feedback" at bounding box center [372, 482] width 119 height 40
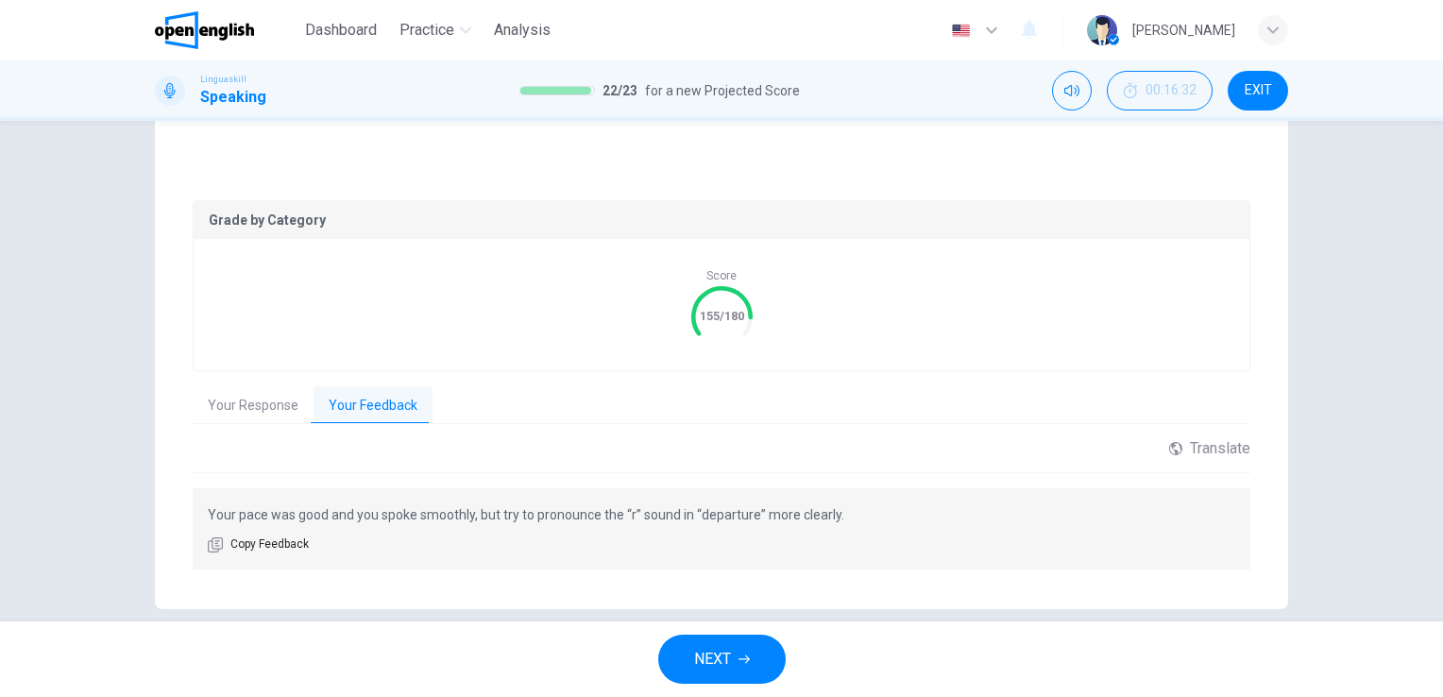
scroll to position [330, 0]
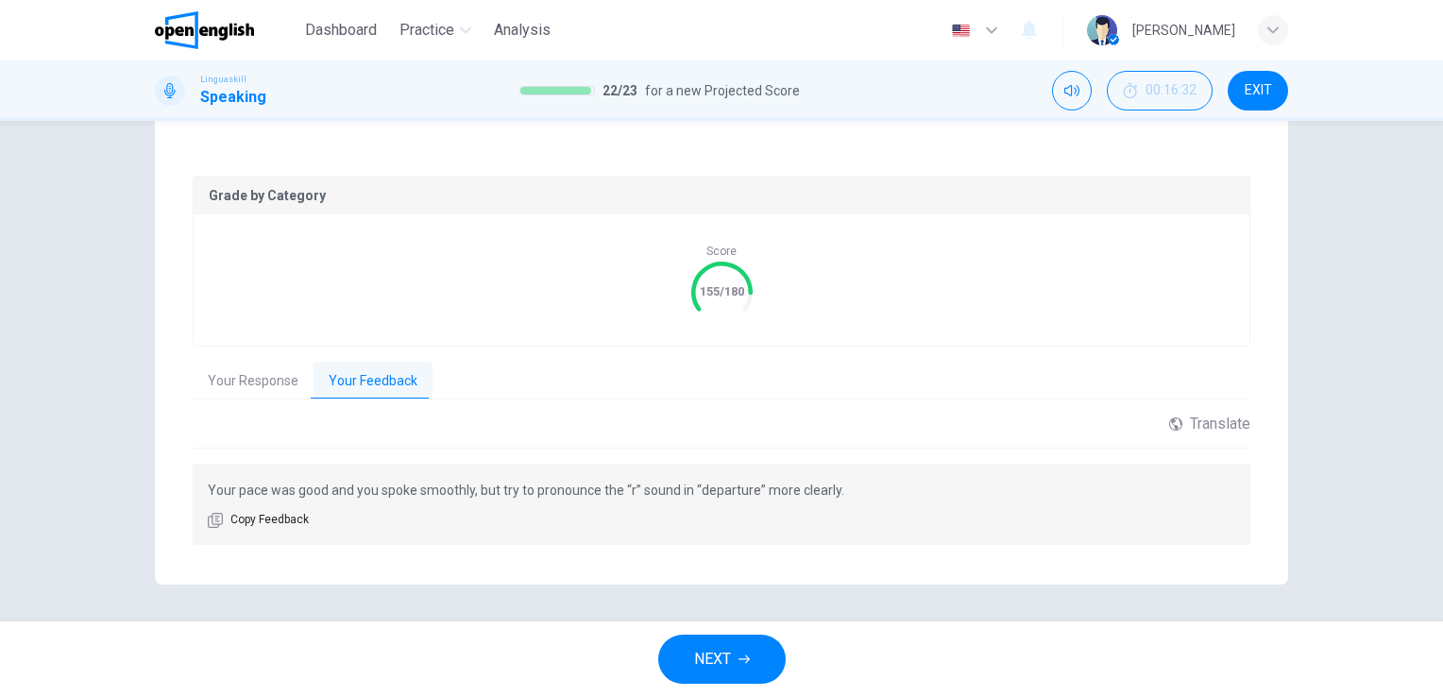
click at [733, 664] on button "NEXT" at bounding box center [721, 659] width 127 height 49
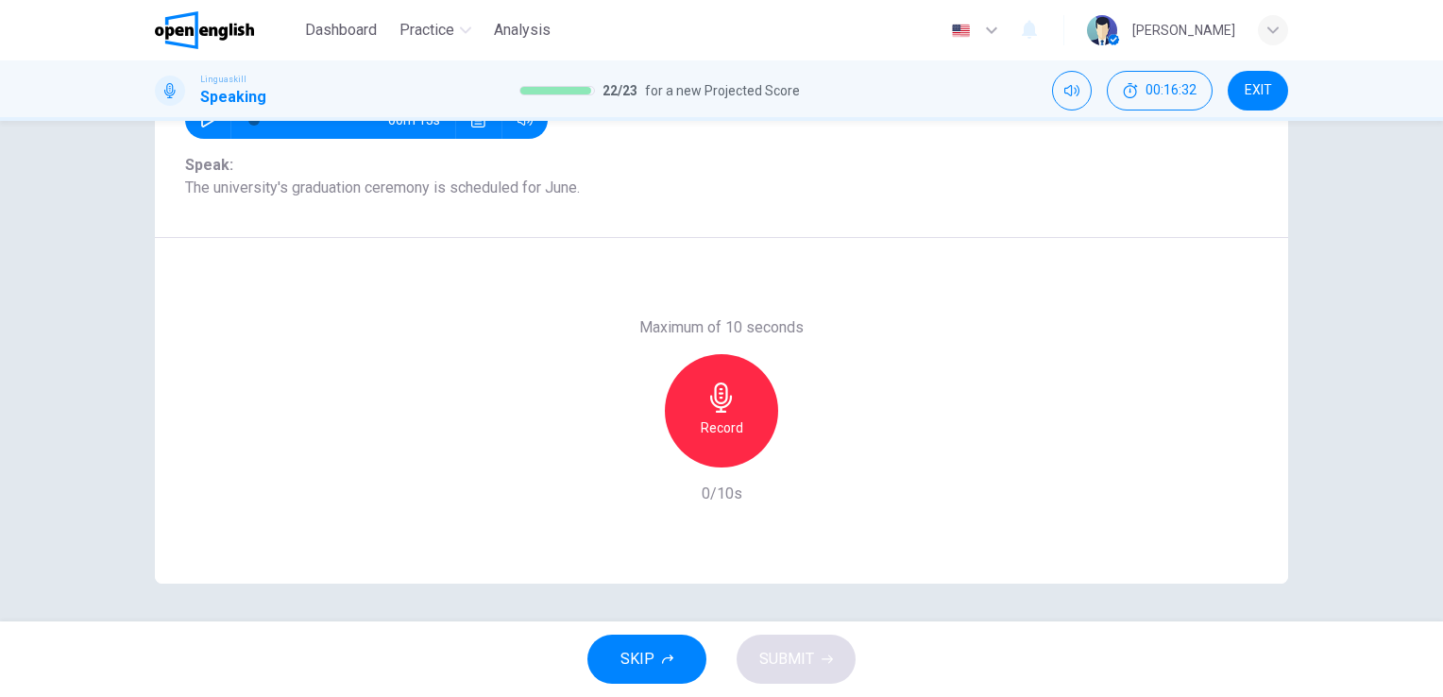
scroll to position [230, 0]
click at [710, 398] on icon "button" at bounding box center [721, 398] width 22 height 30
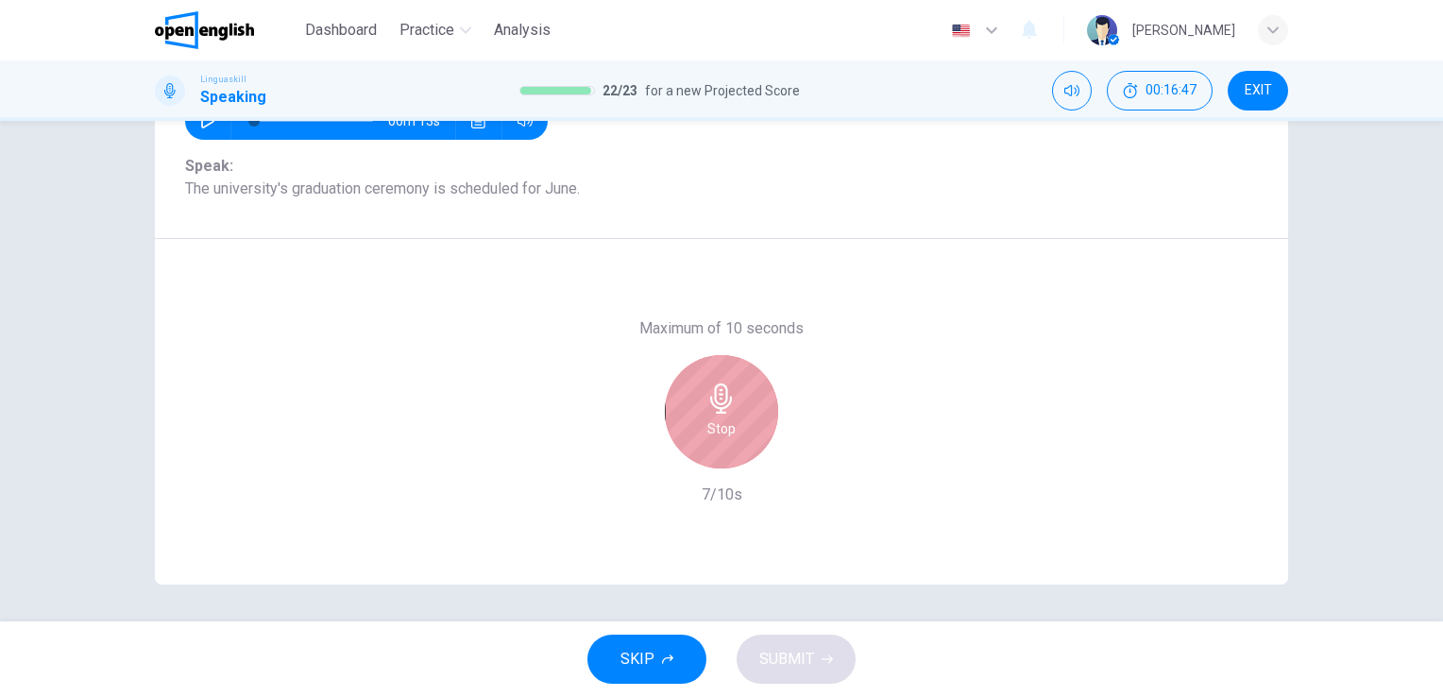
click at [710, 398] on icon "button" at bounding box center [721, 398] width 22 height 30
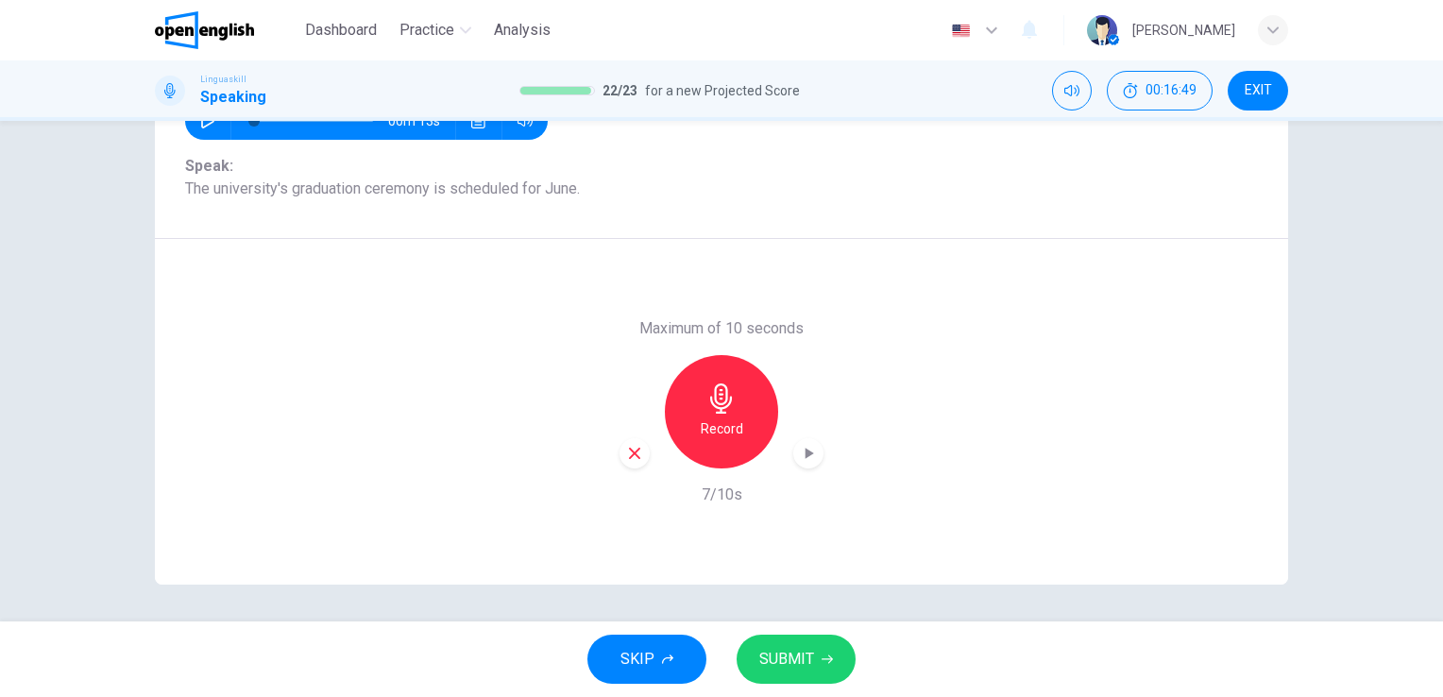
click at [786, 655] on span "SUBMIT" at bounding box center [786, 659] width 55 height 26
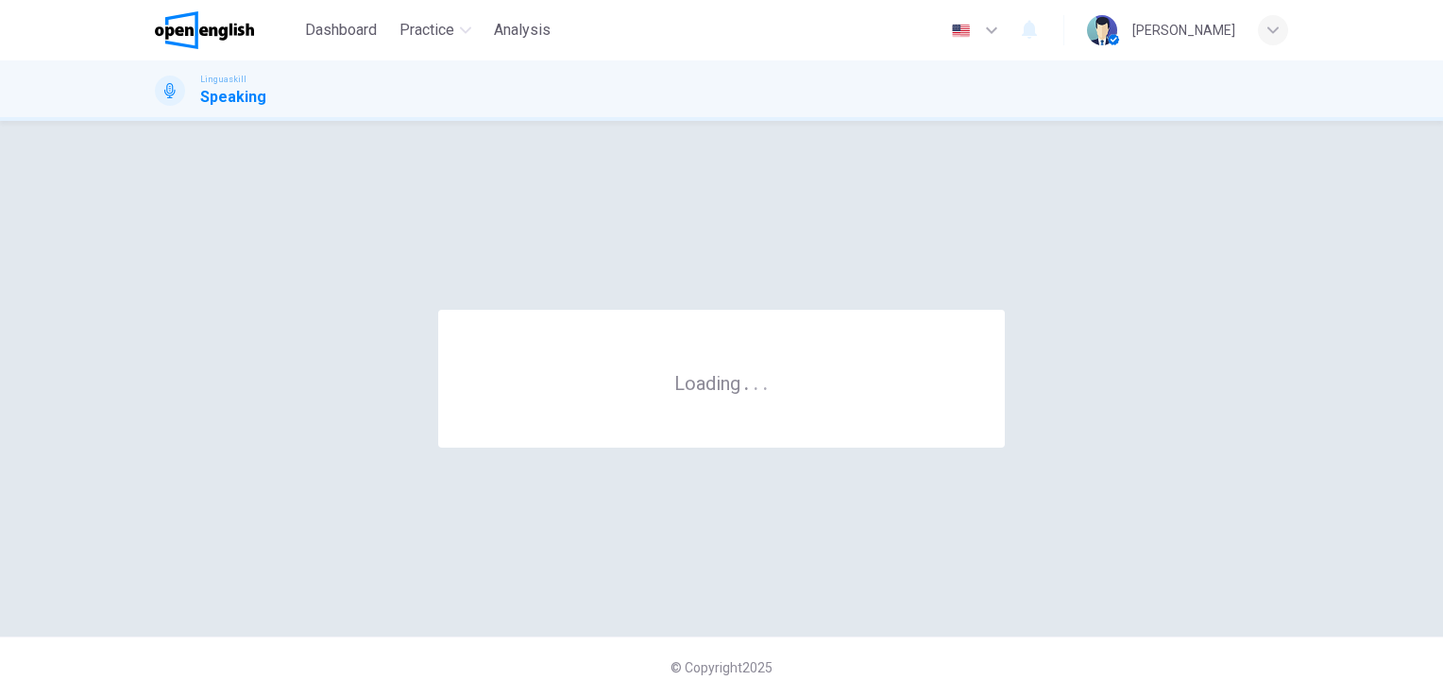
scroll to position [0, 0]
